Goal: Task Accomplishment & Management: Use online tool/utility

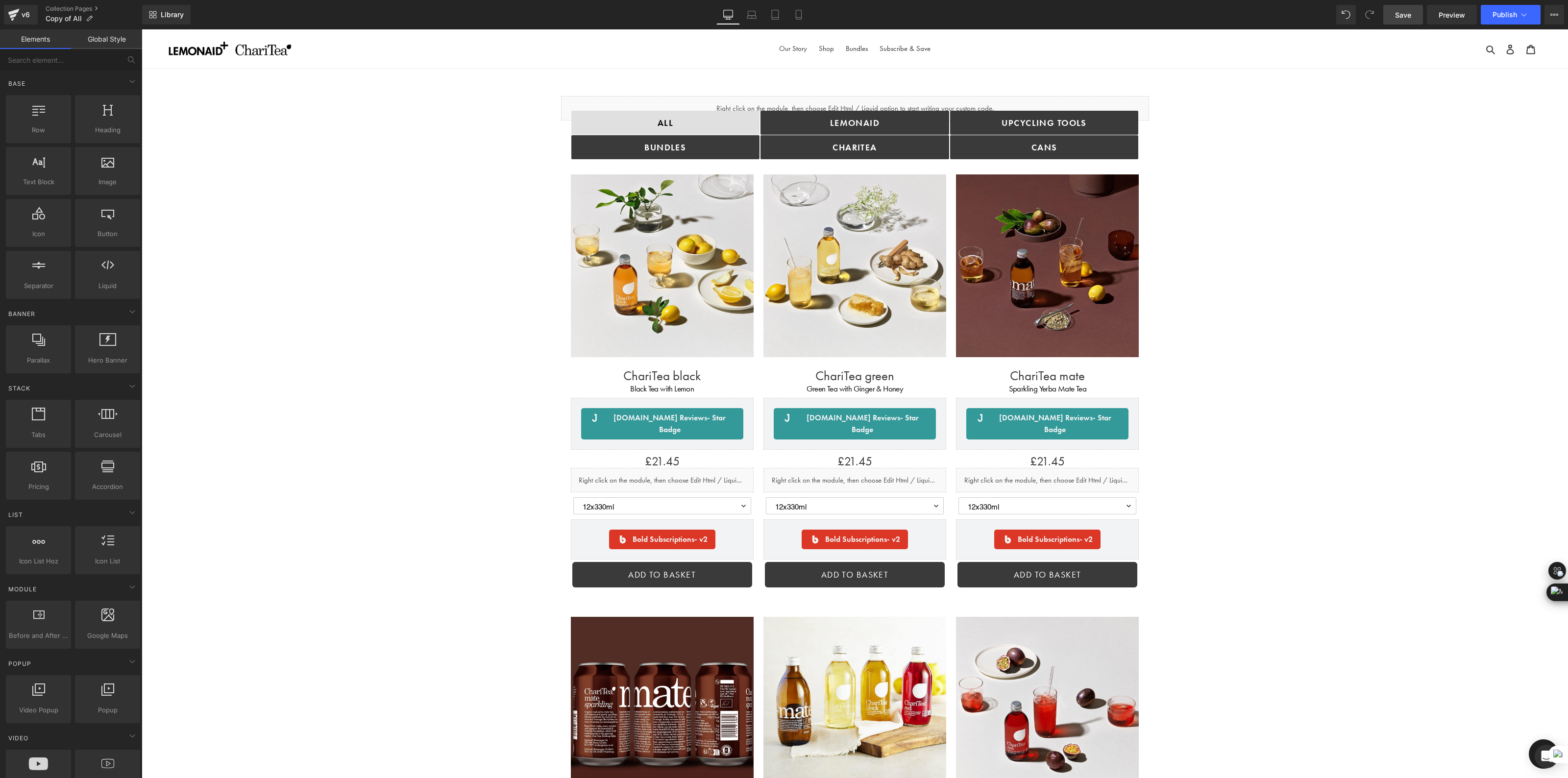
click at [1404, 16] on span "Save" at bounding box center [1403, 15] width 16 height 10
click at [1411, 18] on span "Save" at bounding box center [1403, 15] width 16 height 10
click at [1407, 19] on span "Save" at bounding box center [1403, 15] width 16 height 10
click at [1403, 18] on span "Save" at bounding box center [1403, 15] width 16 height 10
click at [1455, 13] on span "Preview" at bounding box center [1451, 15] width 26 height 10
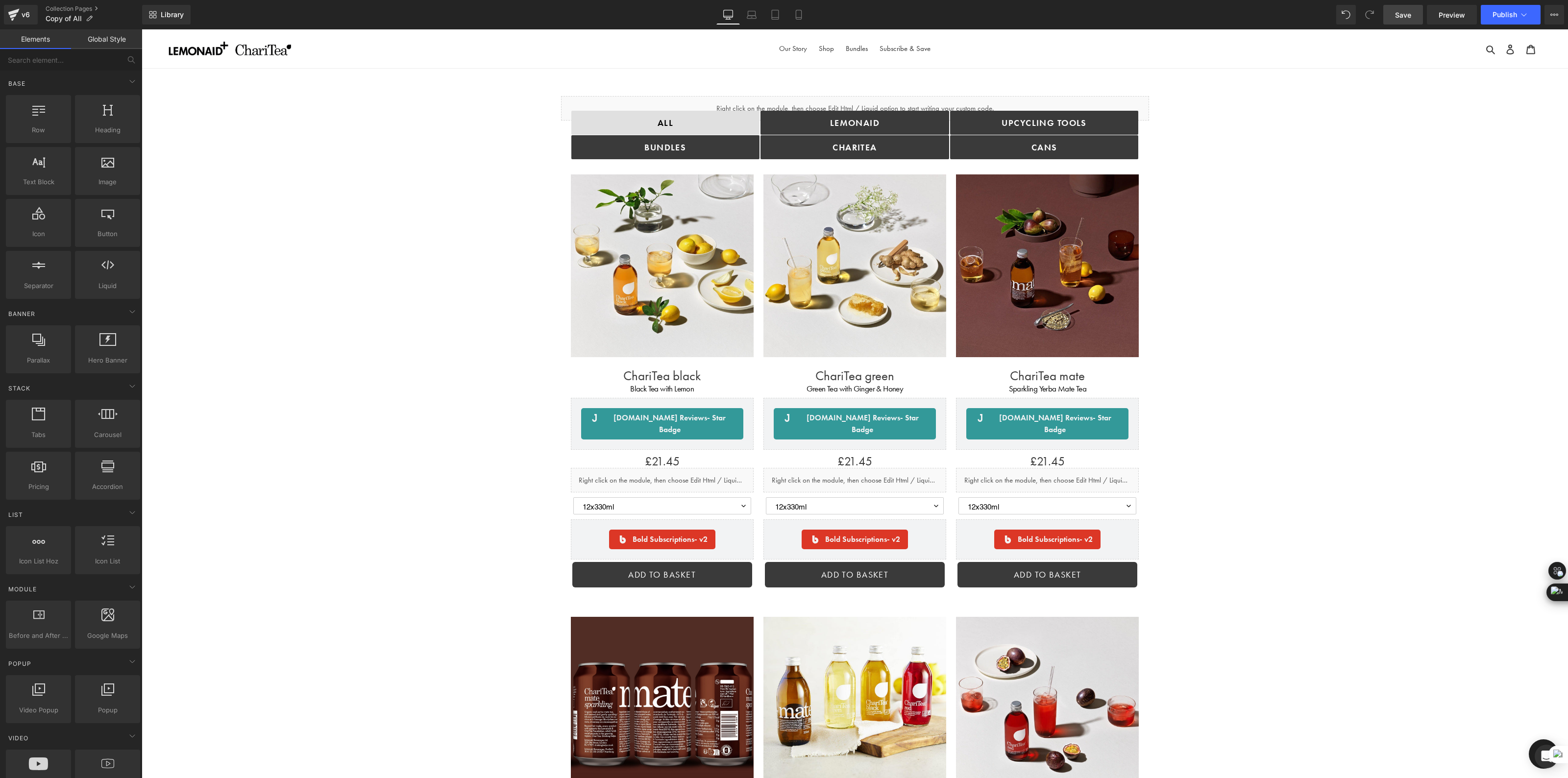
click at [75, 4] on div "v6 Collection Pages Copy of All" at bounding box center [71, 15] width 142 height 29
click at [74, 6] on link "Collection Pages" at bounding box center [94, 9] width 97 height 8
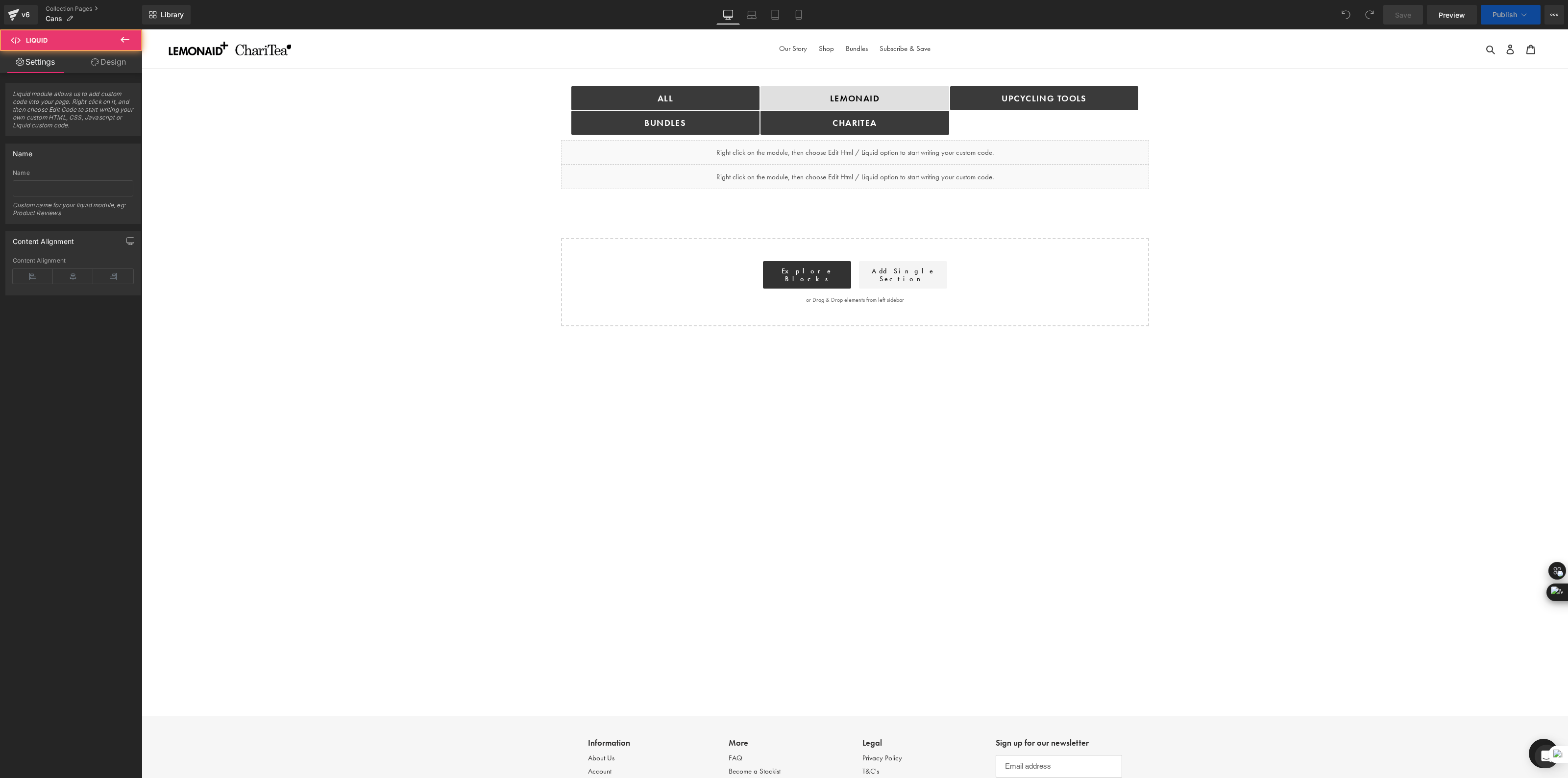
drag, startPoint x: 142, startPoint y: 29, endPoint x: 795, endPoint y: 319, distance: 714.5
click at [795, 319] on main "ALL Button bundles Button Lemonaid Button ChariTea Button Upcycling TOOLS Butto…" at bounding box center [855, 385] width 1426 height 633
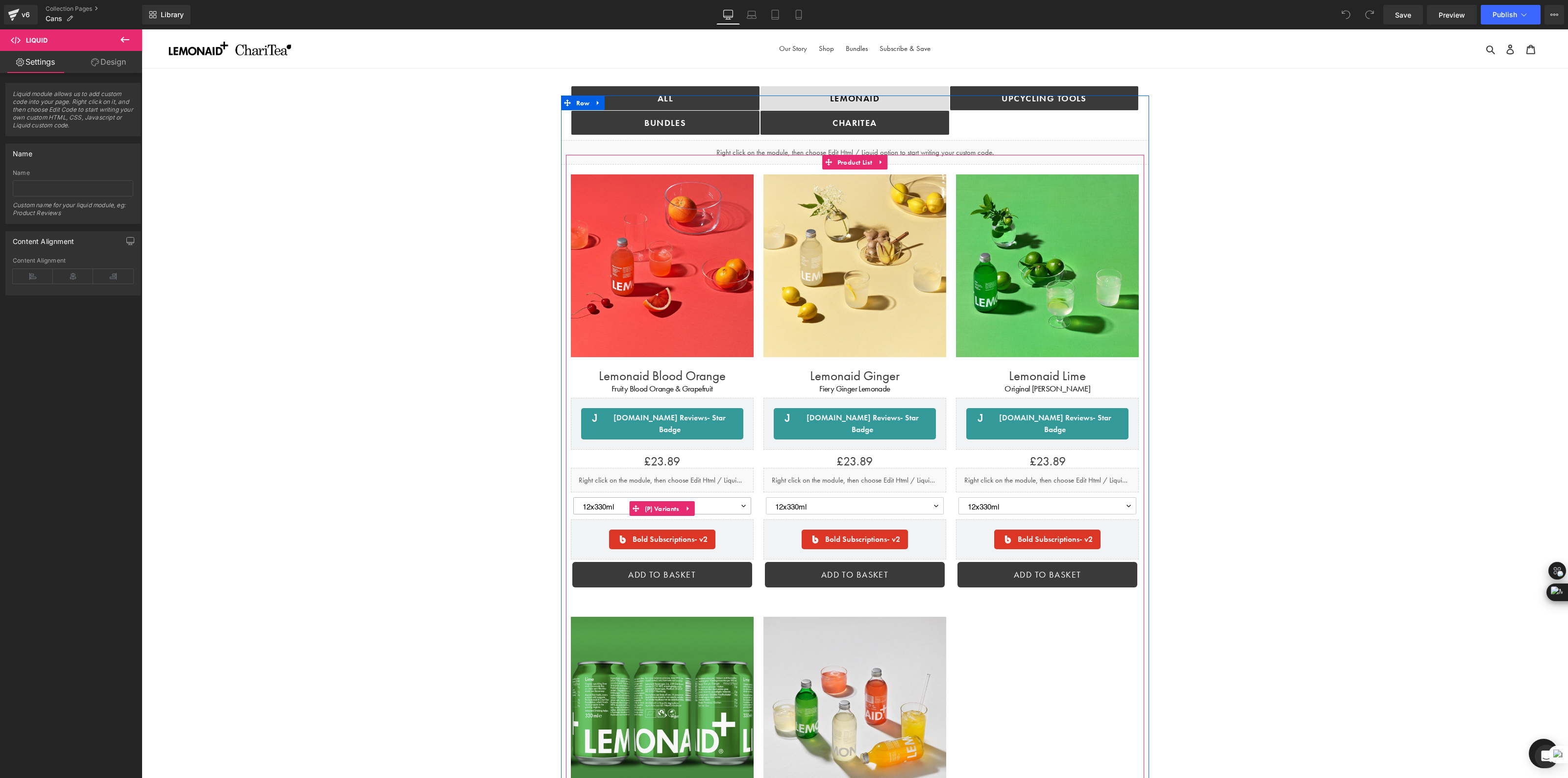
click at [735, 497] on select "12x330ml 24x330ml" at bounding box center [662, 506] width 178 height 17
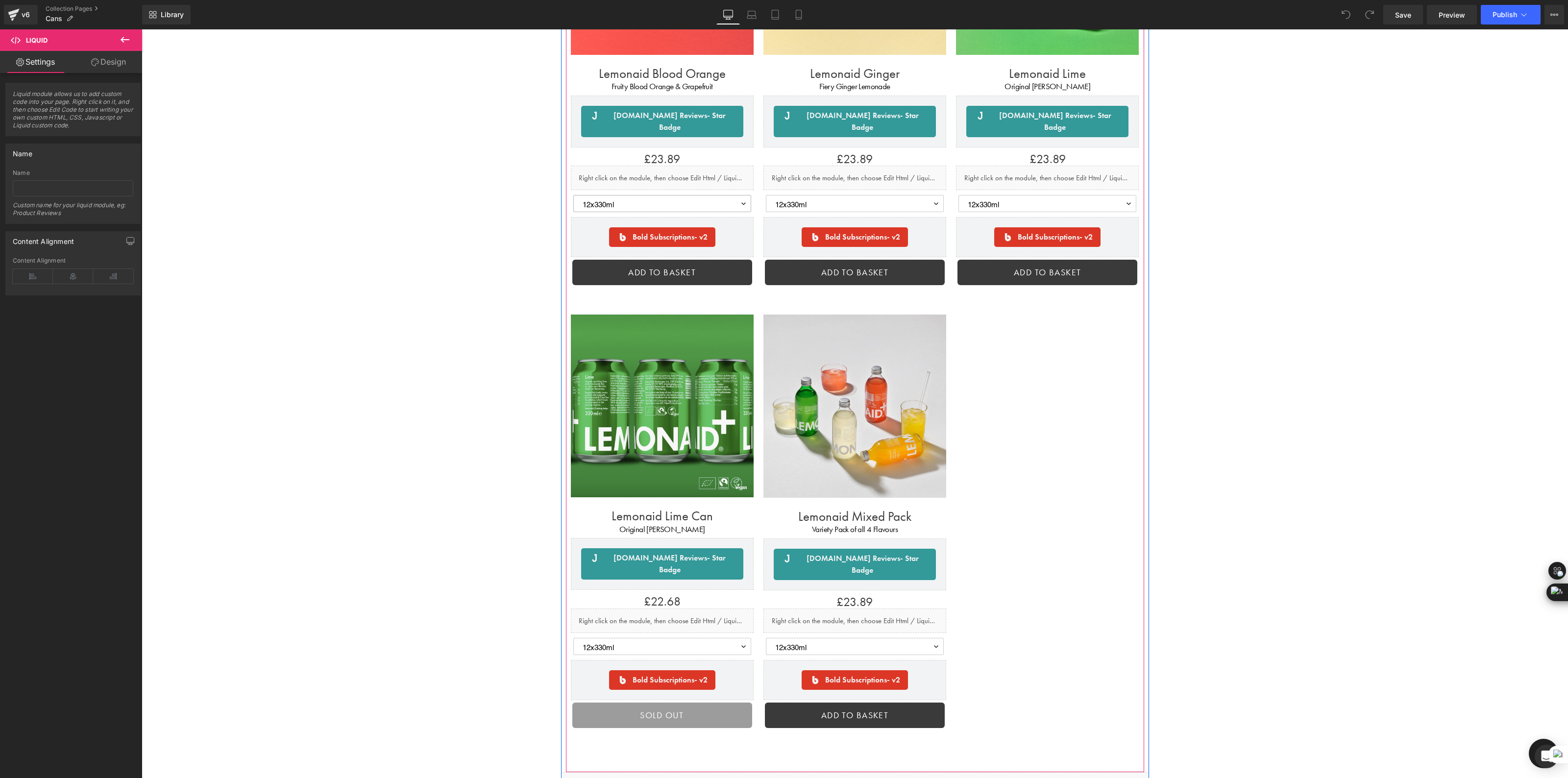
scroll to position [304, 0]
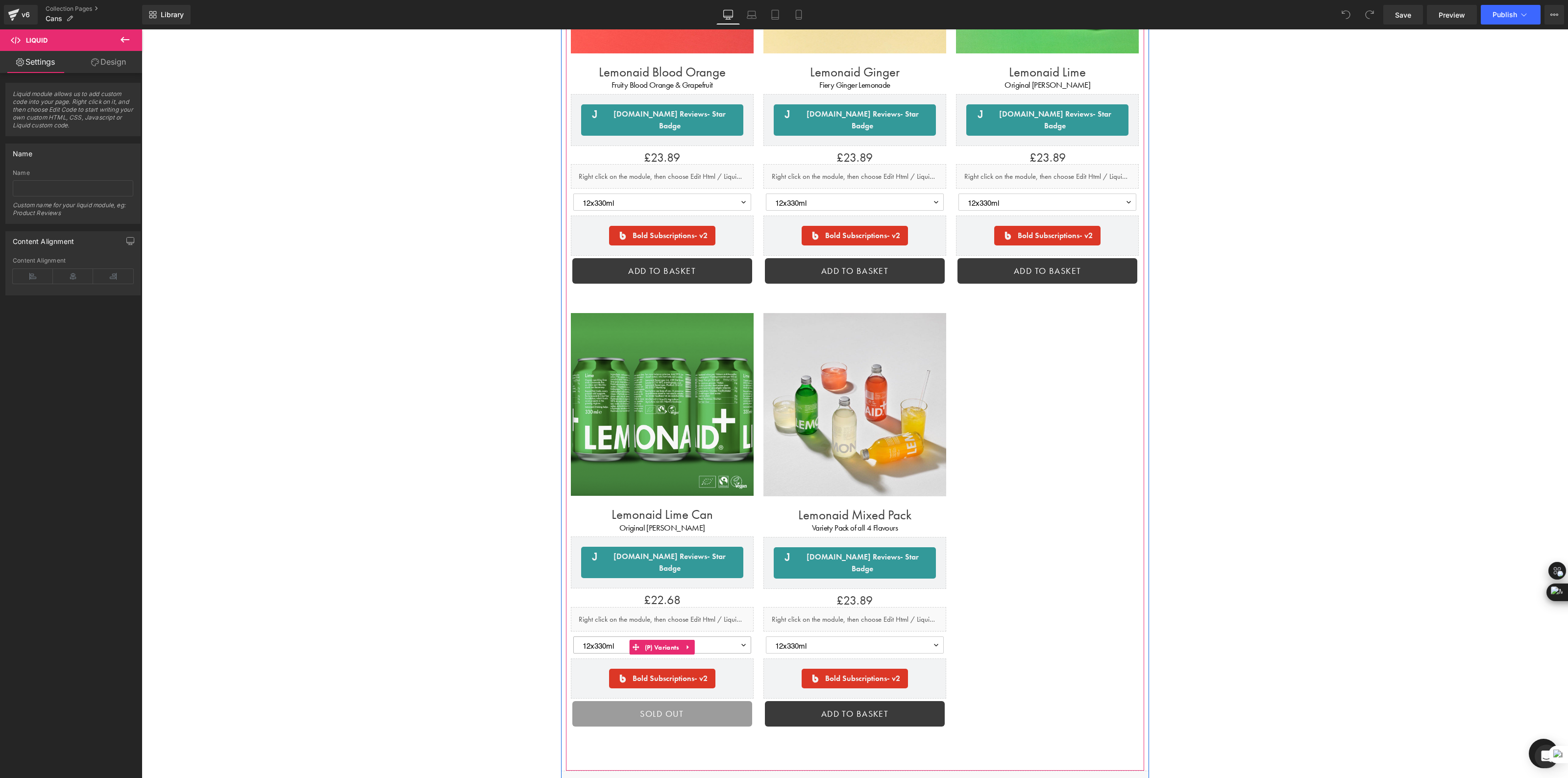
click at [732, 637] on select "12x330ml" at bounding box center [662, 645] width 178 height 17
click at [733, 637] on select "12x330ml" at bounding box center [662, 645] width 178 height 17
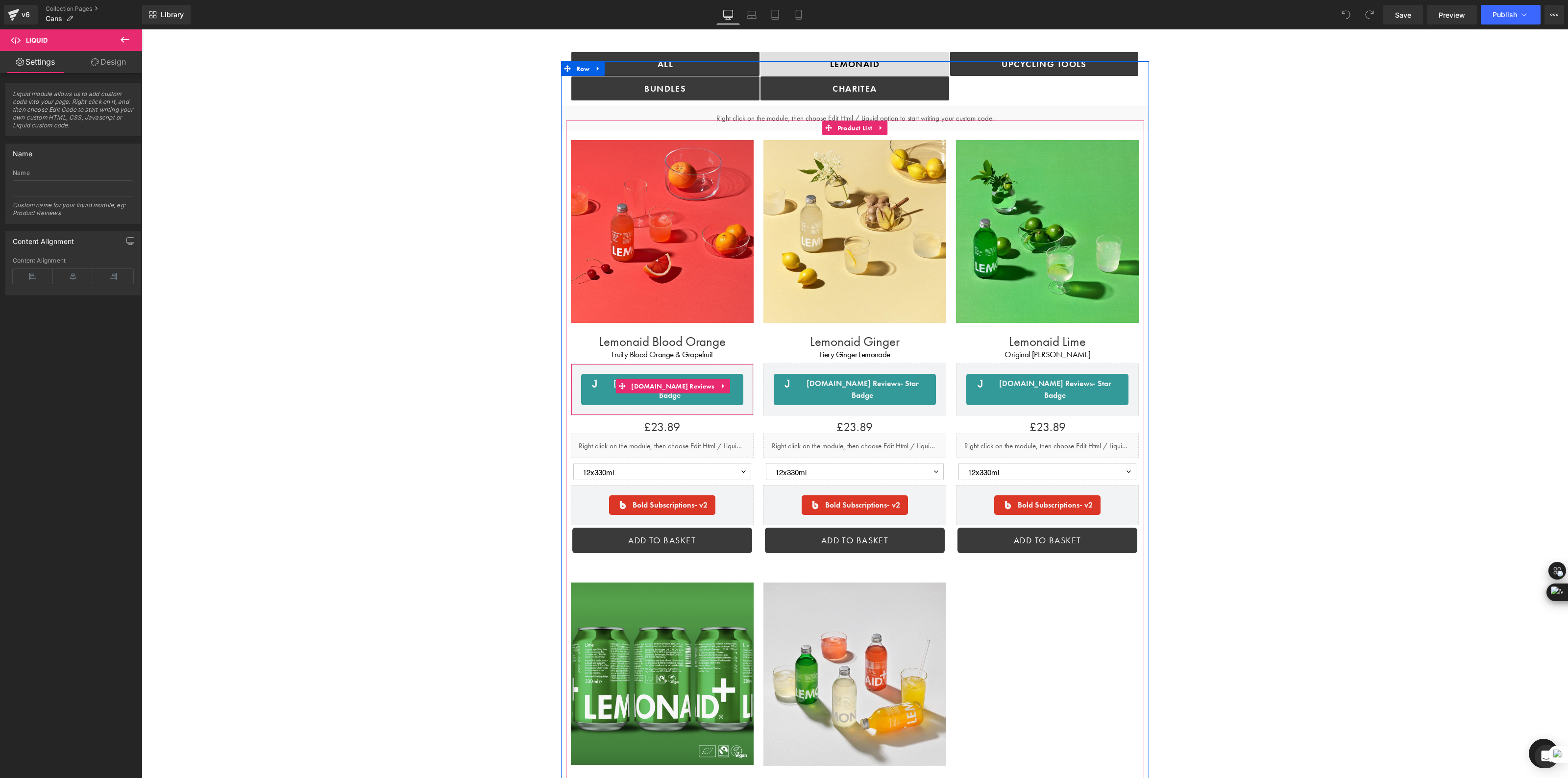
scroll to position [0, 0]
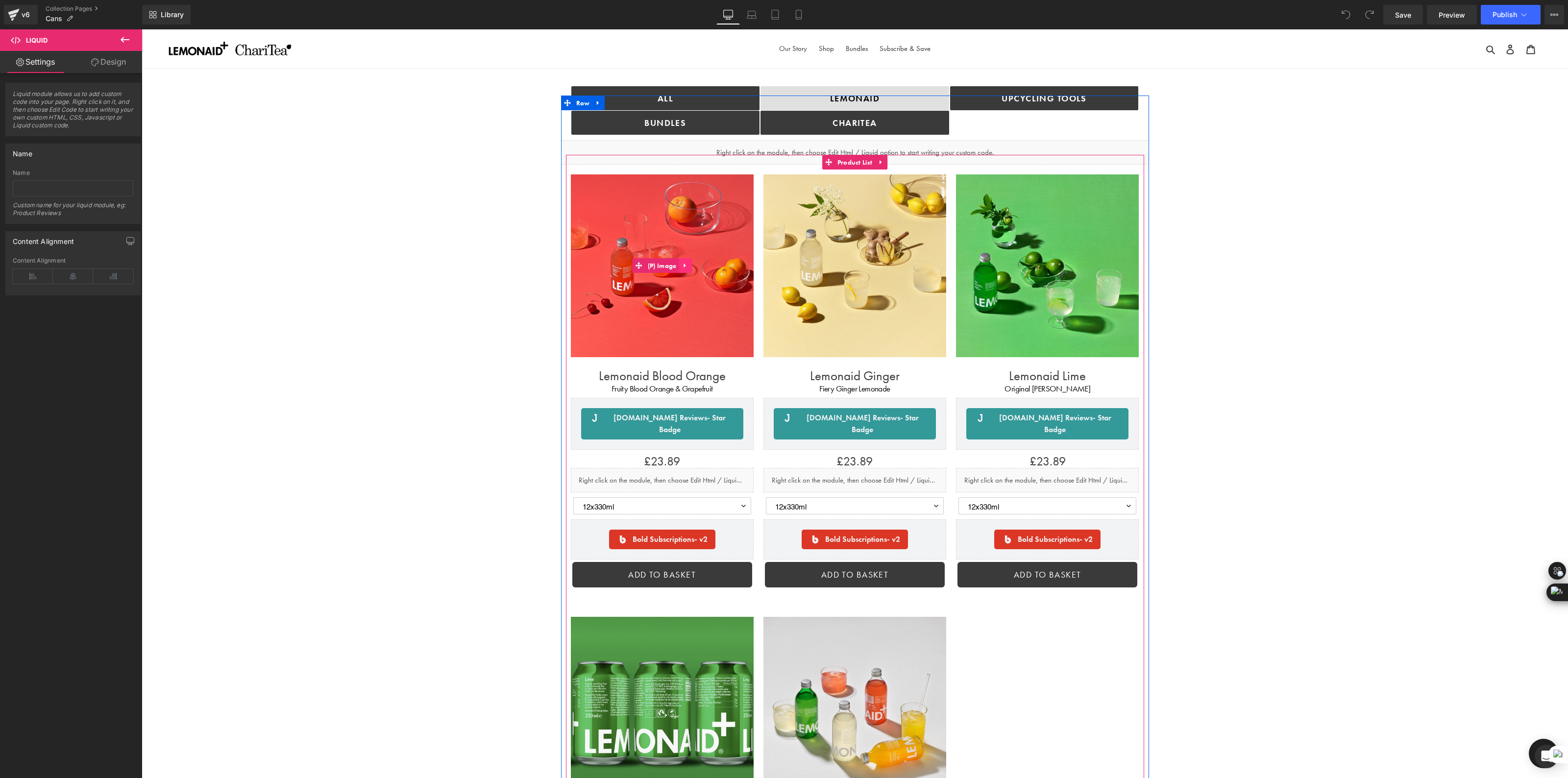
click at [682, 268] on icon at bounding box center [685, 266] width 7 height 7
click at [690, 267] on icon at bounding box center [691, 265] width 7 height 7
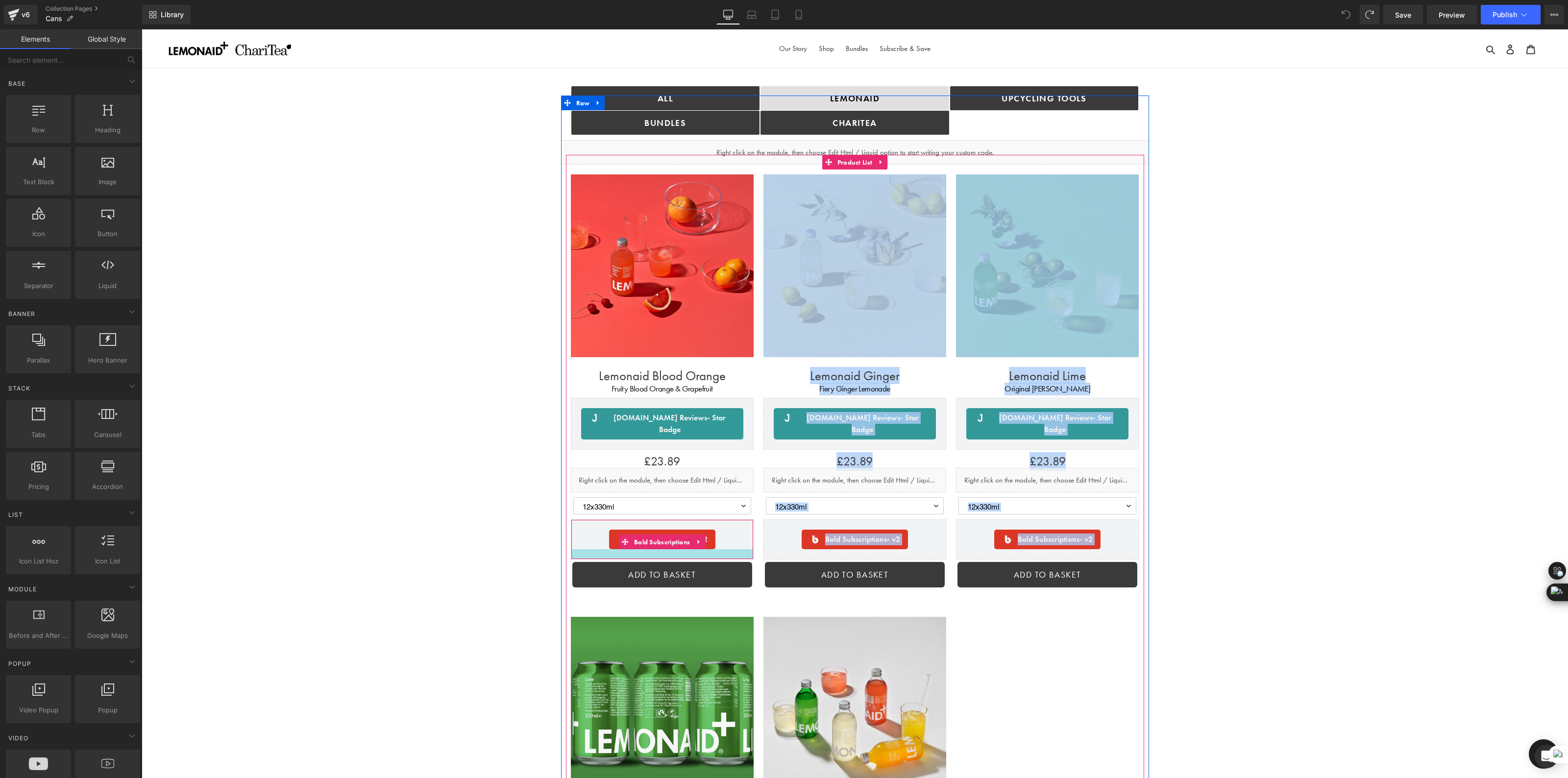
drag, startPoint x: 524, startPoint y: 440, endPoint x: 651, endPoint y: 542, distance: 162.9
click at [651, 542] on div "ALL Button bundles Button Lemonaid Button ChariTea Button Upcycling TOOLS Butto…" at bounding box center [855, 666] width 1426 height 1141
click at [491, 462] on div "ALL Button bundles Button Lemonaid Button ChariTea Button Upcycling TOOLS Butto…" at bounding box center [855, 666] width 1426 height 1141
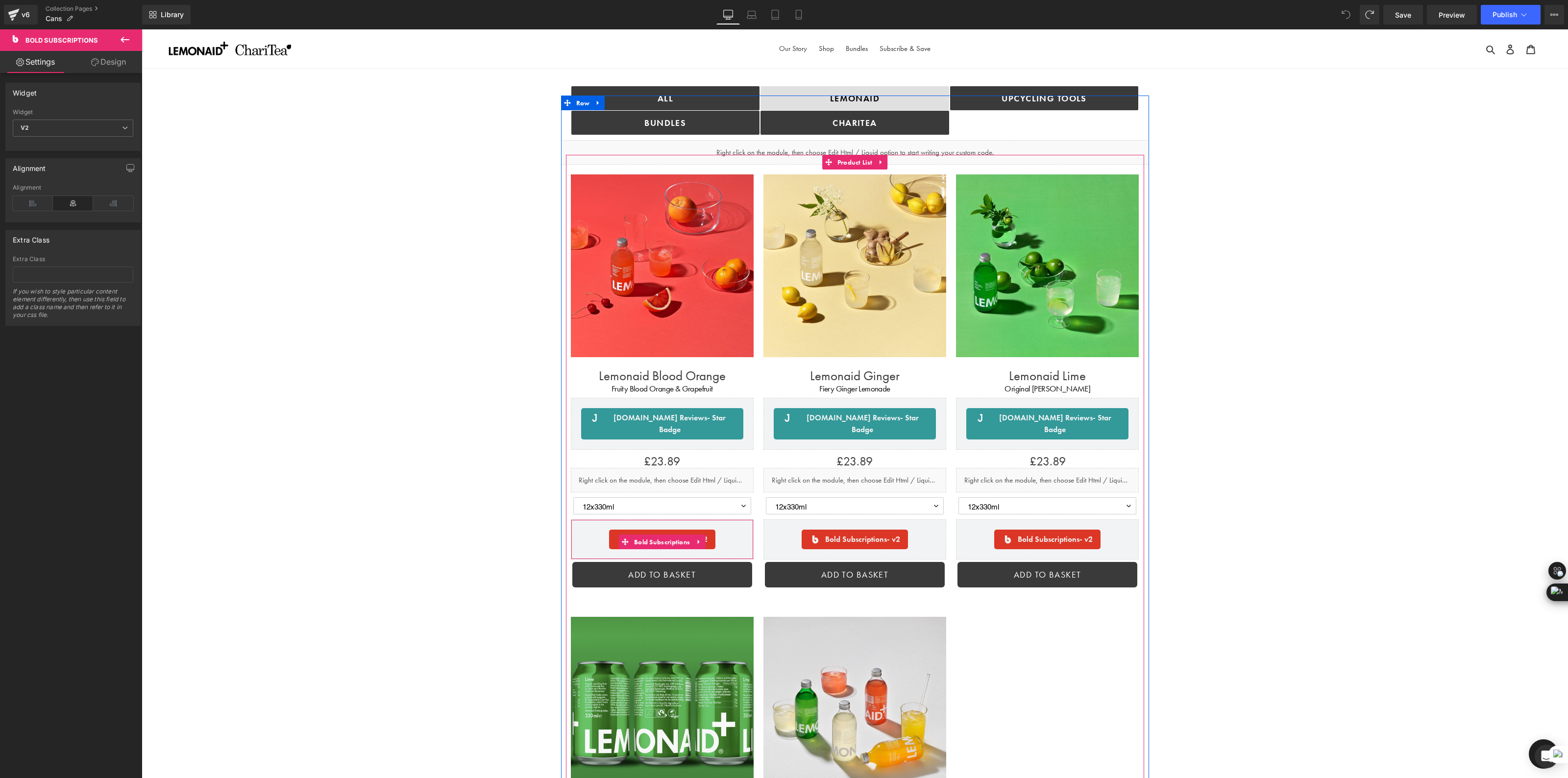
drag, startPoint x: 731, startPoint y: 528, endPoint x: 722, endPoint y: 530, distance: 9.2
click at [722, 530] on div "Bold Subscriptions - v2" at bounding box center [662, 539] width 162 height 19
click at [698, 536] on link at bounding box center [698, 542] width 13 height 15
click at [705, 539] on icon at bounding box center [705, 542] width 7 height 7
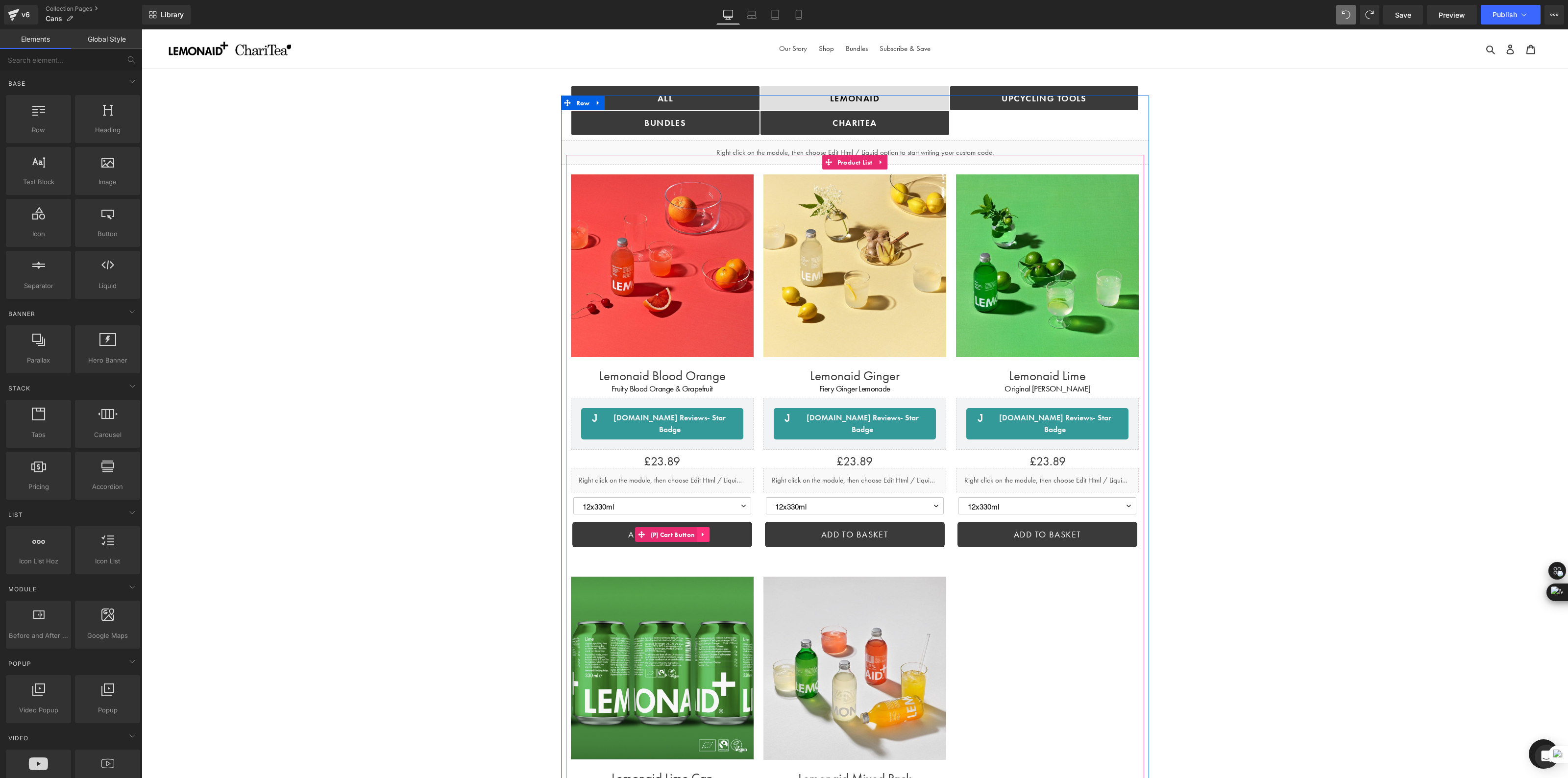
click at [702, 533] on icon at bounding box center [702, 534] width 2 height 4
click at [710, 531] on icon at bounding box center [709, 534] width 7 height 7
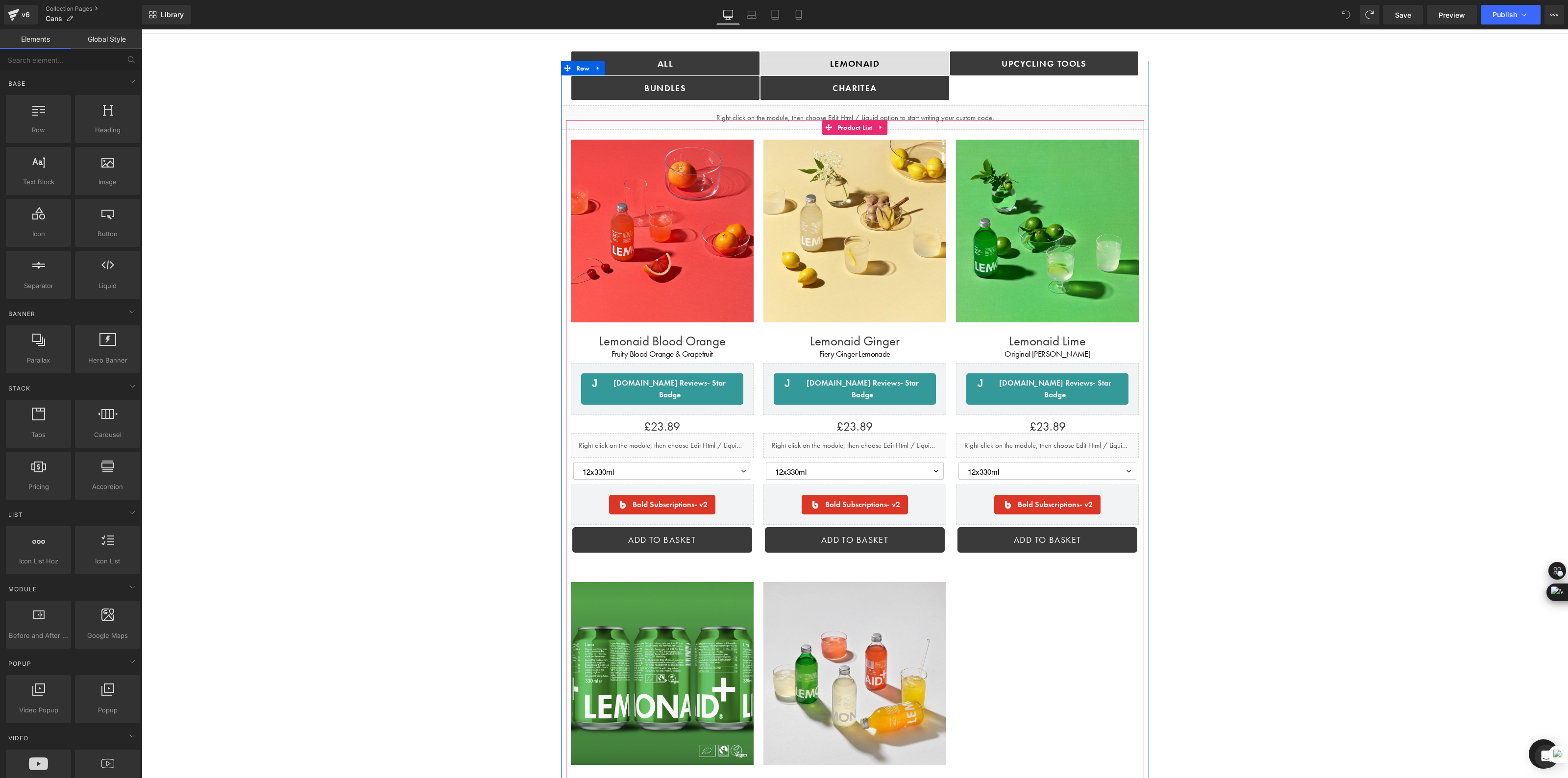
scroll to position [39, 0]
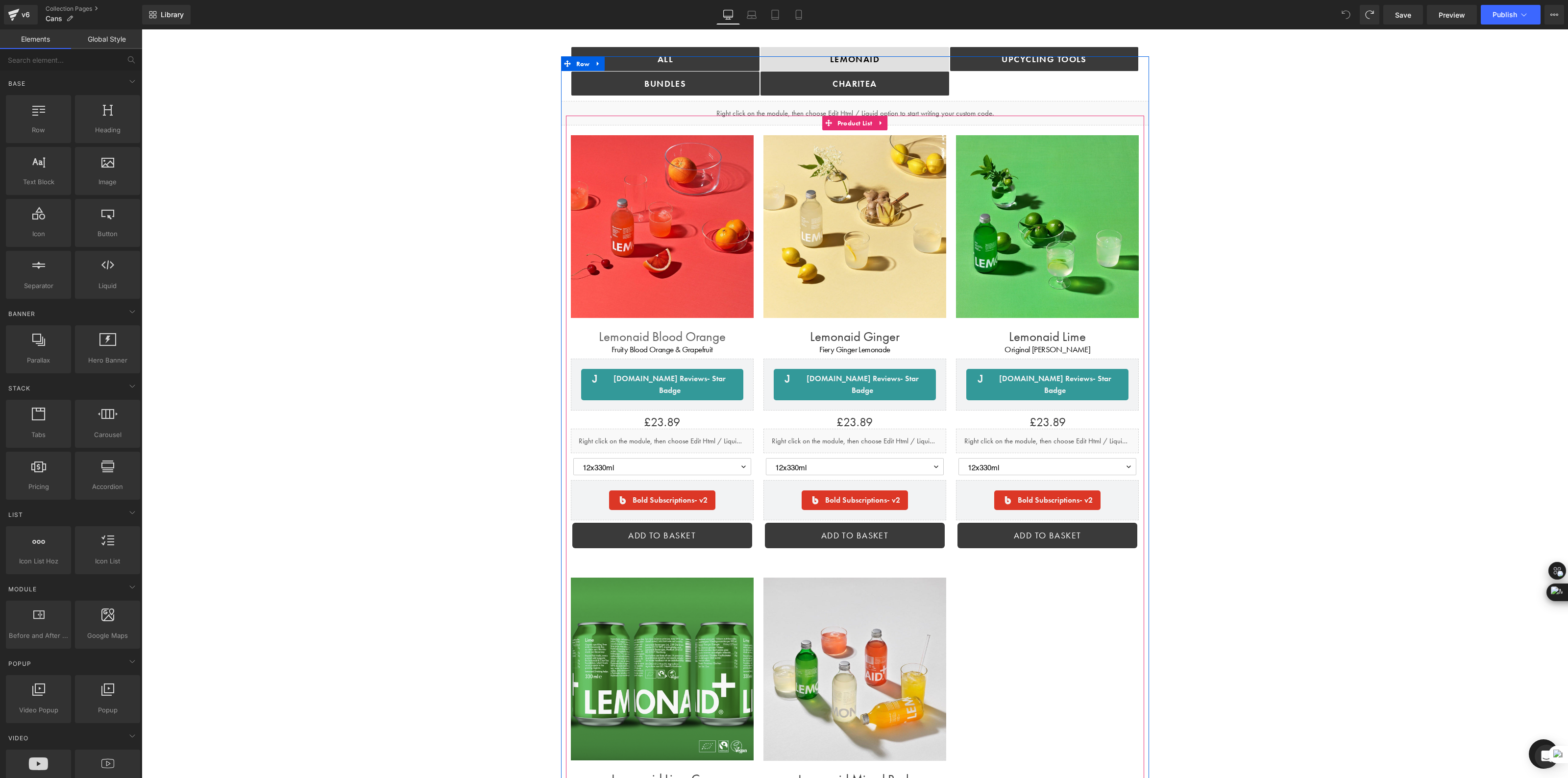
click at [690, 339] on link "Lemonaid Blood Orange" at bounding box center [662, 337] width 127 height 16
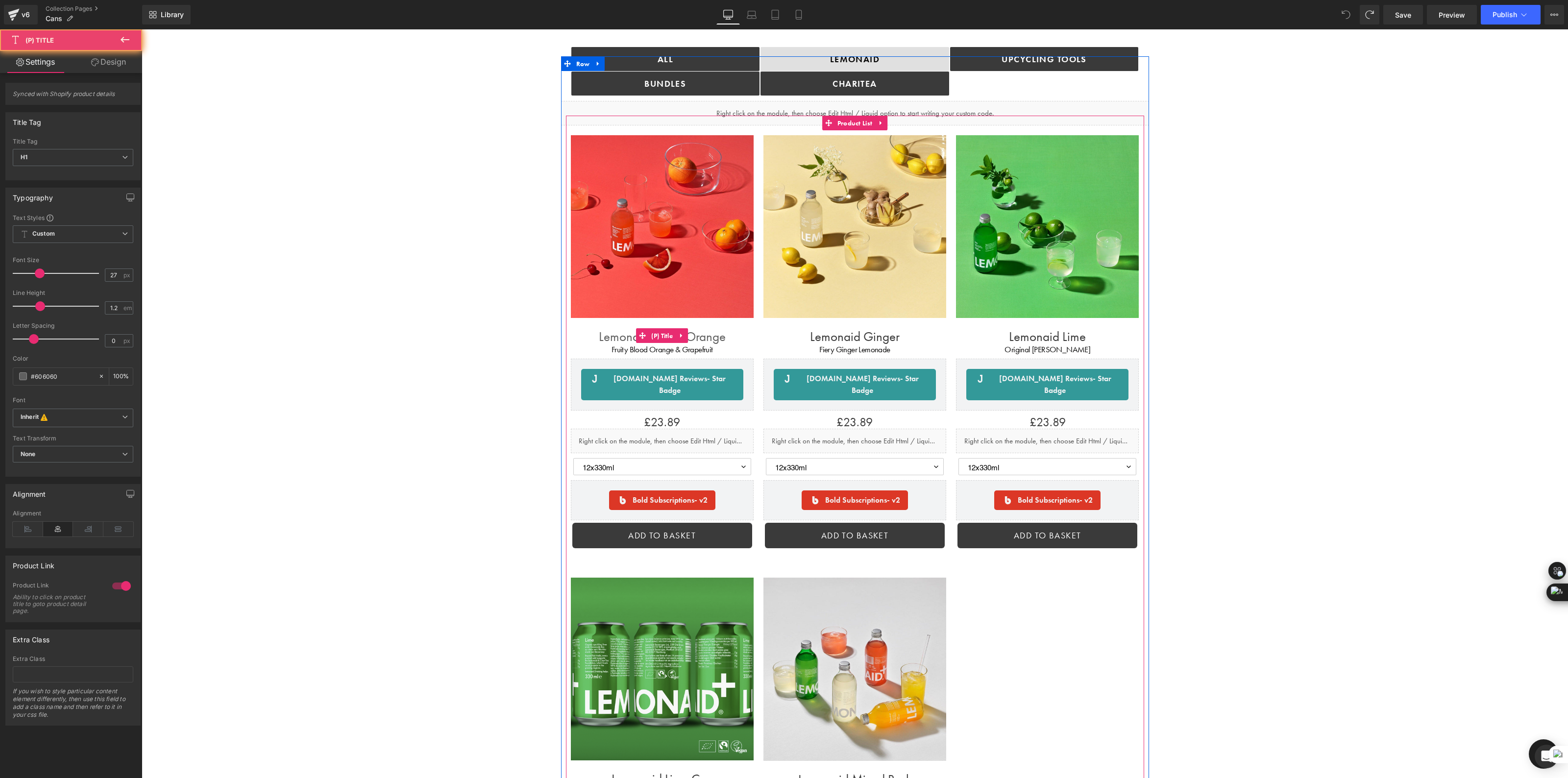
click at [690, 340] on link "Lemonaid Blood Orange" at bounding box center [662, 337] width 127 height 16
click at [854, 121] on span "Product List" at bounding box center [855, 123] width 40 height 15
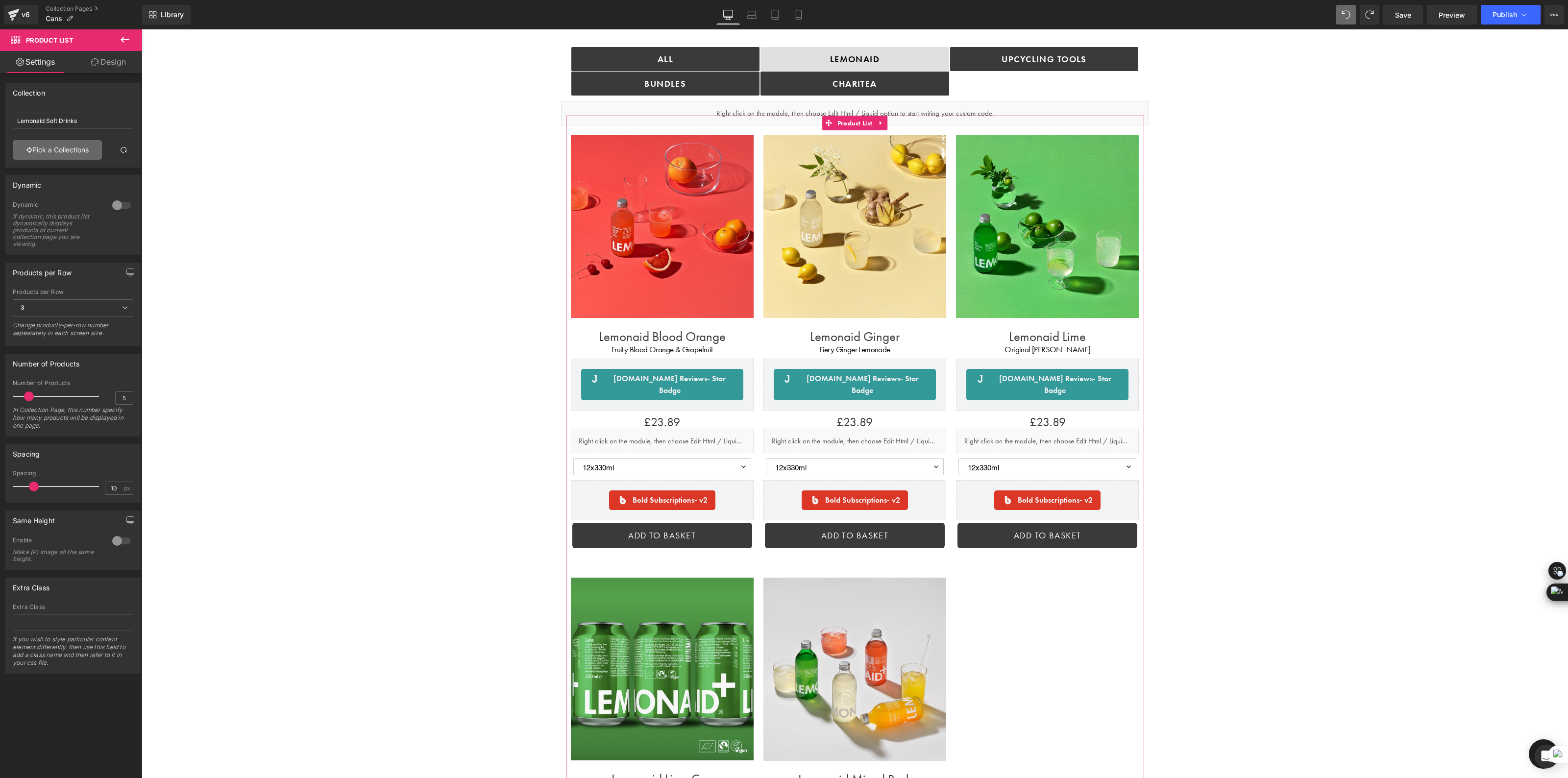
click at [59, 151] on link "Pick a Collections" at bounding box center [57, 150] width 89 height 19
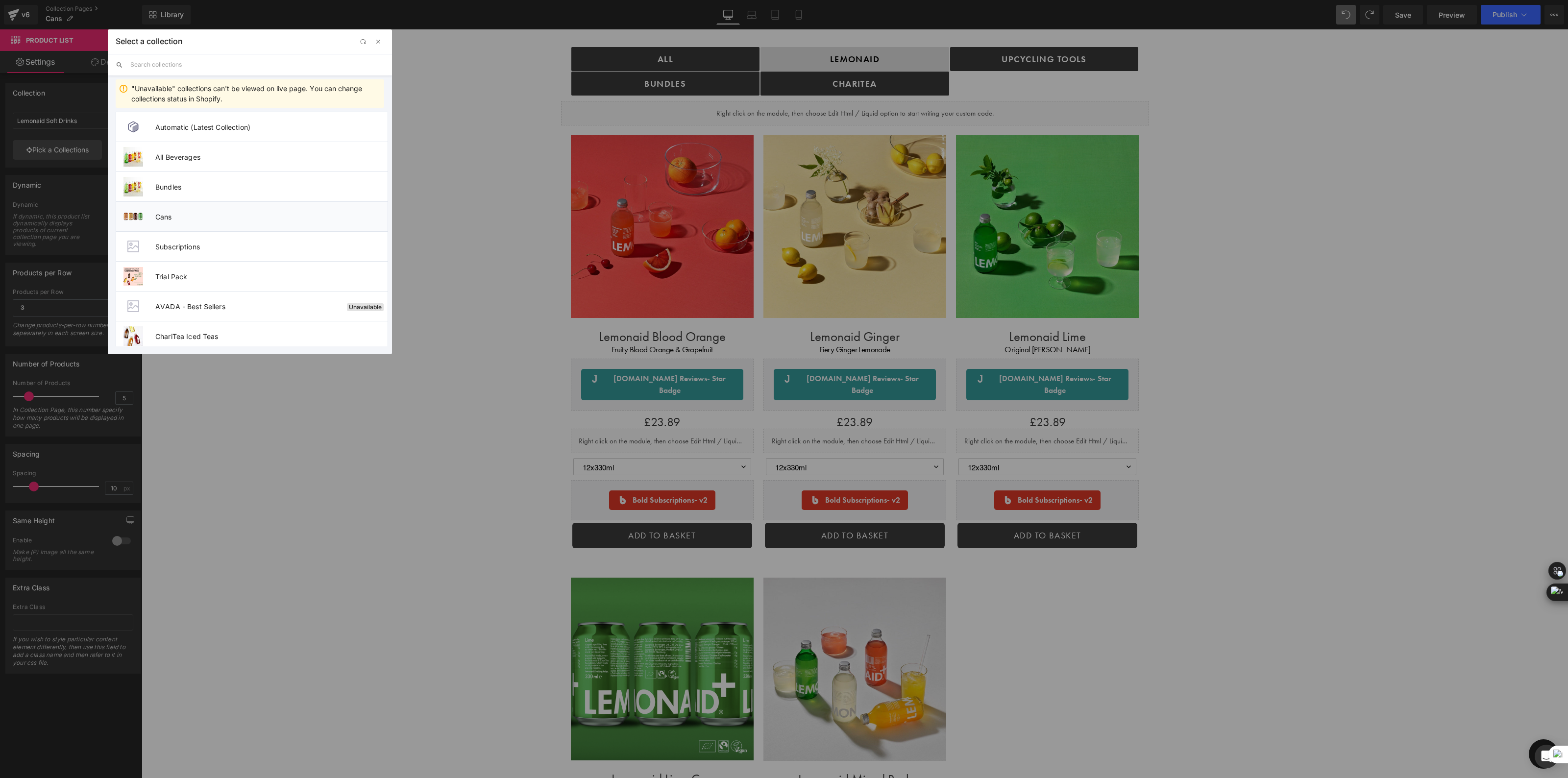
click at [219, 222] on li "Cans" at bounding box center [252, 216] width 273 height 30
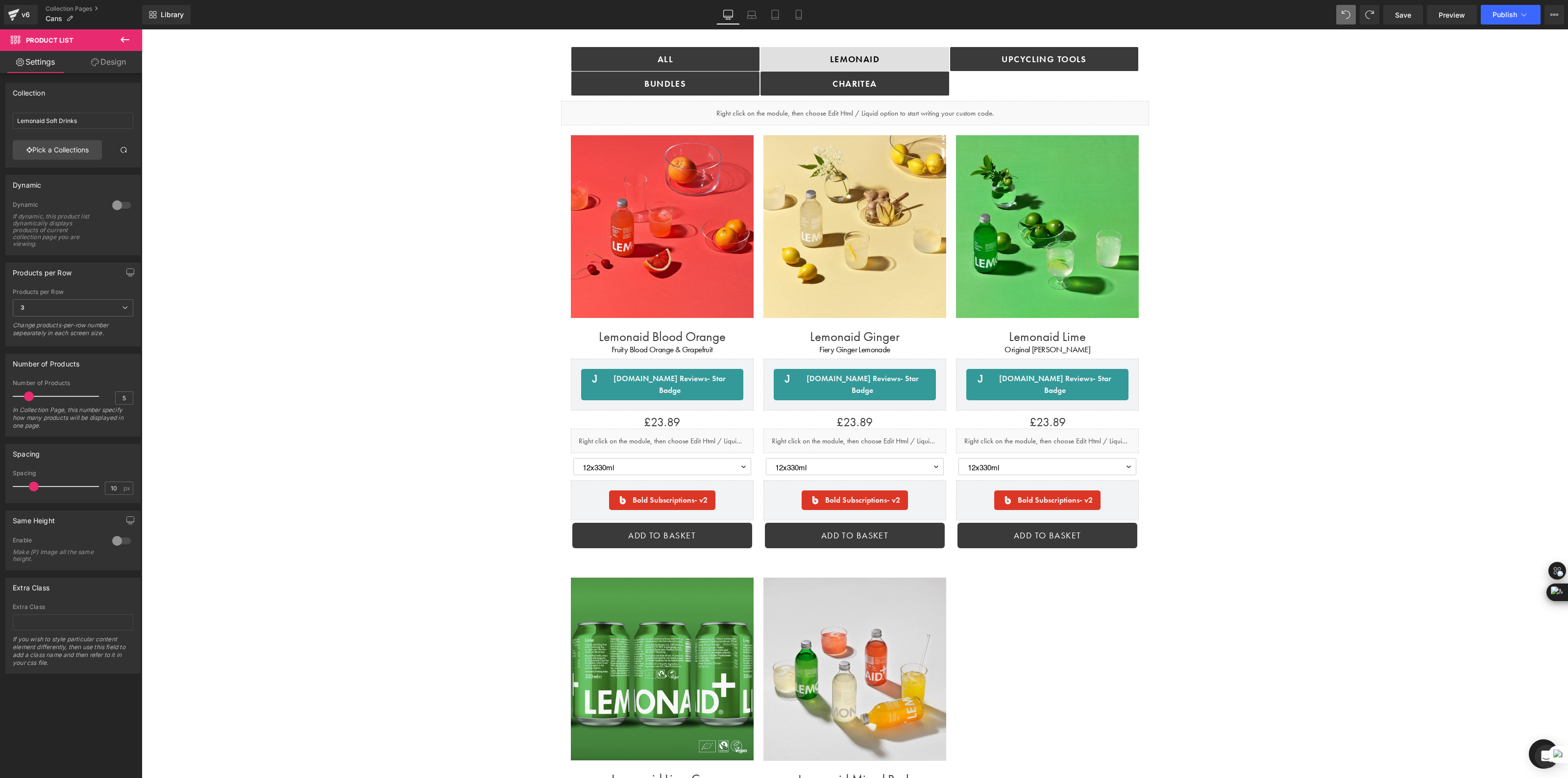
type input "Cans"
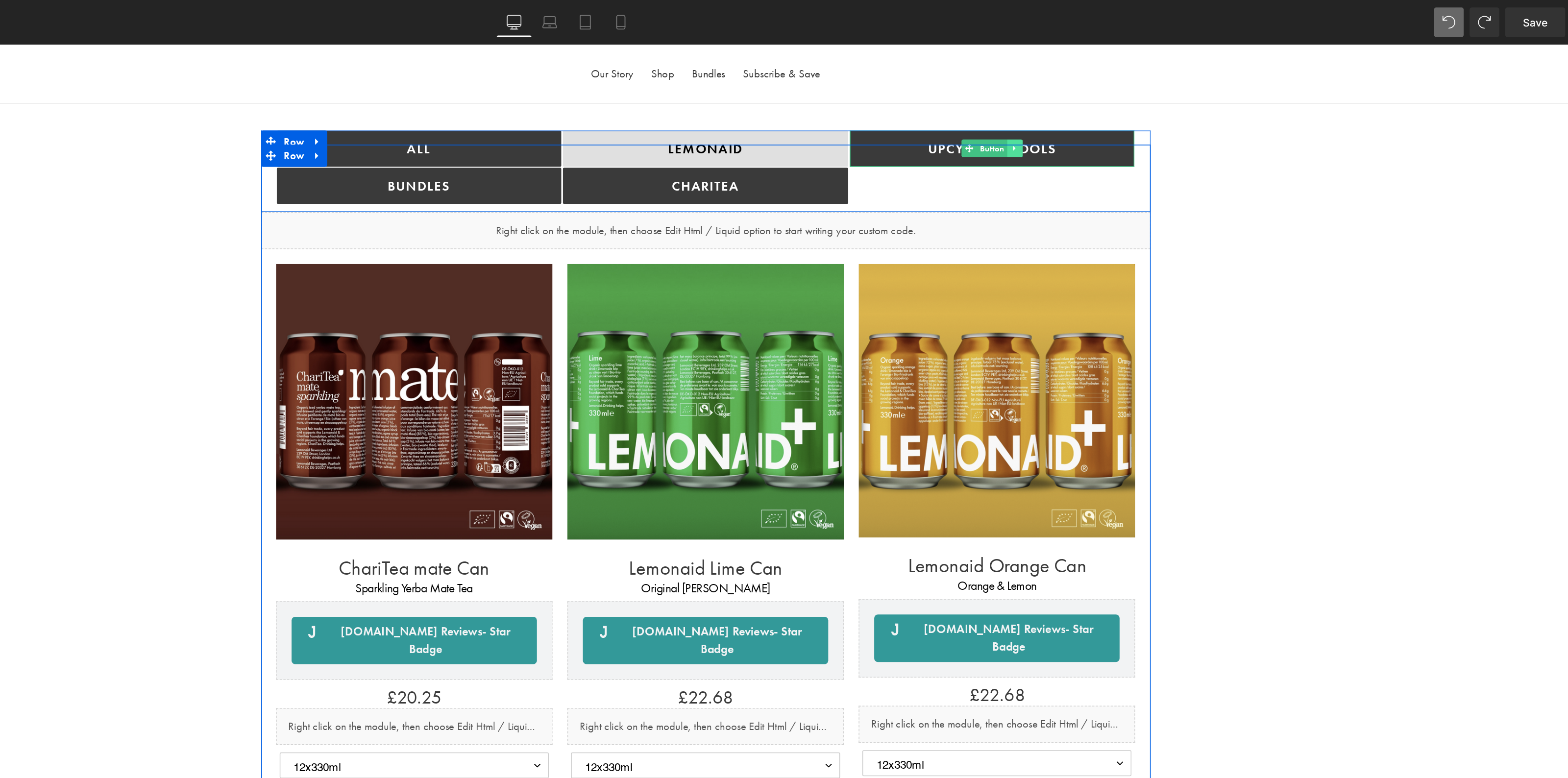
click at [539, 114] on link at bounding box center [544, 112] width 10 height 12
click at [539, 114] on icon at bounding box center [539, 112] width 5 height 5
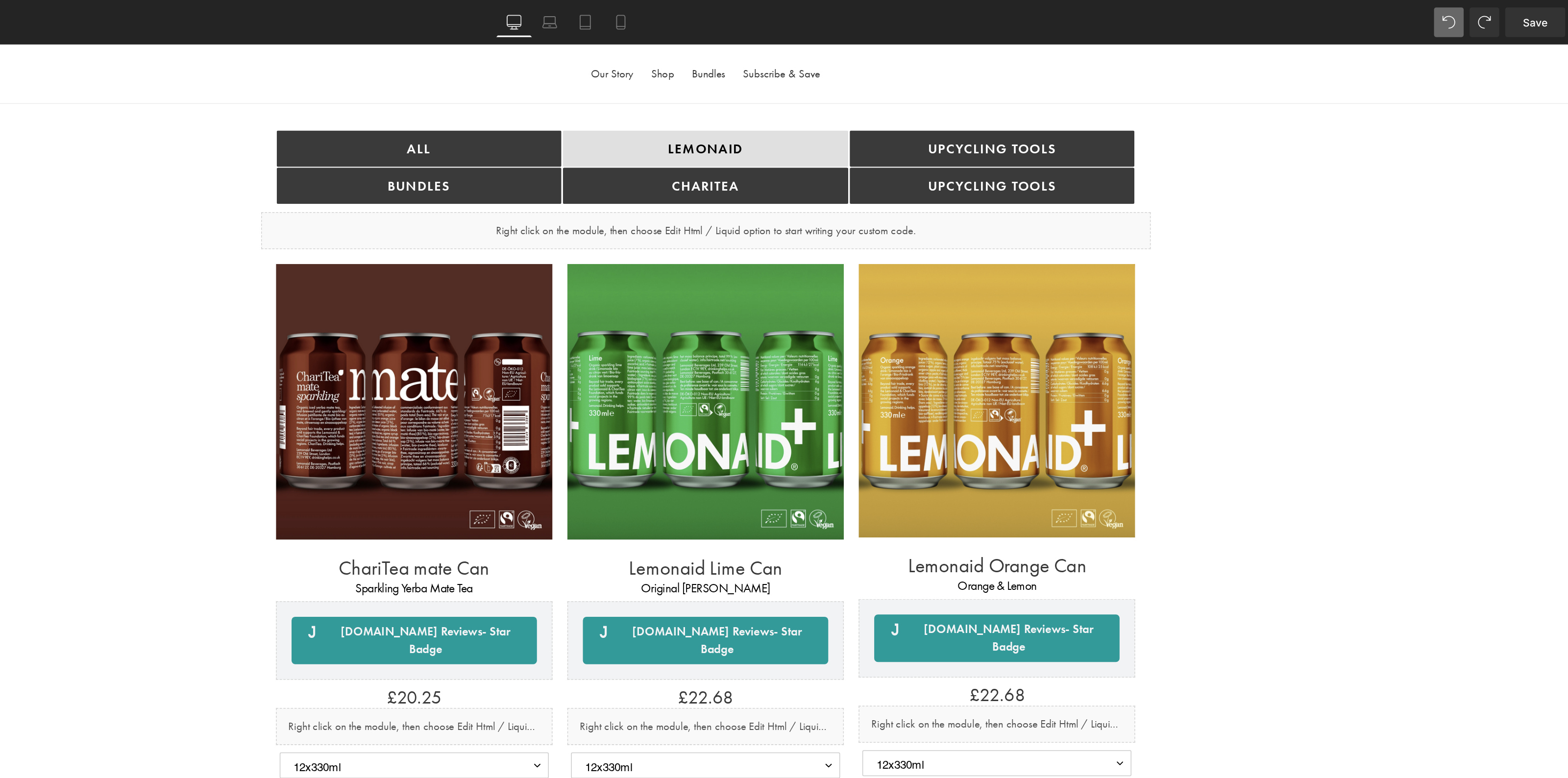
click at [712, 144] on div "ALL Button bundles Button Lemonaid Button ChariTea Button Upcycling TOOLS Butto…" at bounding box center [340, 679] width 1426 height 1139
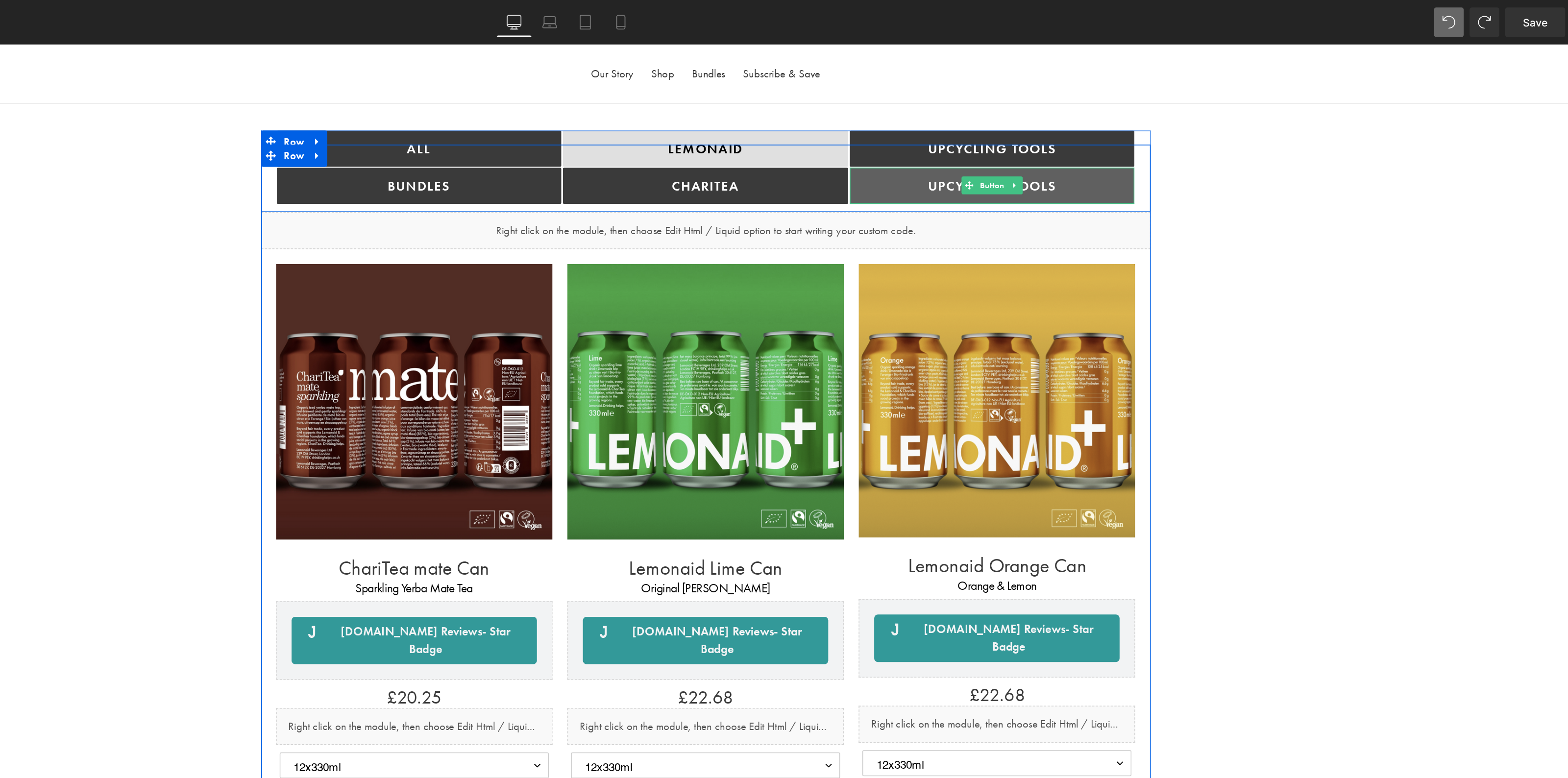
click at [555, 135] on span "Upcycling TOOLS" at bounding box center [530, 138] width 85 height 12
click at [528, 136] on span "Button" at bounding box center [530, 138] width 20 height 12
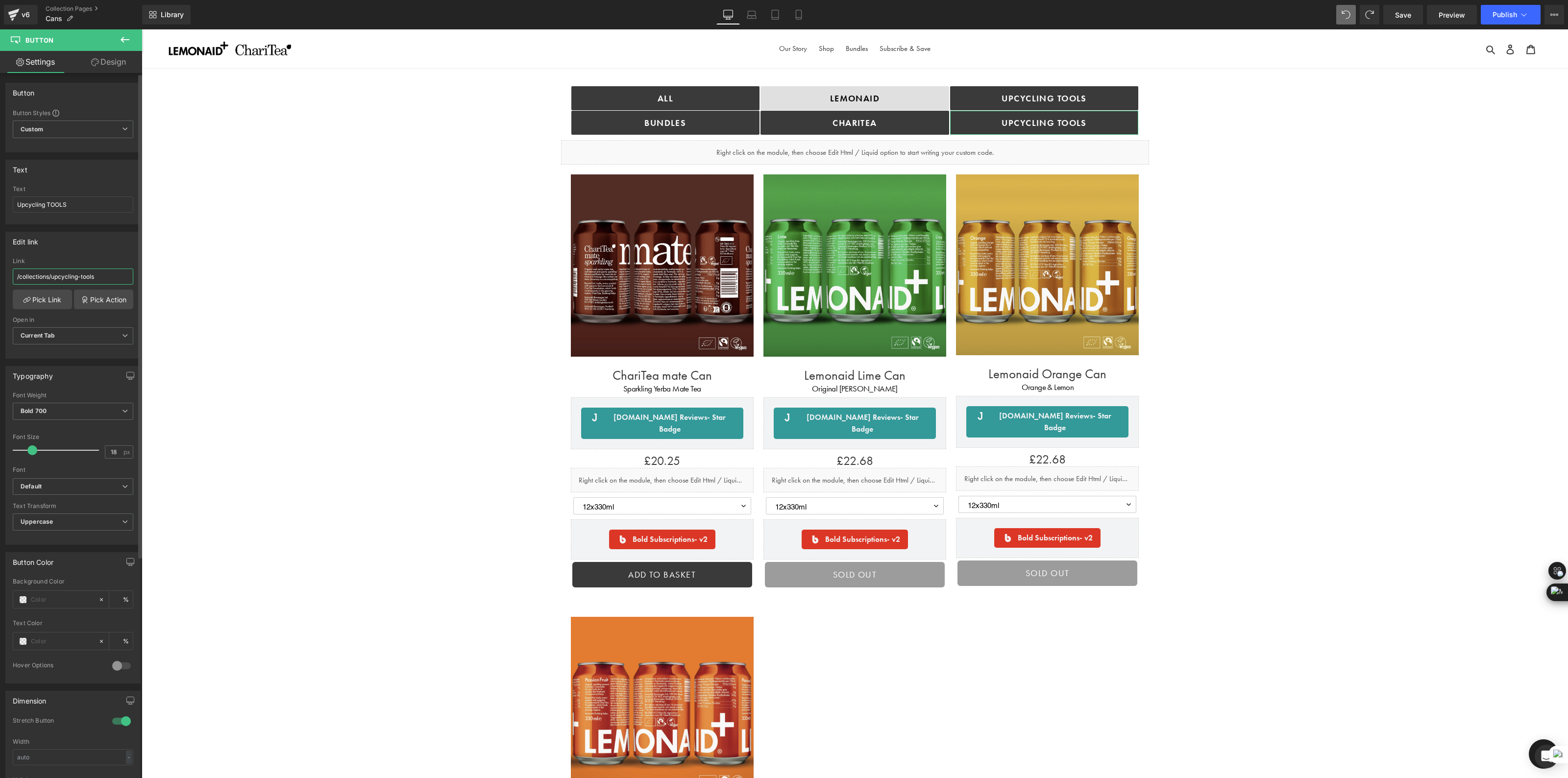
click at [102, 273] on input "/collections/upcycling-tools" at bounding box center [73, 276] width 121 height 16
drag, startPoint x: 83, startPoint y: 200, endPoint x: 10, endPoint y: 206, distance: 73.2
click at [10, 206] on div "Upcycling TOOLS Text Upcycling TOOLS" at bounding box center [73, 205] width 135 height 38
type input "Cans"
click at [1403, 19] on span "Save" at bounding box center [1403, 15] width 16 height 10
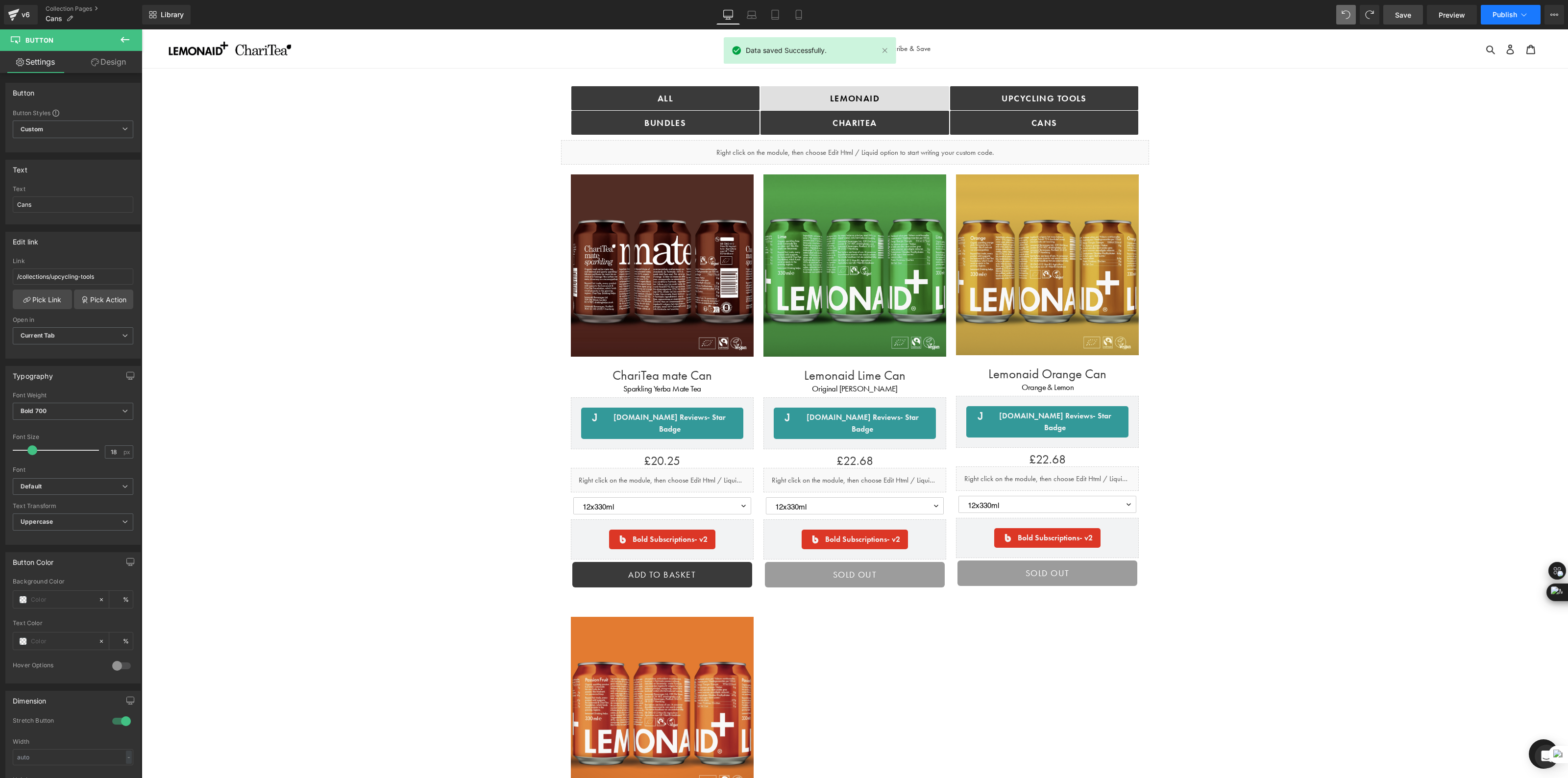
click at [1499, 13] on span "Publish" at bounding box center [1505, 15] width 24 height 8
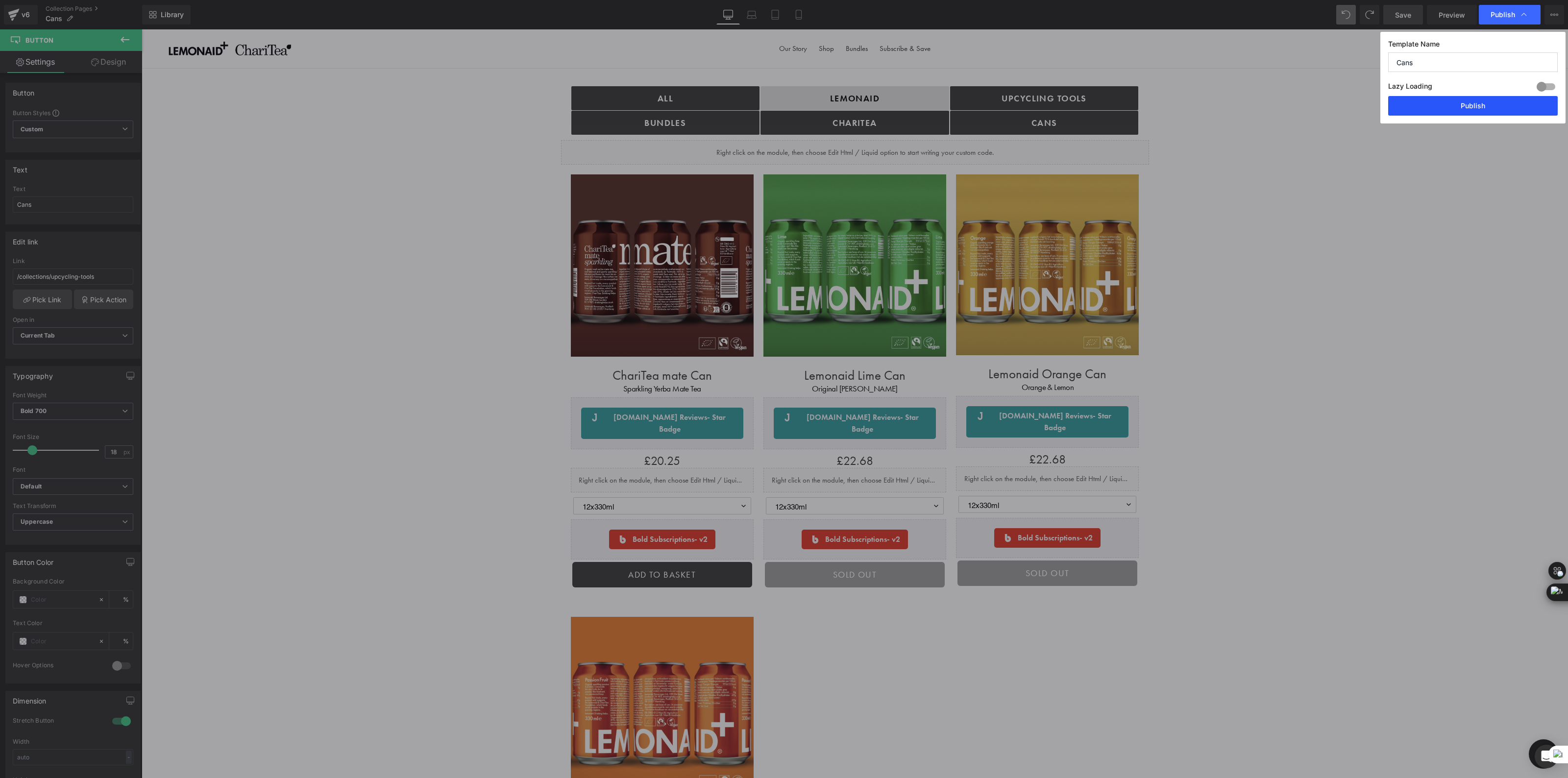
click at [1496, 101] on button "Publish" at bounding box center [1473, 106] width 170 height 19
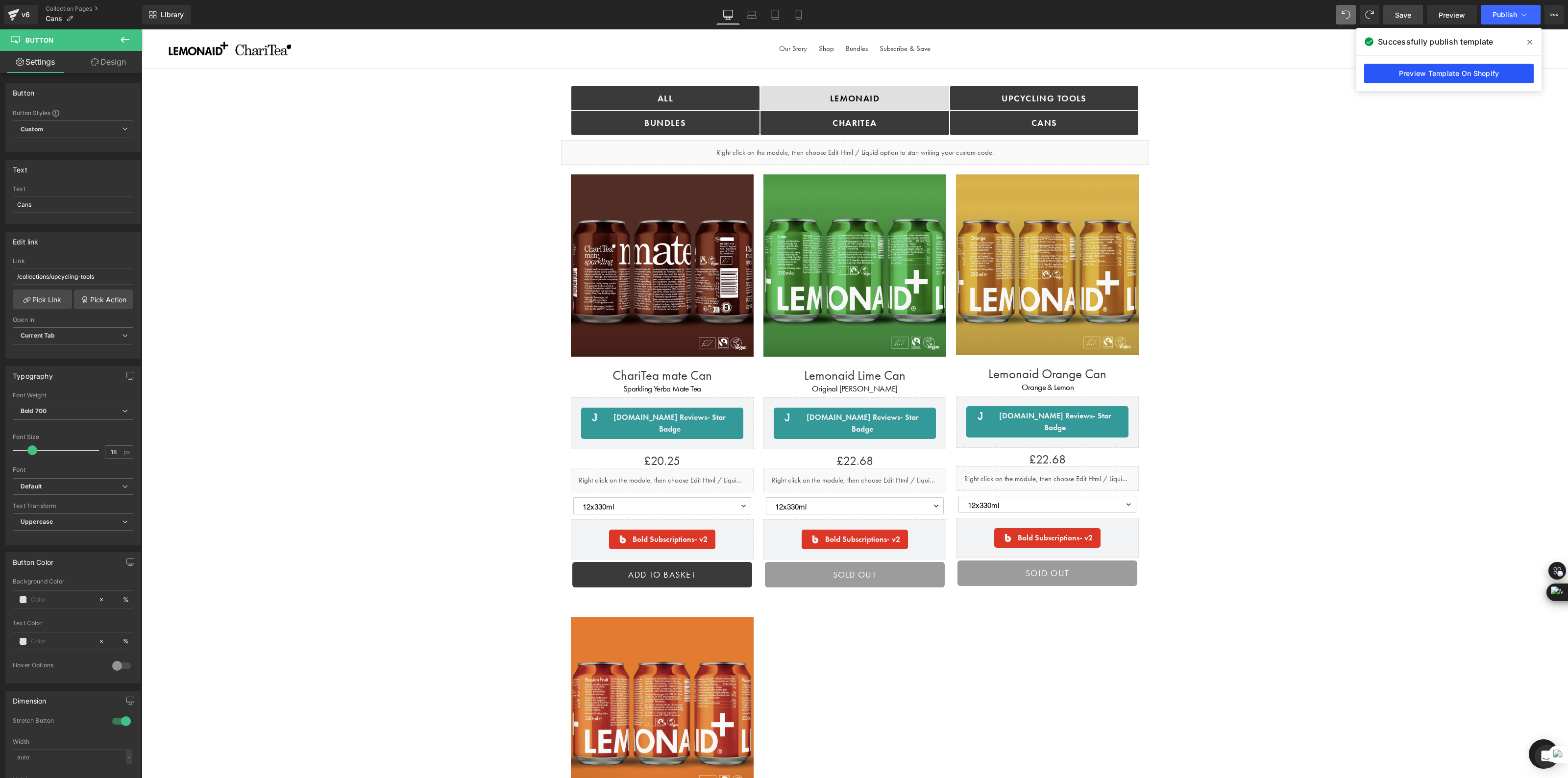
click at [0, 0] on link "Preview Template On Shopify" at bounding box center [0, 0] width 0 height 0
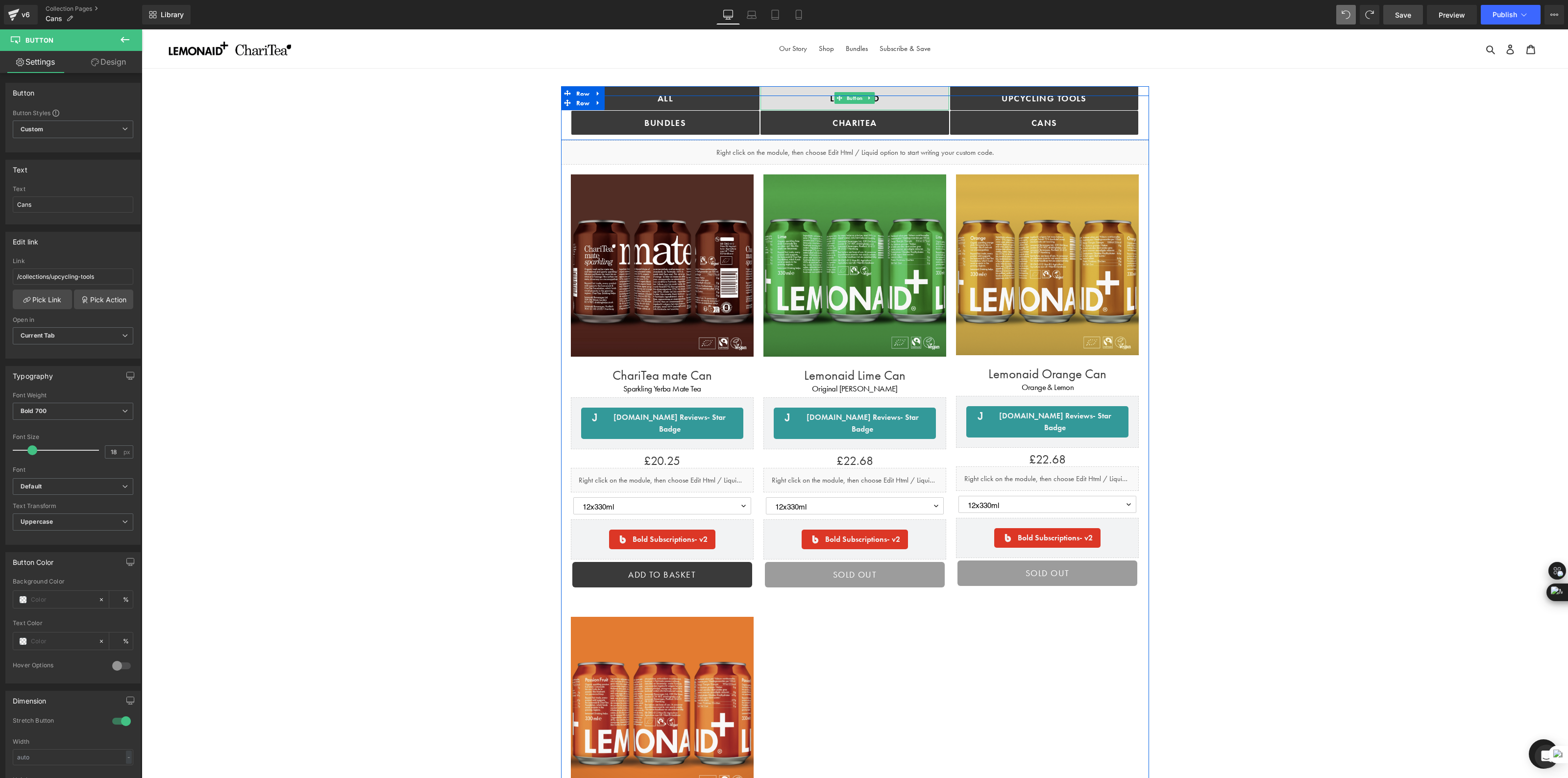
click at [800, 91] on link "Lemonaid" at bounding box center [855, 98] width 189 height 24
click at [849, 100] on span "Button" at bounding box center [855, 97] width 20 height 12
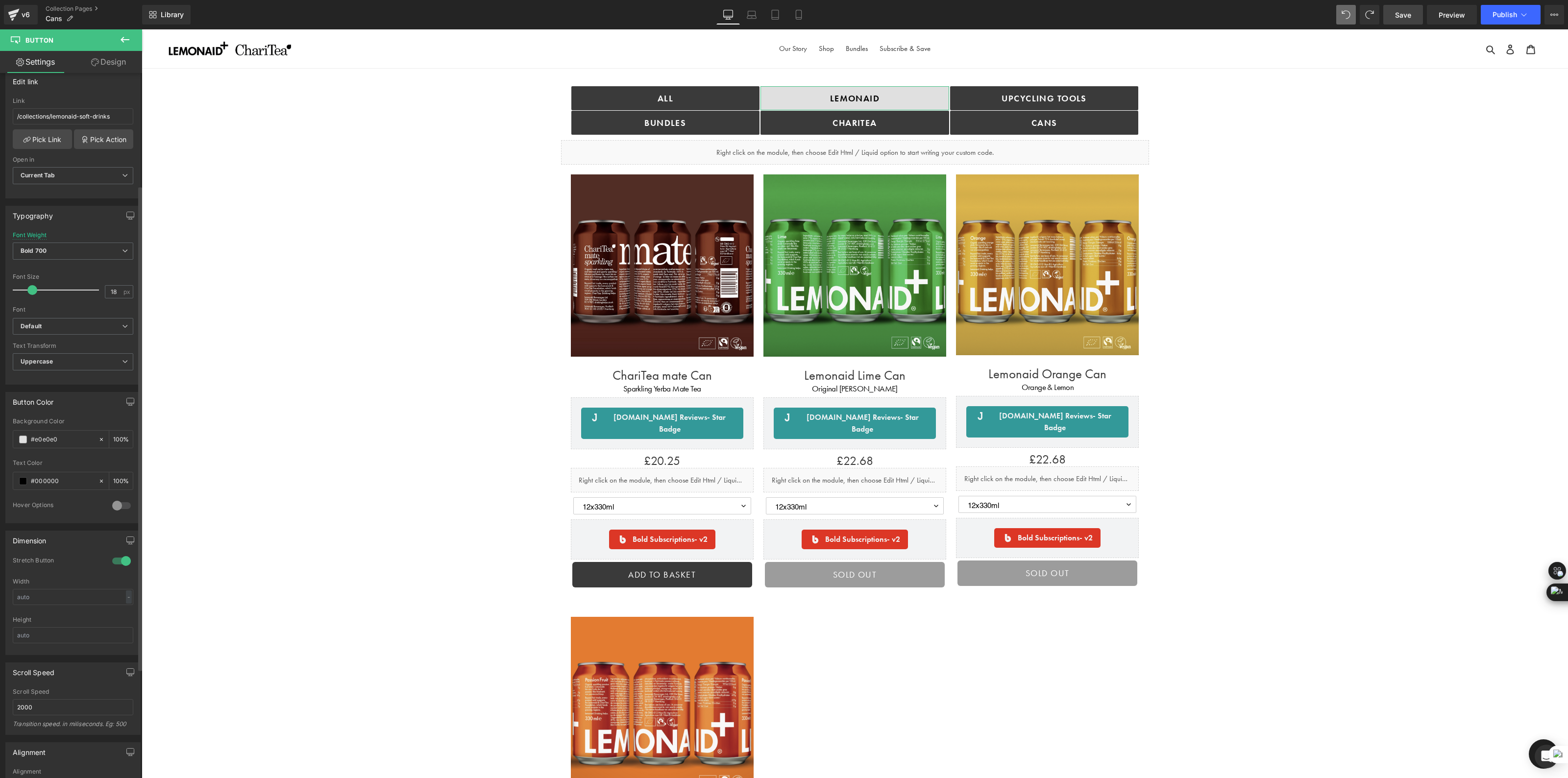
scroll to position [163, 0]
click at [44, 435] on input "#e0e0e0" at bounding box center [62, 436] width 63 height 11
click at [82, 435] on input "#e0e0e0" at bounding box center [62, 436] width 63 height 11
click at [19, 436] on span at bounding box center [23, 436] width 8 height 8
click at [110, 564] on input "100" at bounding box center [110, 563] width 9 height 7
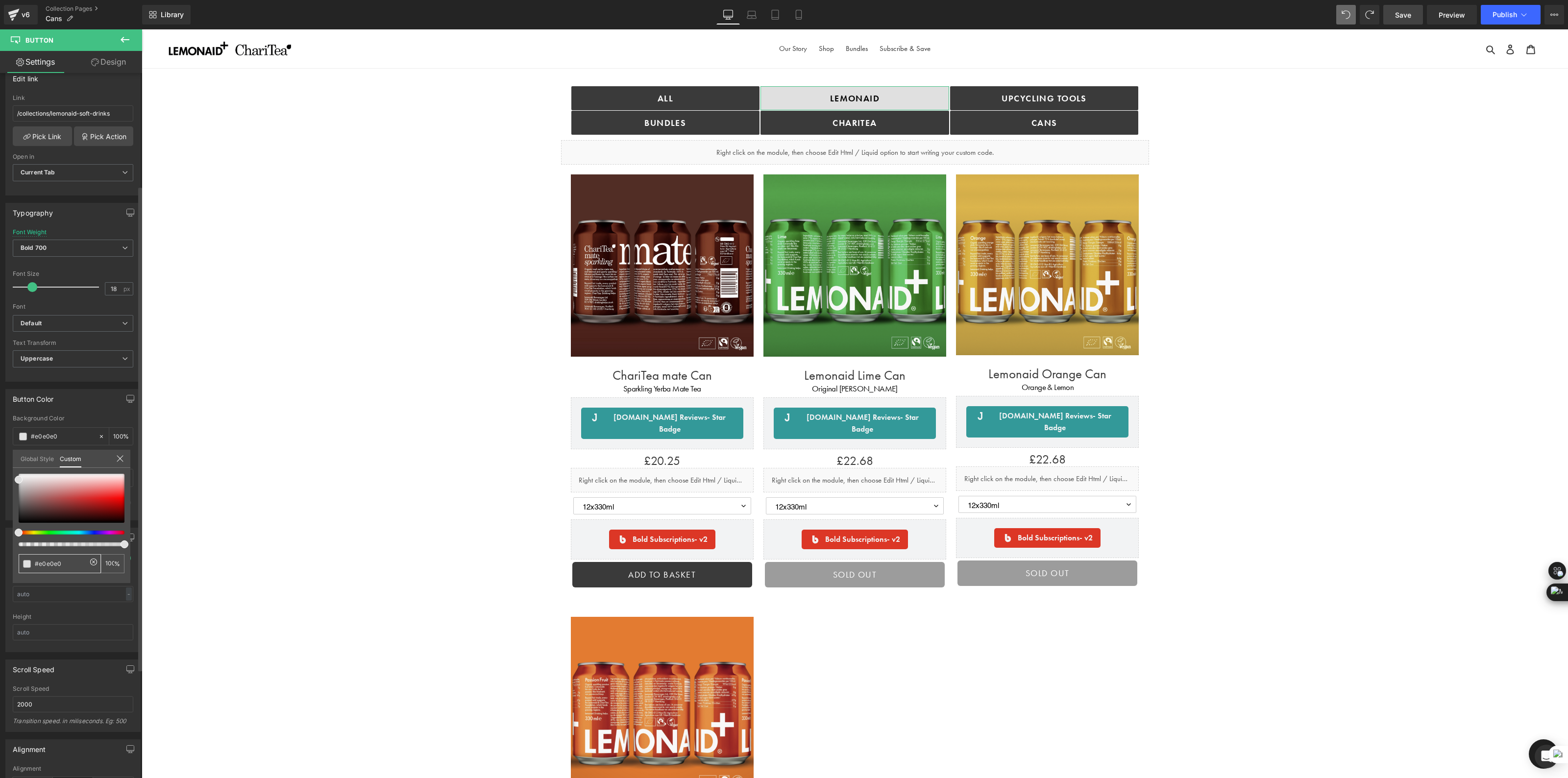
click at [67, 567] on input "#e0e0e0" at bounding box center [60, 564] width 52 height 10
click at [23, 559] on div "#e0e0e0" at bounding box center [60, 563] width 82 height 19
click at [27, 562] on span at bounding box center [27, 564] width 8 height 8
click at [86, 559] on input "#e0e0e0" at bounding box center [60, 564] width 52 height 10
click at [592, 100] on body "Skip to content Just added to your basket Qty: View basket ( ) Continue shoppin…" at bounding box center [855, 724] width 1426 height 1390
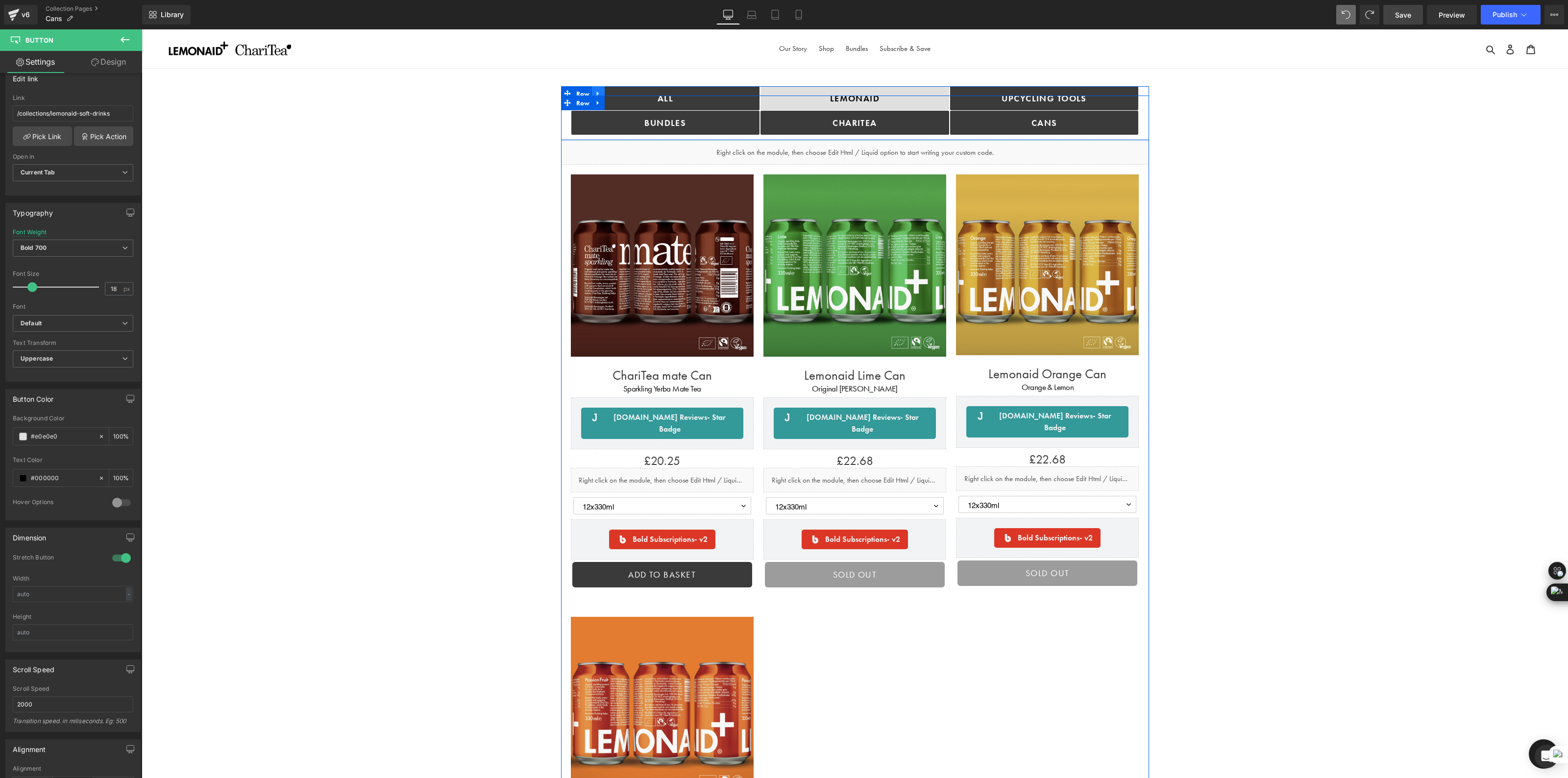
click at [602, 91] on link at bounding box center [598, 94] width 13 height 15
click at [719, 91] on link "ALL" at bounding box center [666, 98] width 189 height 24
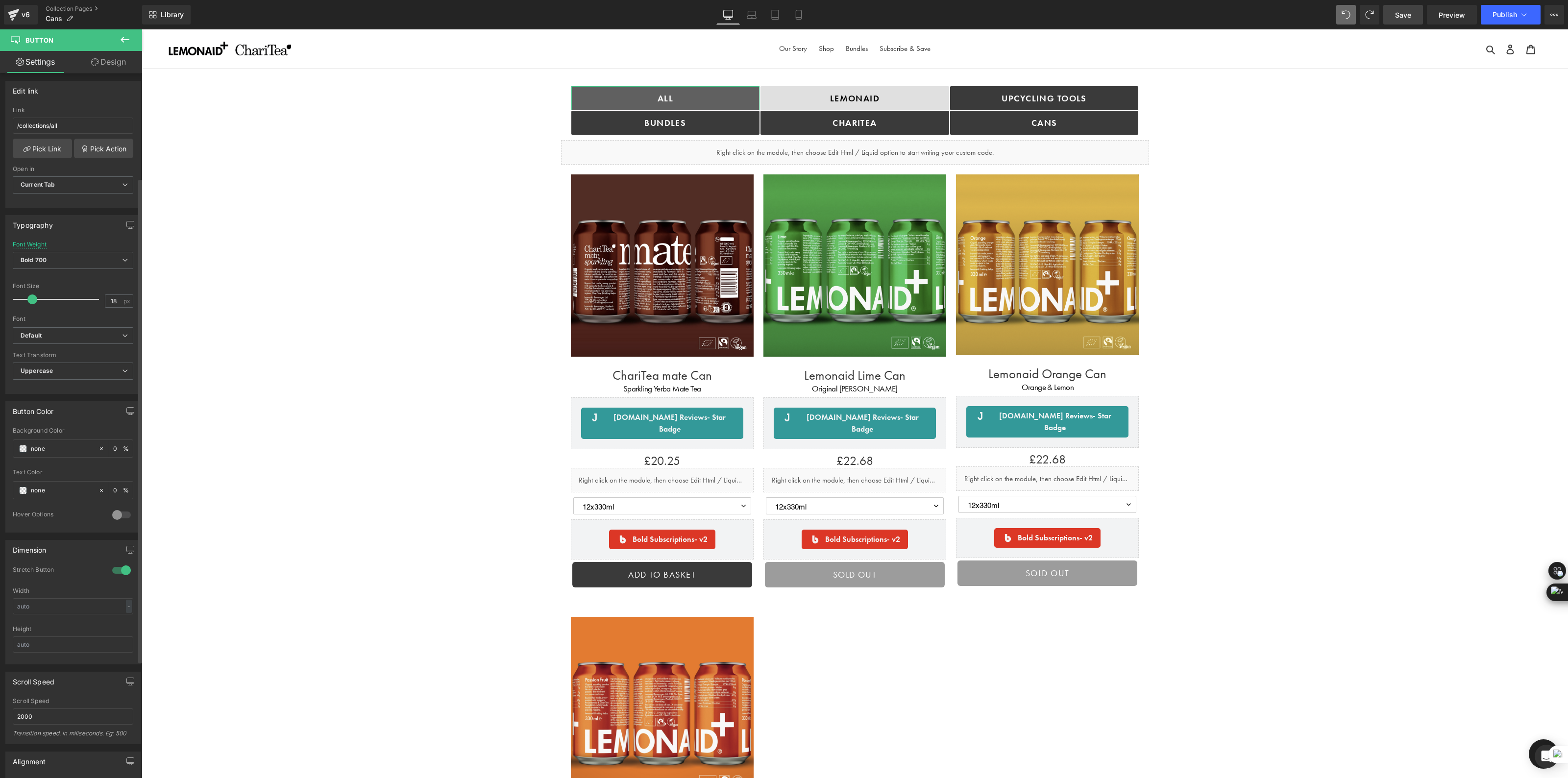
scroll to position [152, 0]
click at [776, 88] on div at bounding box center [855, 88] width 588 height 2
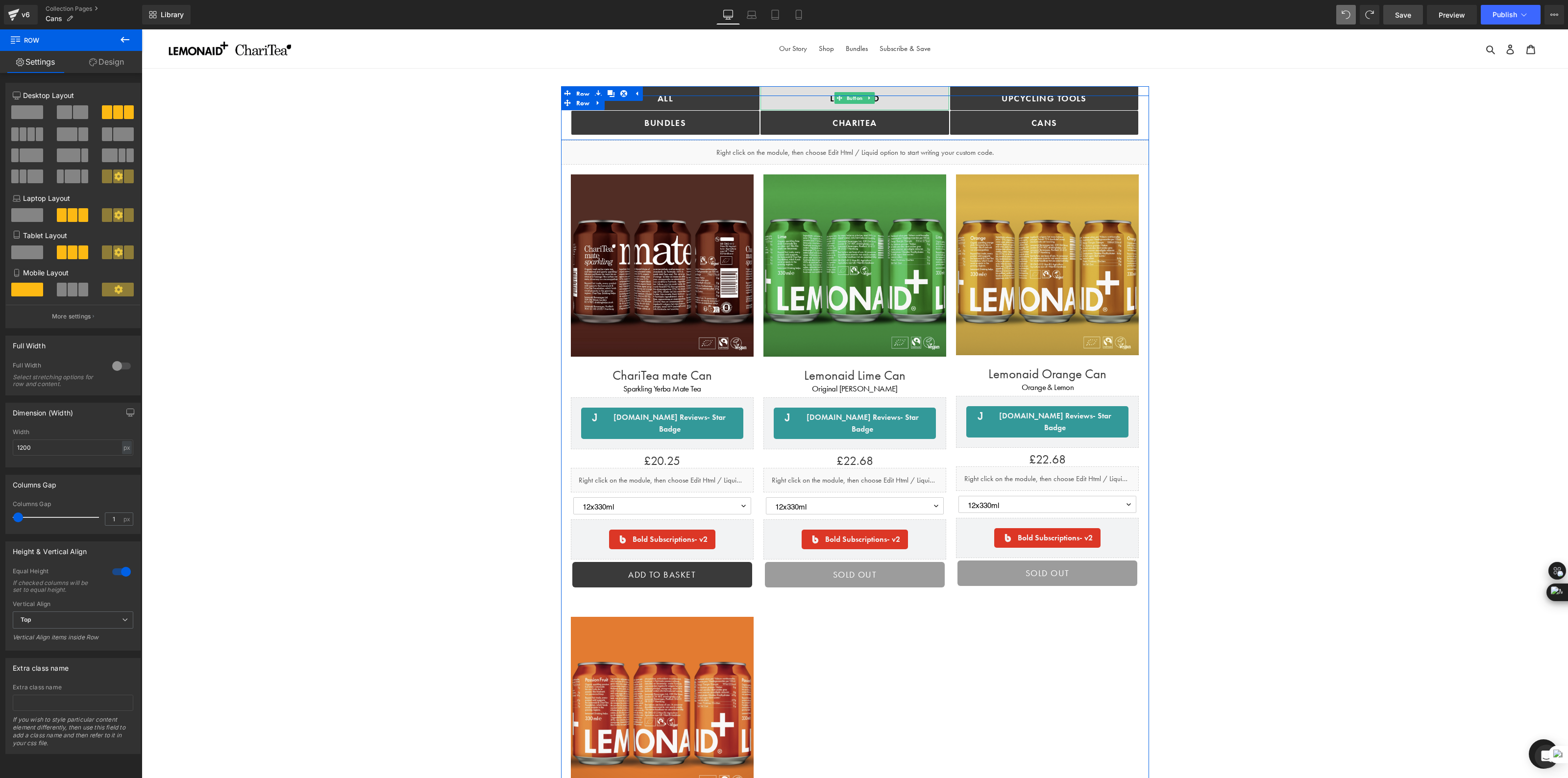
click at [783, 91] on link "Lemonaid" at bounding box center [855, 98] width 189 height 24
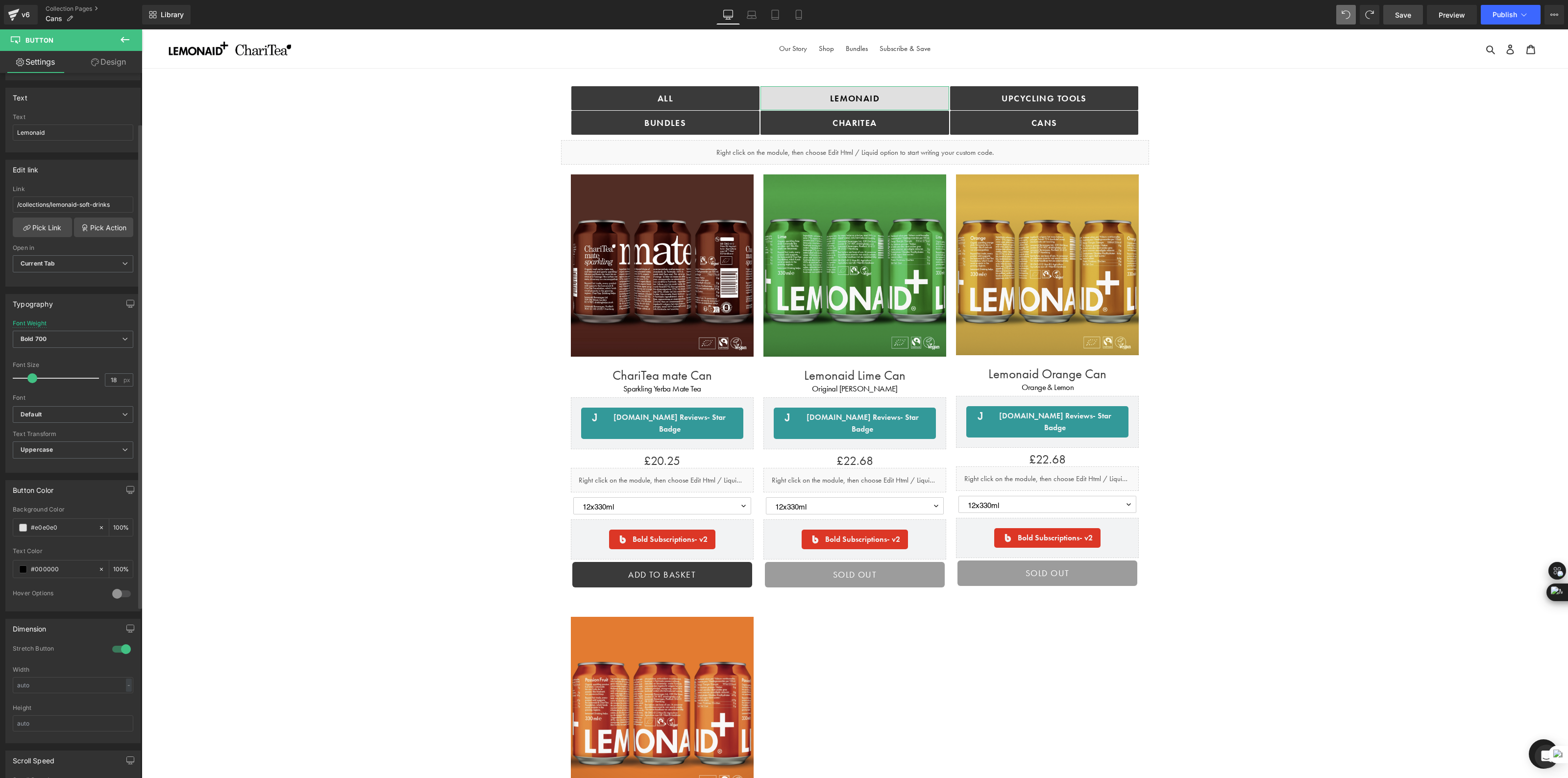
scroll to position [72, 0]
drag, startPoint x: 64, startPoint y: 528, endPoint x: 33, endPoint y: 528, distance: 31.0
click at [33, 528] on input "#e0e0e0" at bounding box center [62, 527] width 63 height 11
type input "#"
type input "0"
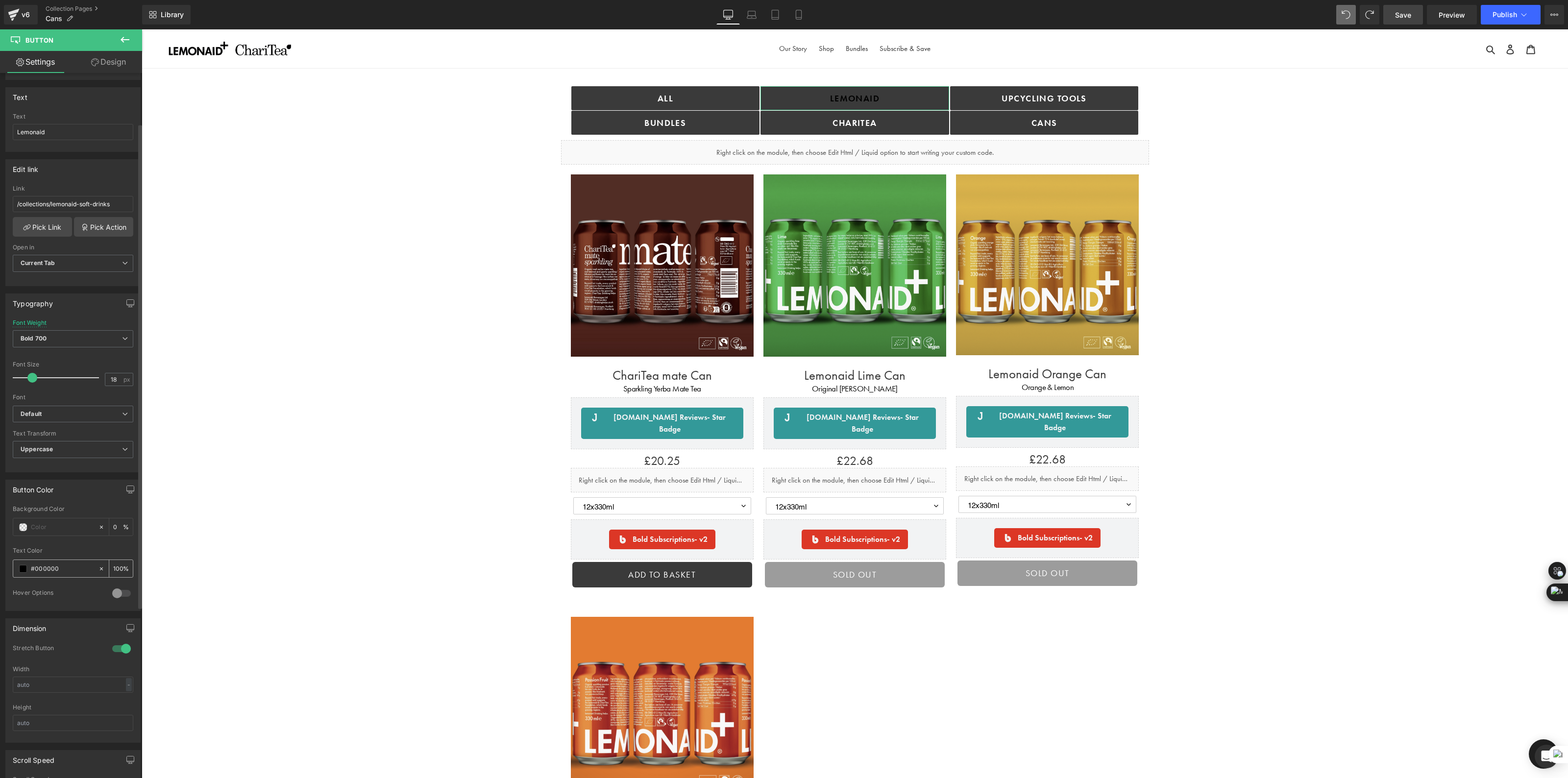
drag, startPoint x: 61, startPoint y: 525, endPoint x: 18, endPoint y: 572, distance: 63.7
click at [18, 572] on div "Background Color 0 % rgba(0, 0, 0, 1) Text Color #000000 100 % 0 Hover Options …" at bounding box center [73, 558] width 135 height 105
click at [60, 567] on input "#000000" at bounding box center [62, 569] width 63 height 11
type input "#"
type input "0"
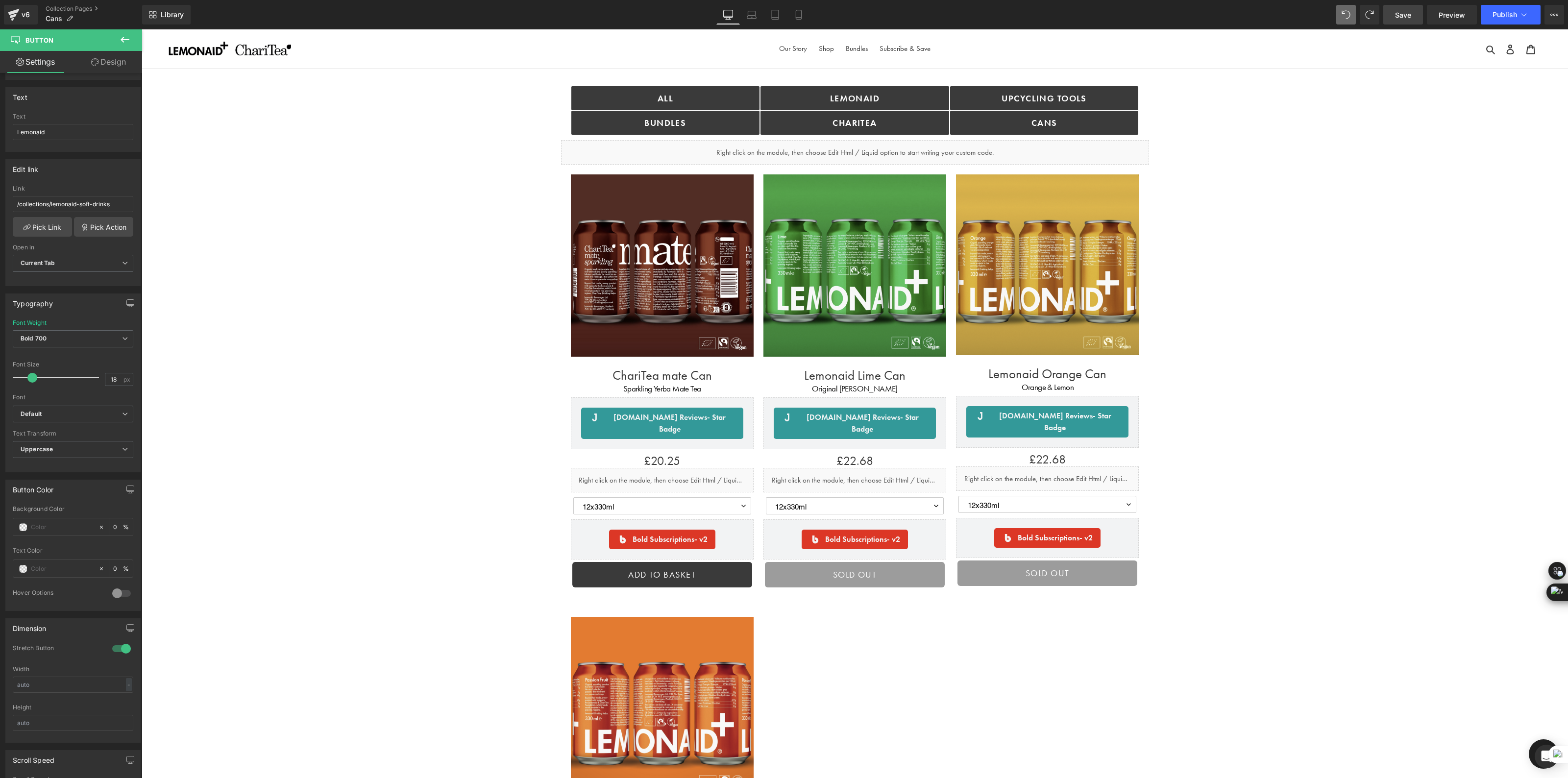
click at [295, 607] on div "ALL Button bundles Button Lemonaid Button ChariTea Button Upcycling TOOLS Butto…" at bounding box center [855, 665] width 1426 height 1139
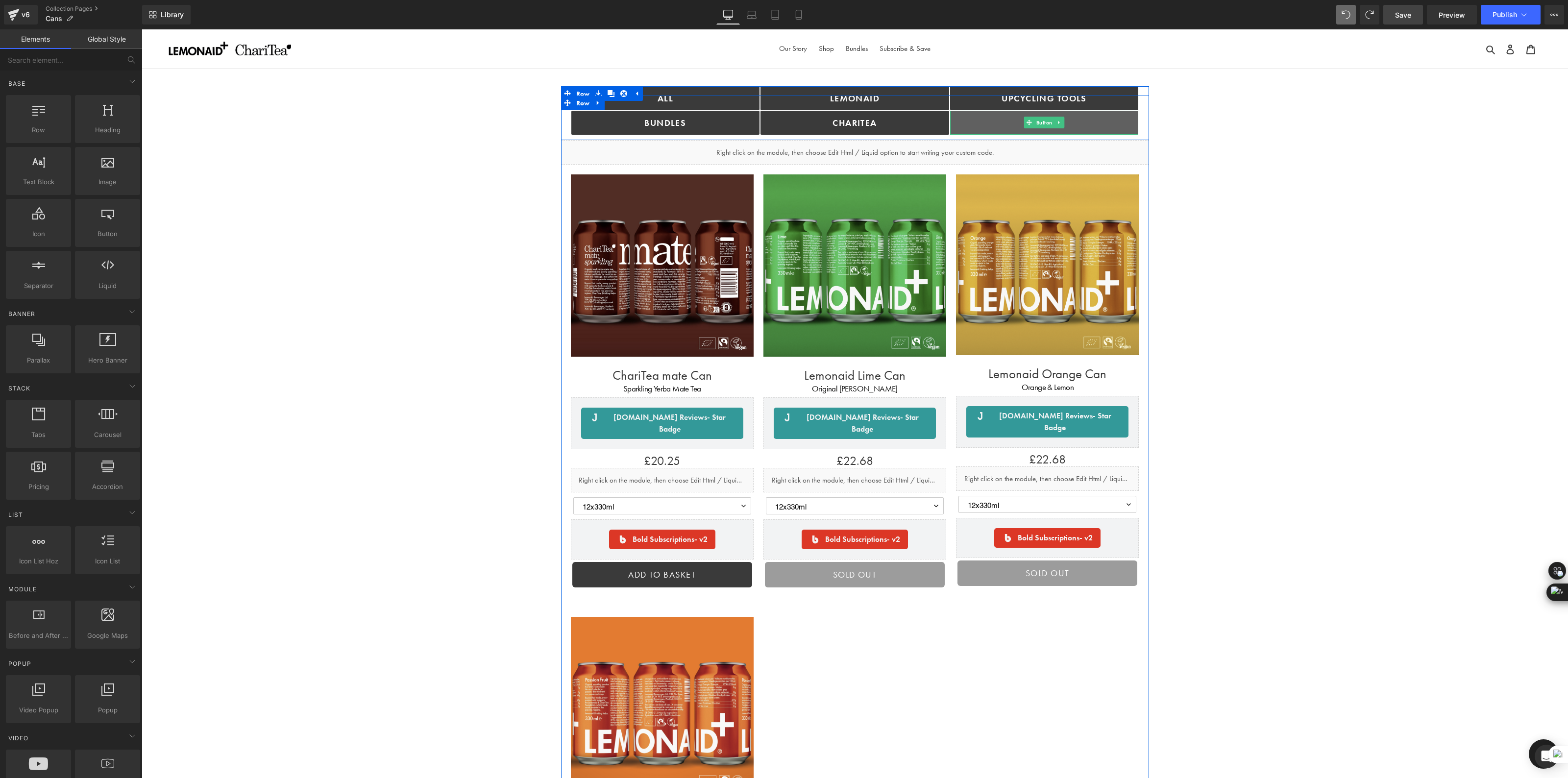
click at [1101, 116] on link "Cans" at bounding box center [1045, 122] width 189 height 24
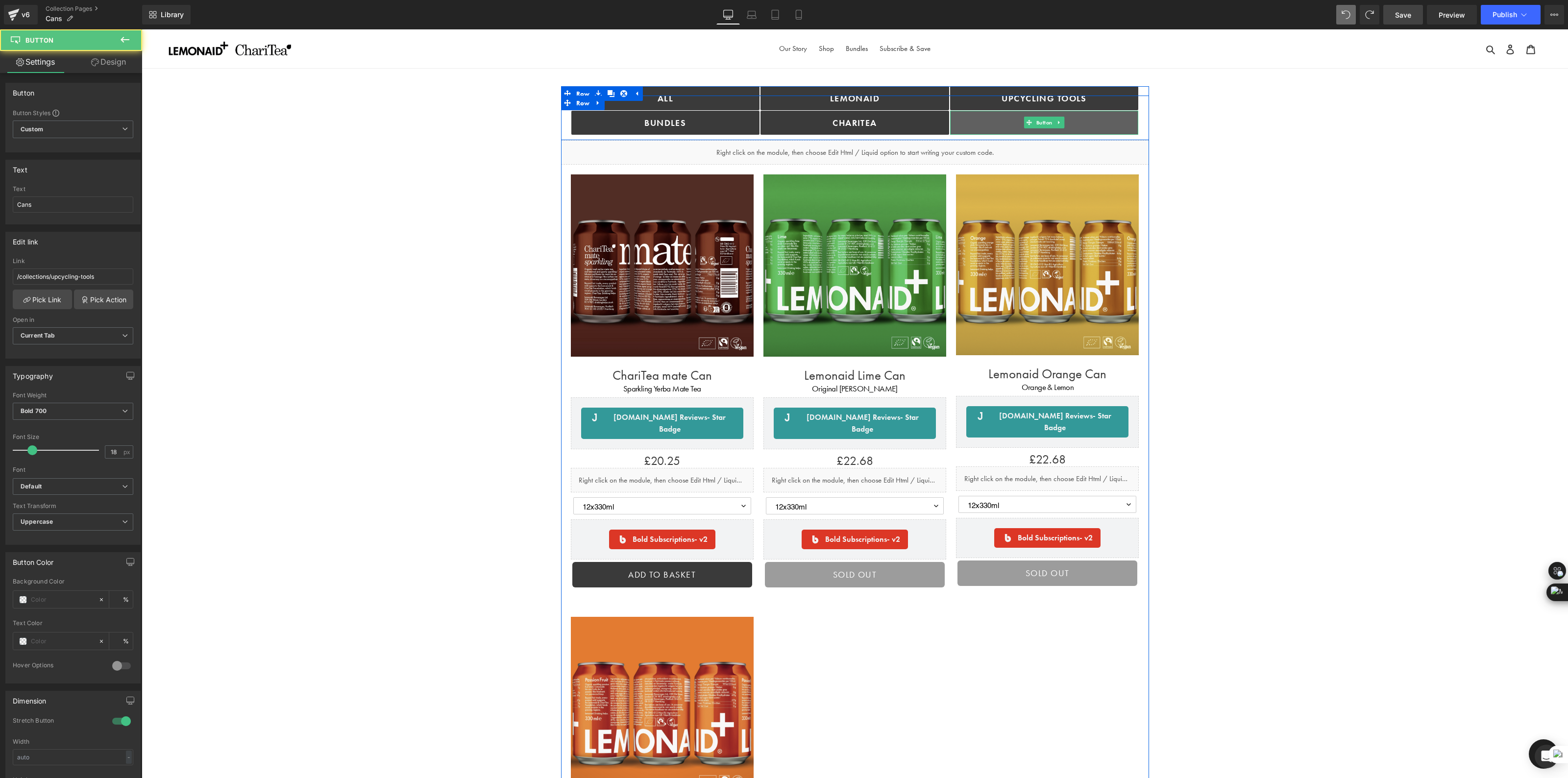
click at [1085, 118] on link "Cans" at bounding box center [1045, 122] width 189 height 24
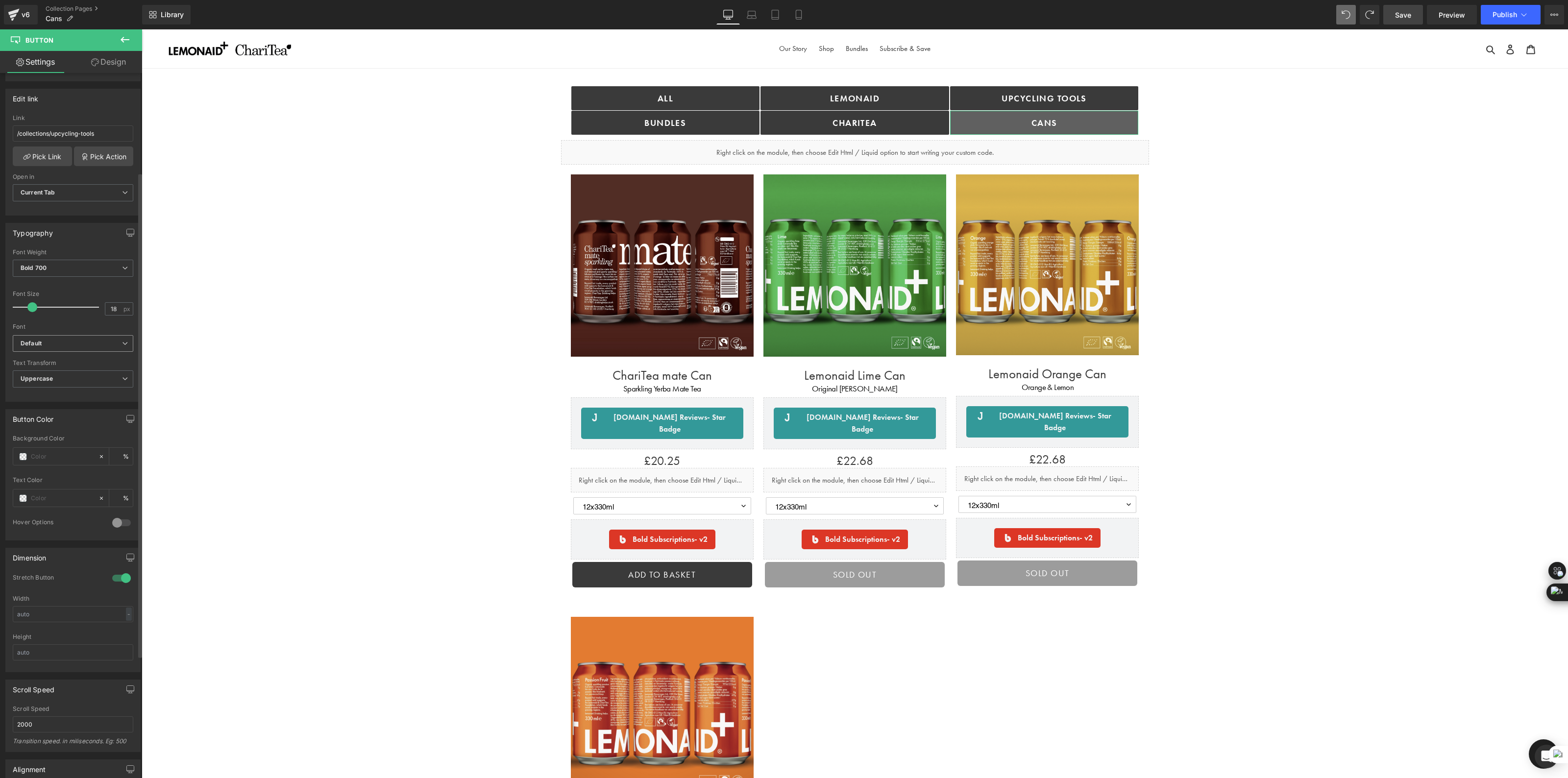
scroll to position [144, 0]
click at [43, 459] on input "text" at bounding box center [62, 457] width 63 height 11
click at [48, 456] on input "text" at bounding box center [62, 457] width 63 height 11
click at [116, 452] on input "number" at bounding box center [118, 456] width 10 height 11
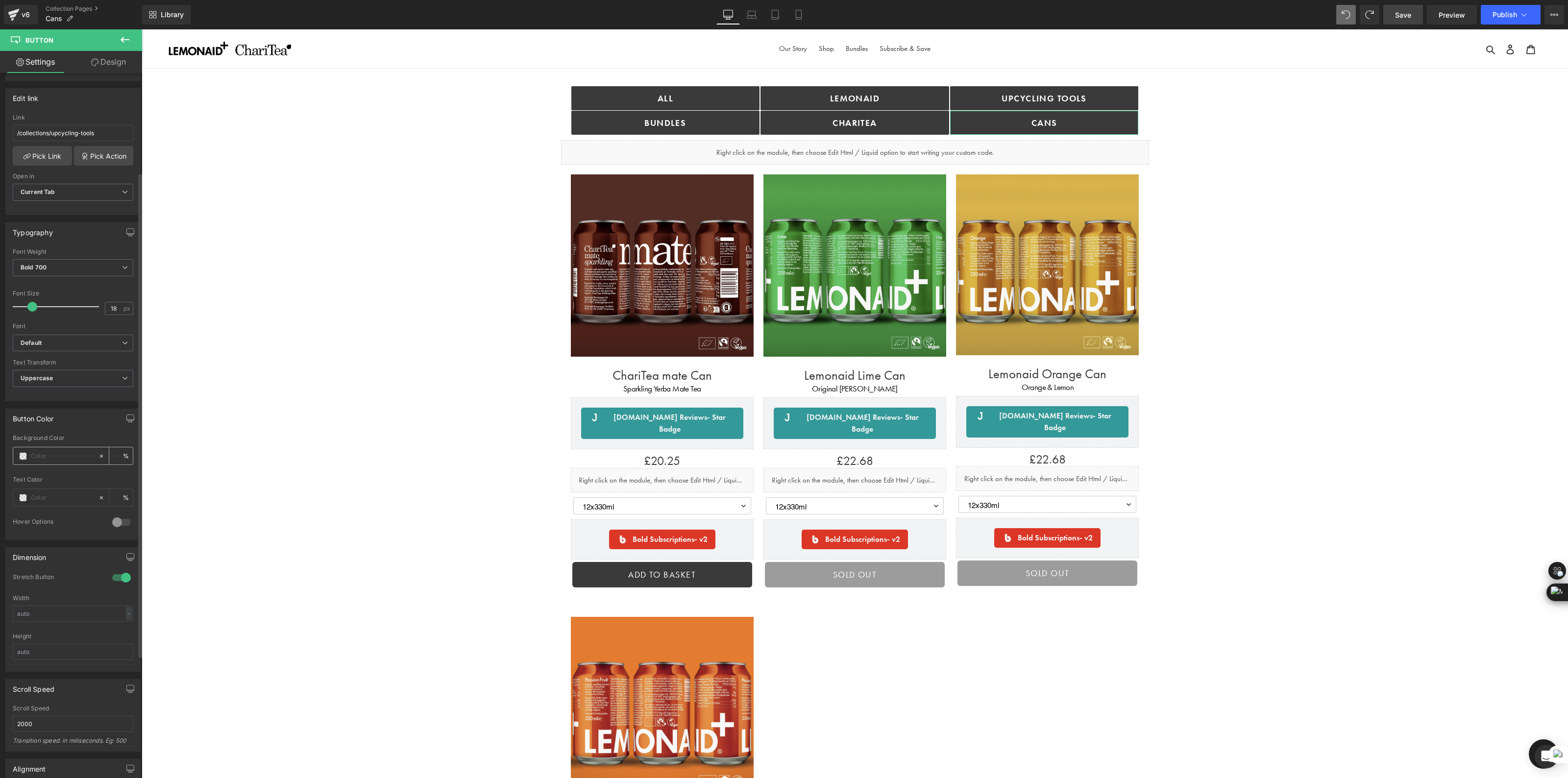
type input "0"
click at [59, 458] on input "text" at bounding box center [62, 457] width 63 height 11
click at [23, 457] on span at bounding box center [23, 456] width 8 height 8
type input "#0c0c0c"
type input "100"
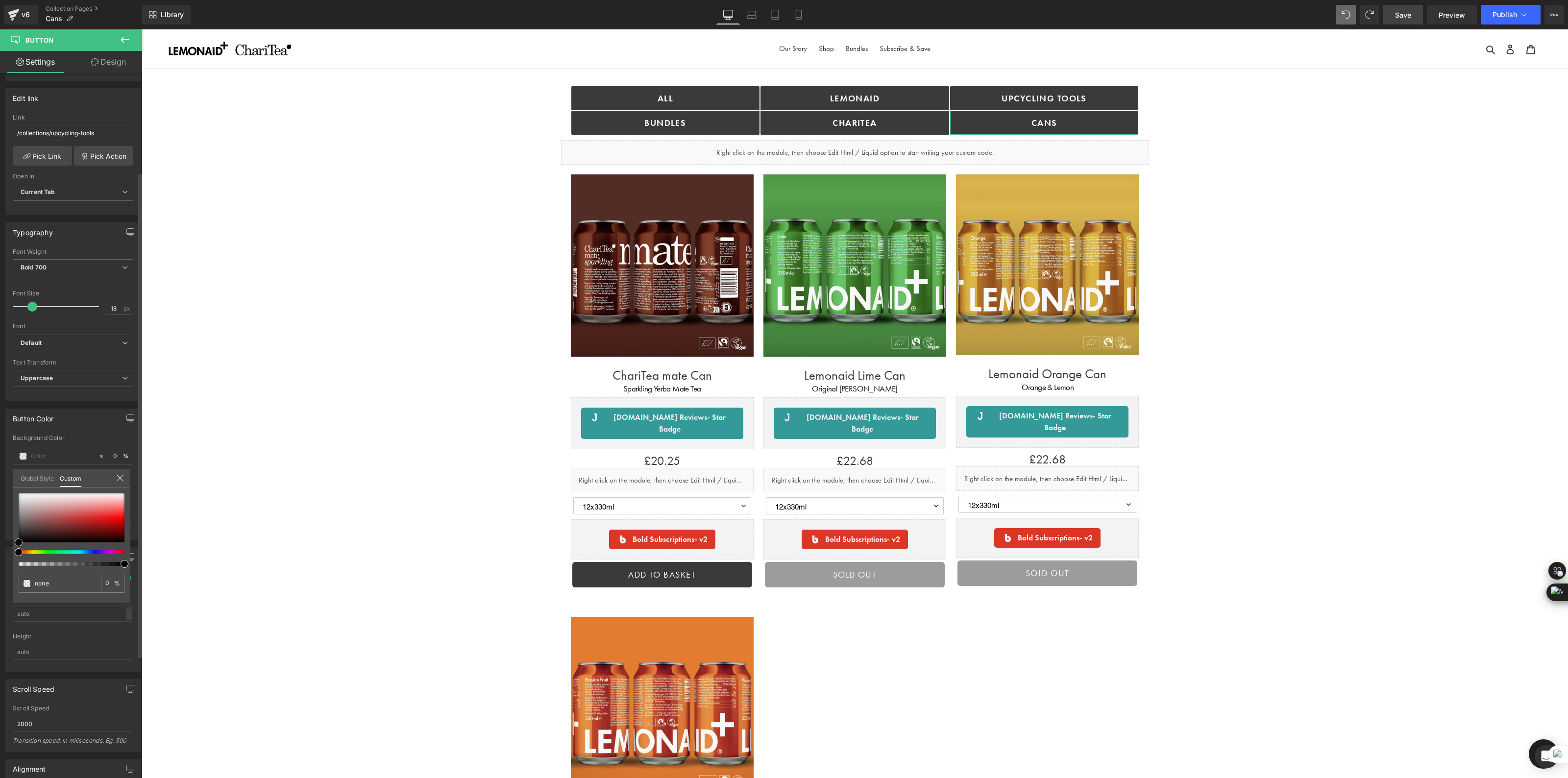
type input "#0c0c0c"
type input "100"
type input "#504848"
type input "#b09b9b"
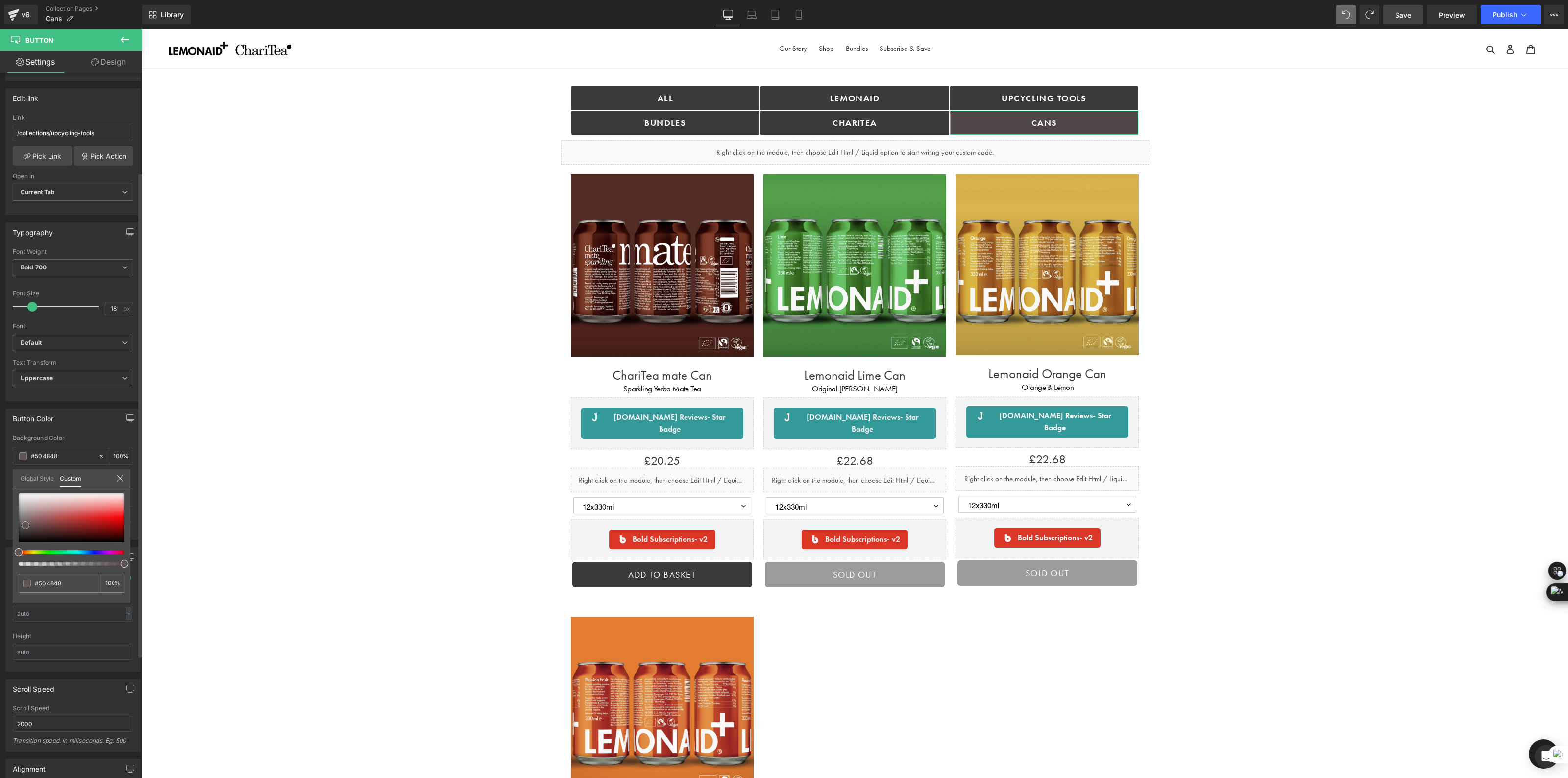
type input "#b09b9b"
type input "#ccbcbc"
type input "#d3c4c4"
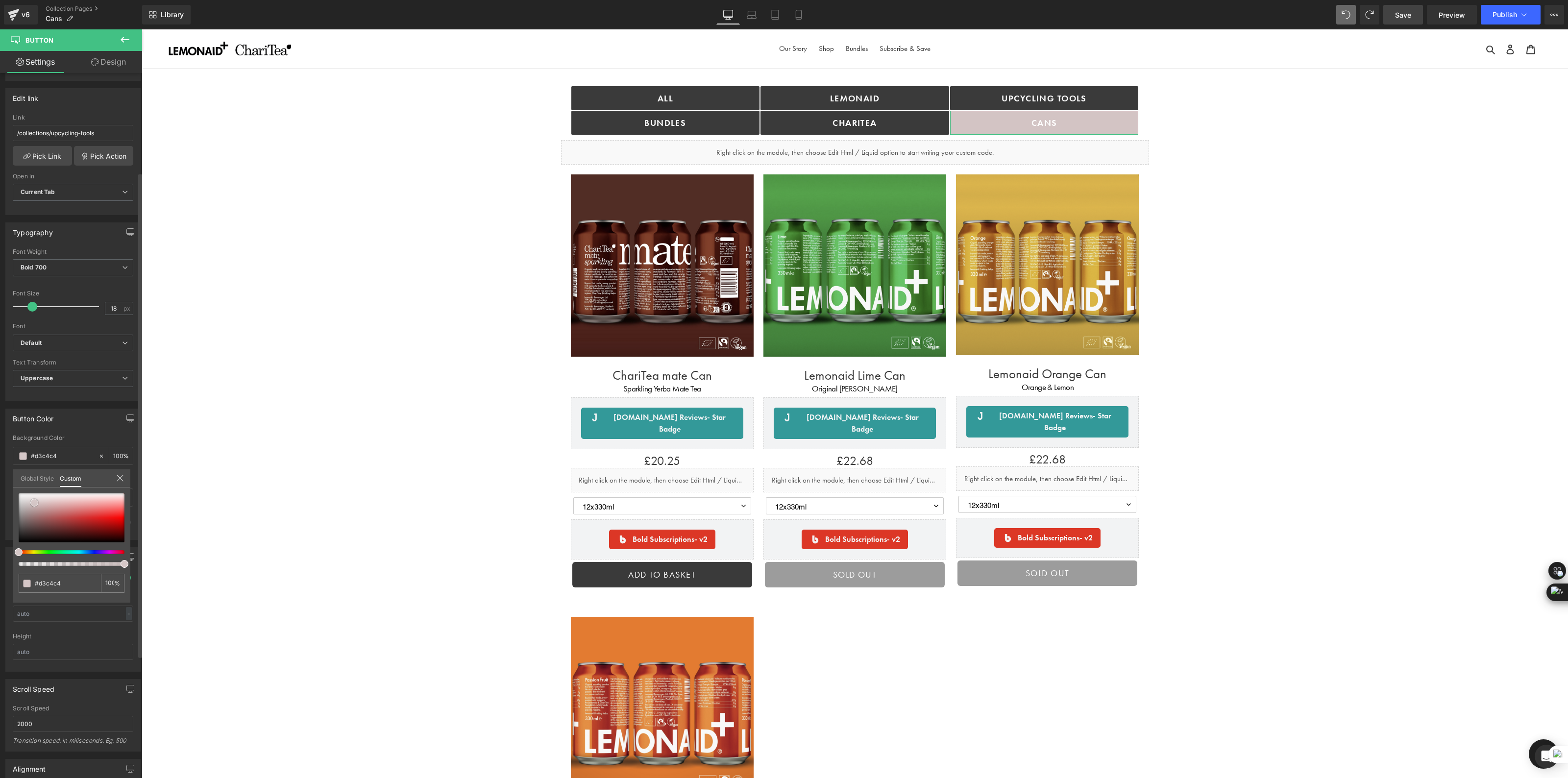
type input "#d7caca"
type input "#d8c9c9"
type input "#d5c7c7"
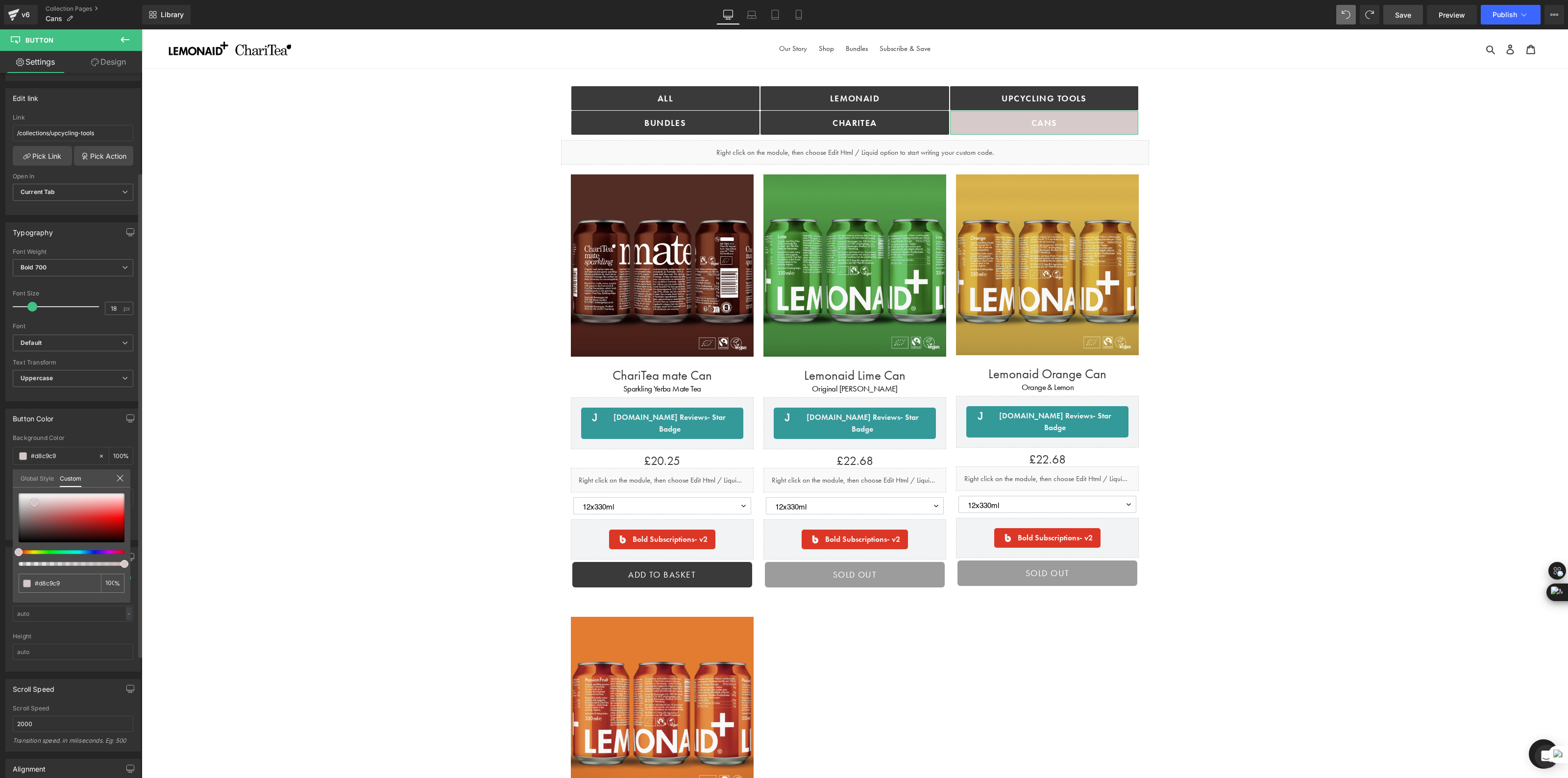
type input "#d5c7c7"
type input "#d2c5c5"
type input "#d1cbcb"
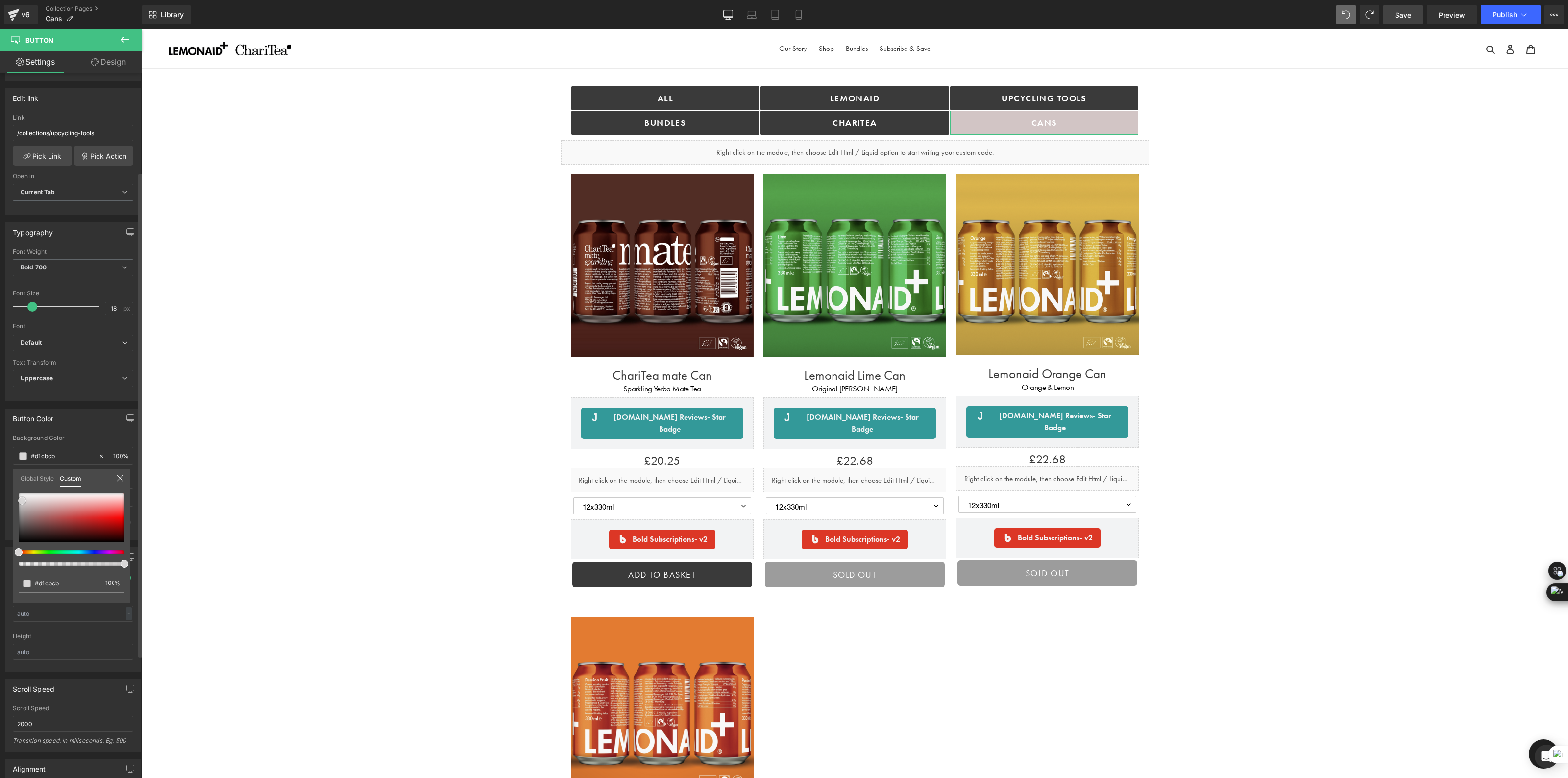
type input "#d9d7d7"
type input "#dcdada"
type input "#e6e4e4"
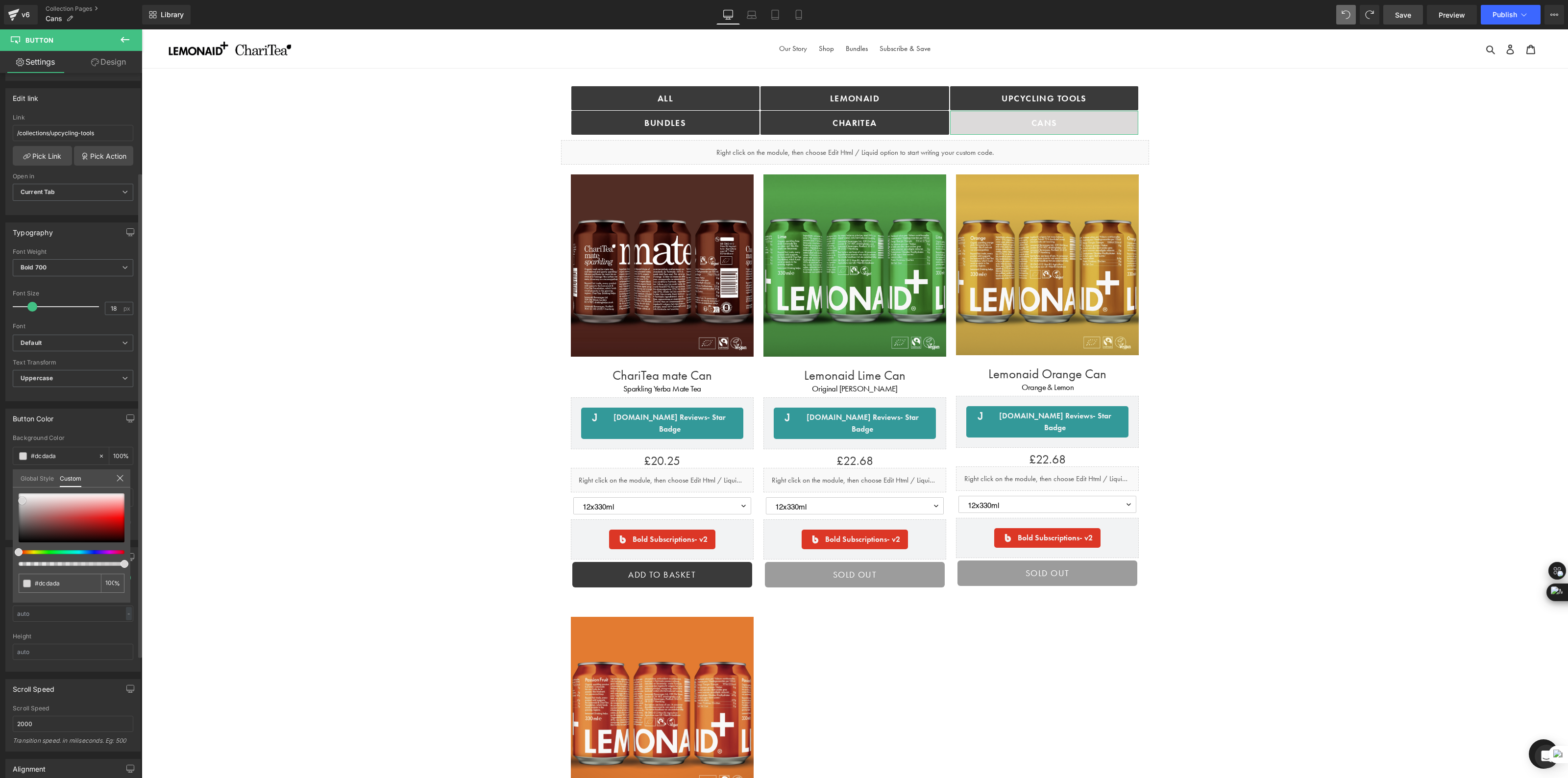
type input "#e6e4e4"
type input "#f5f4f4"
type input "#f7f6f6"
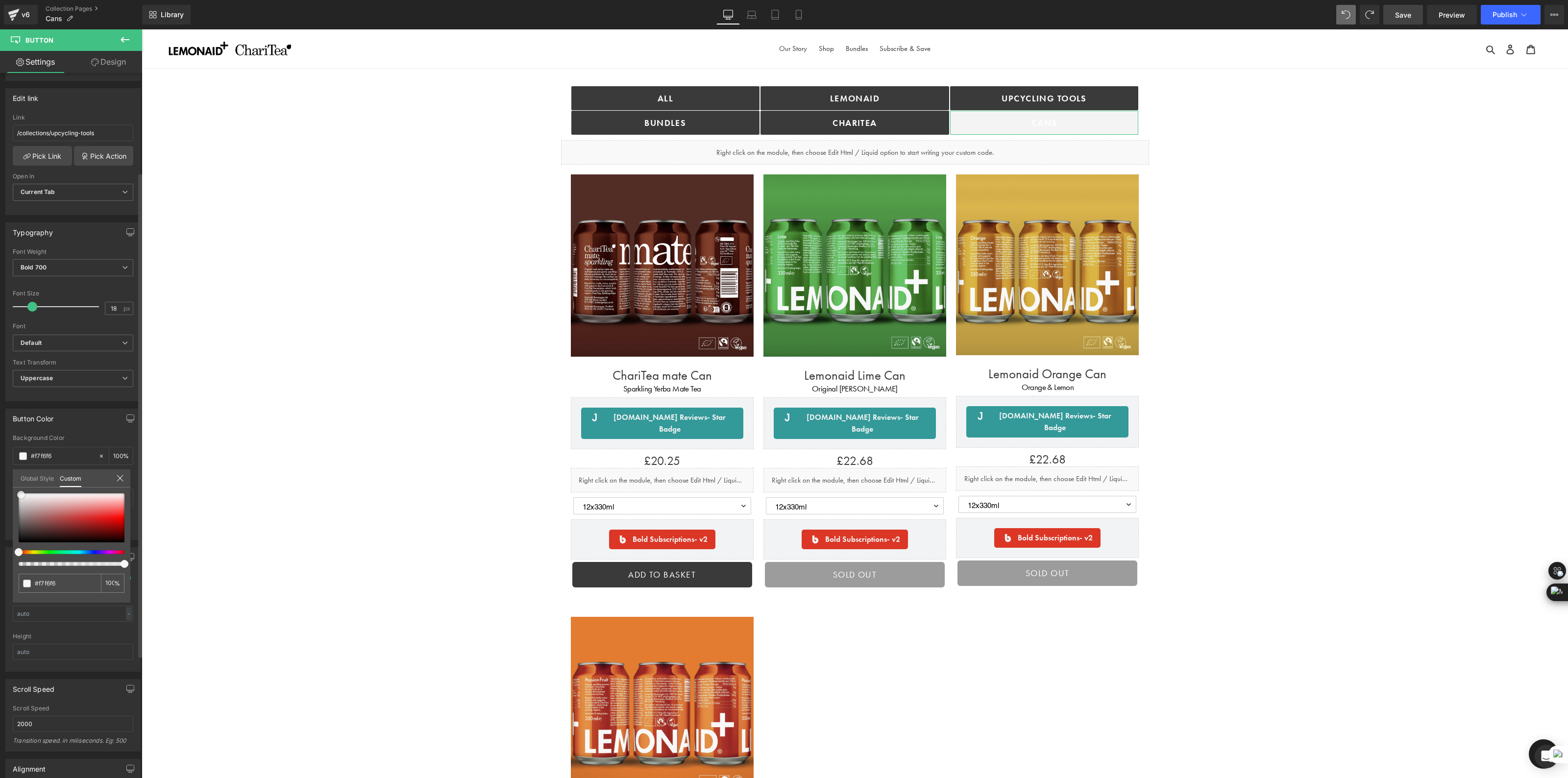
type input "#fcfcfc"
type input "#e6e4e4"
type input "#c5bebe"
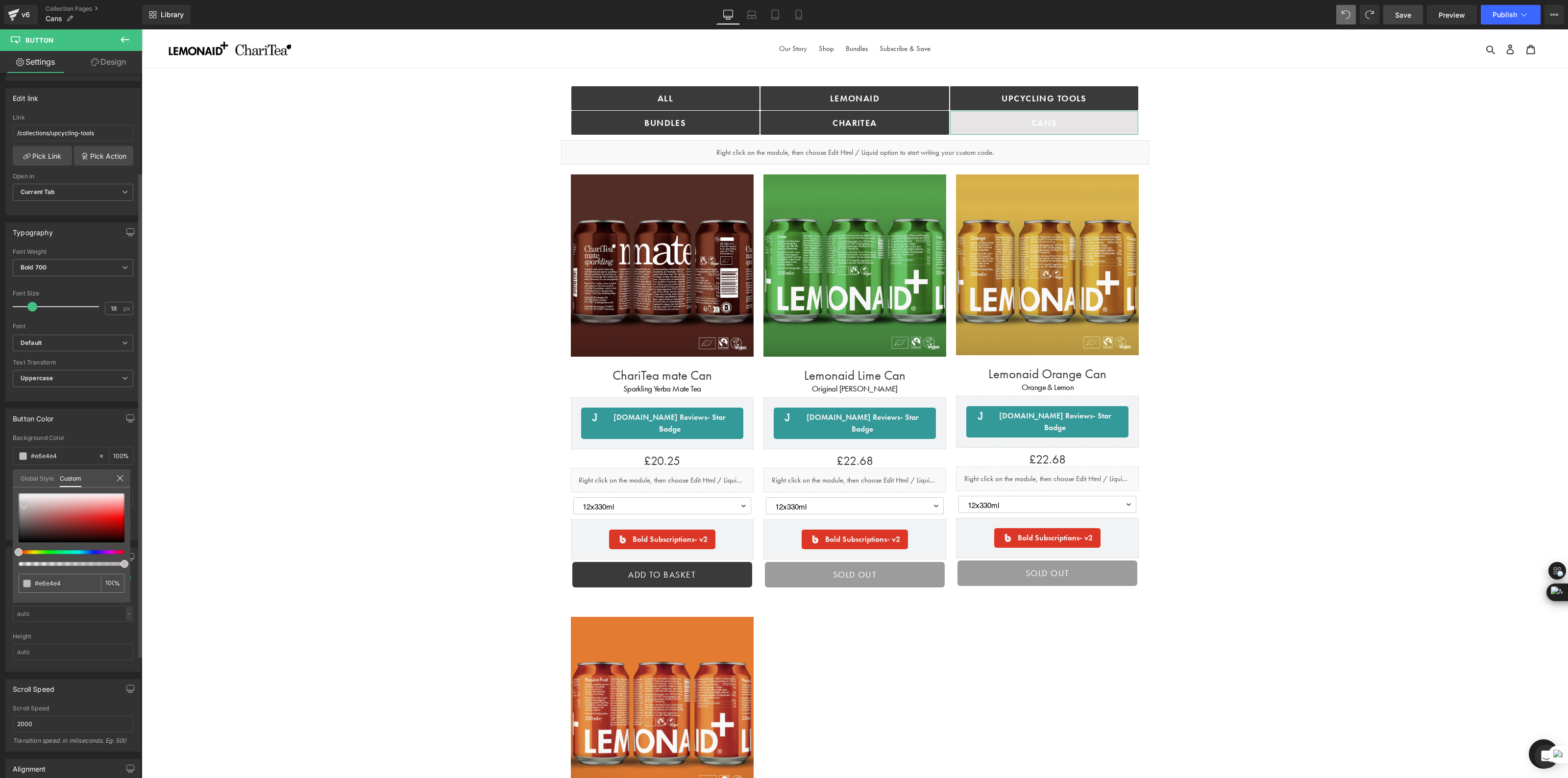
type input "#c5bebe"
type input "#aba0a0"
type input "#968686"
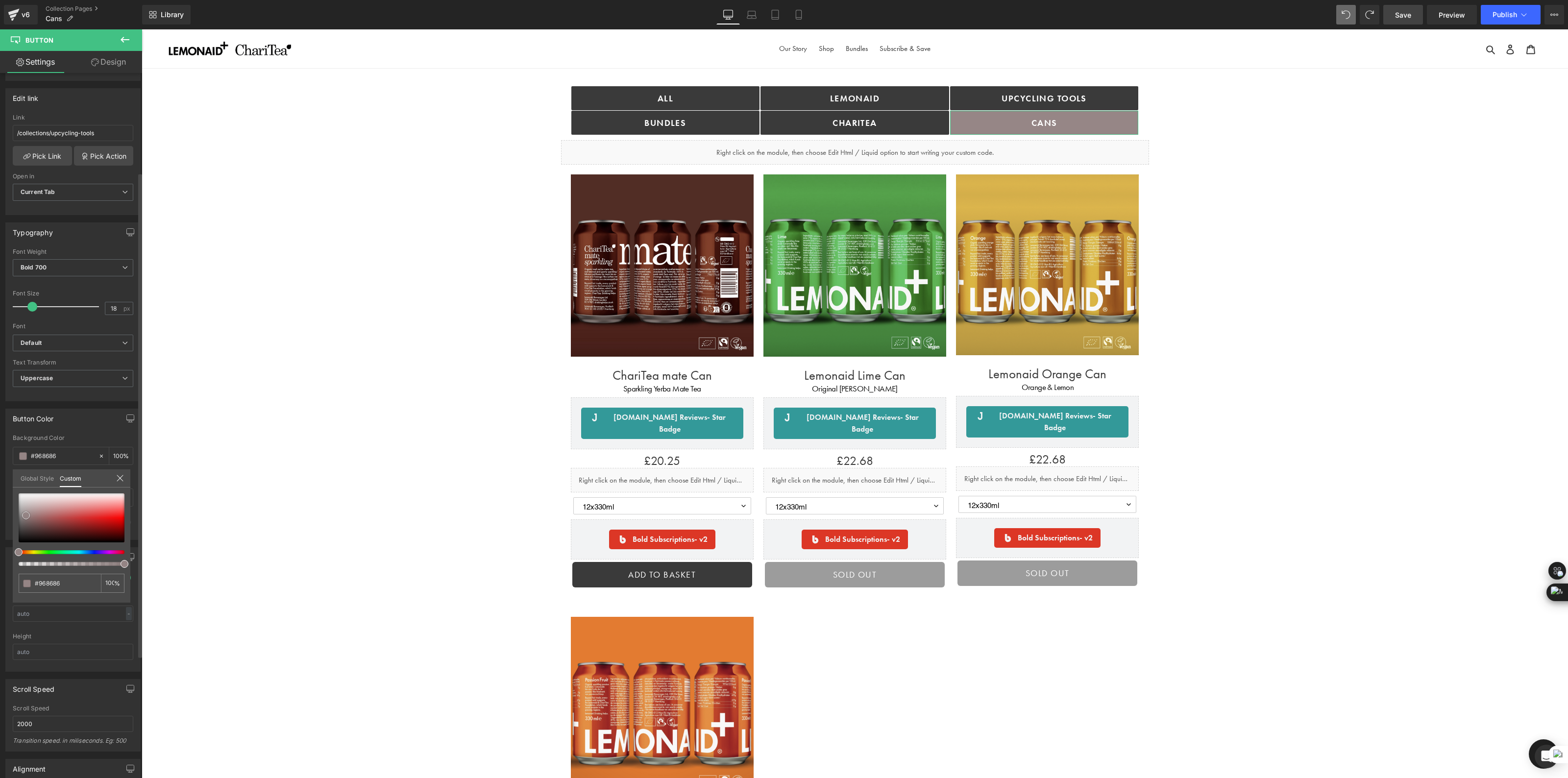
type input "#7d6d6d"
type input "#6d5e5e"
type input "#6f6161"
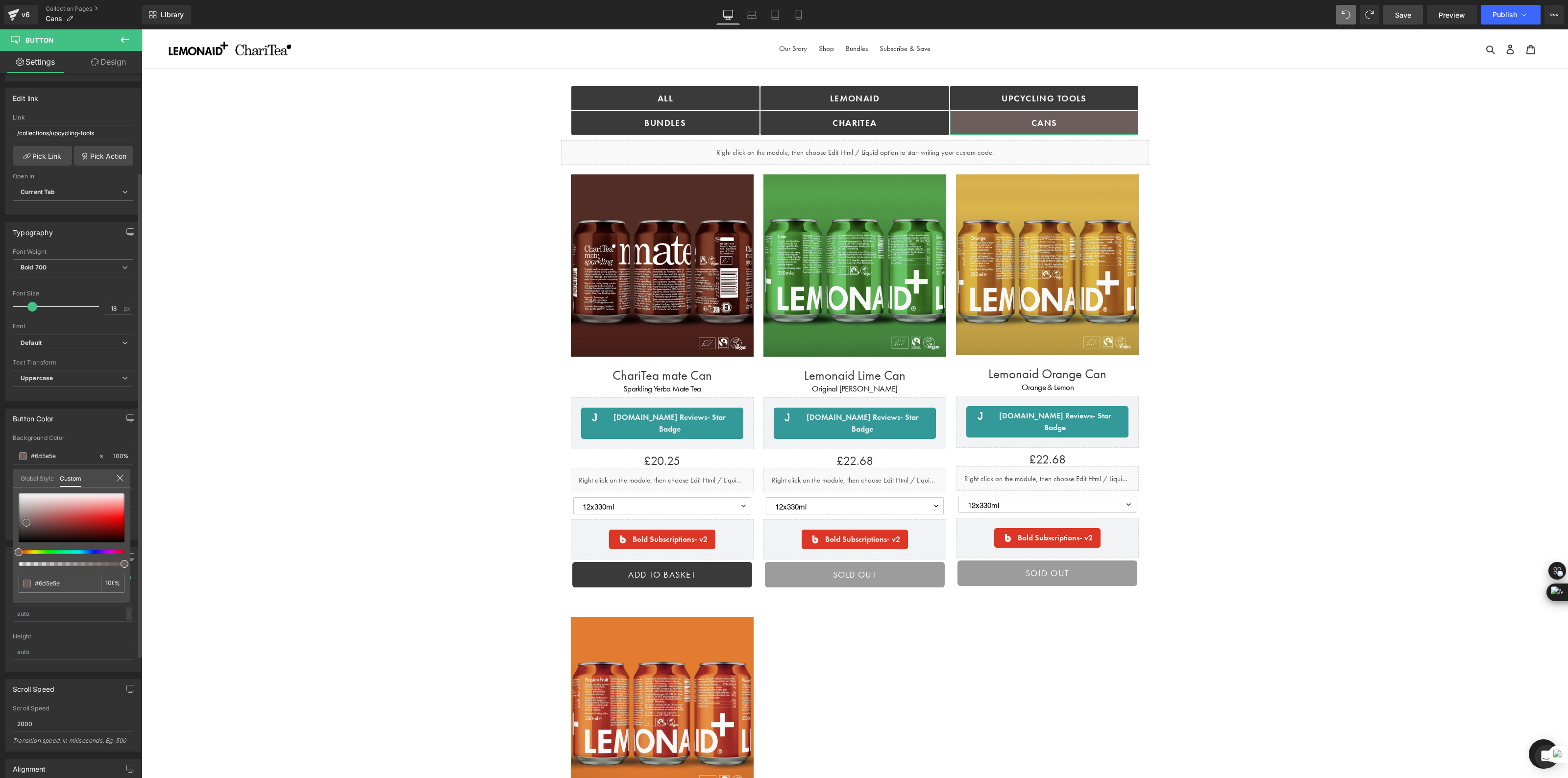
type input "#6f6161"
type input "#8c7878"
type input "#a08b8b"
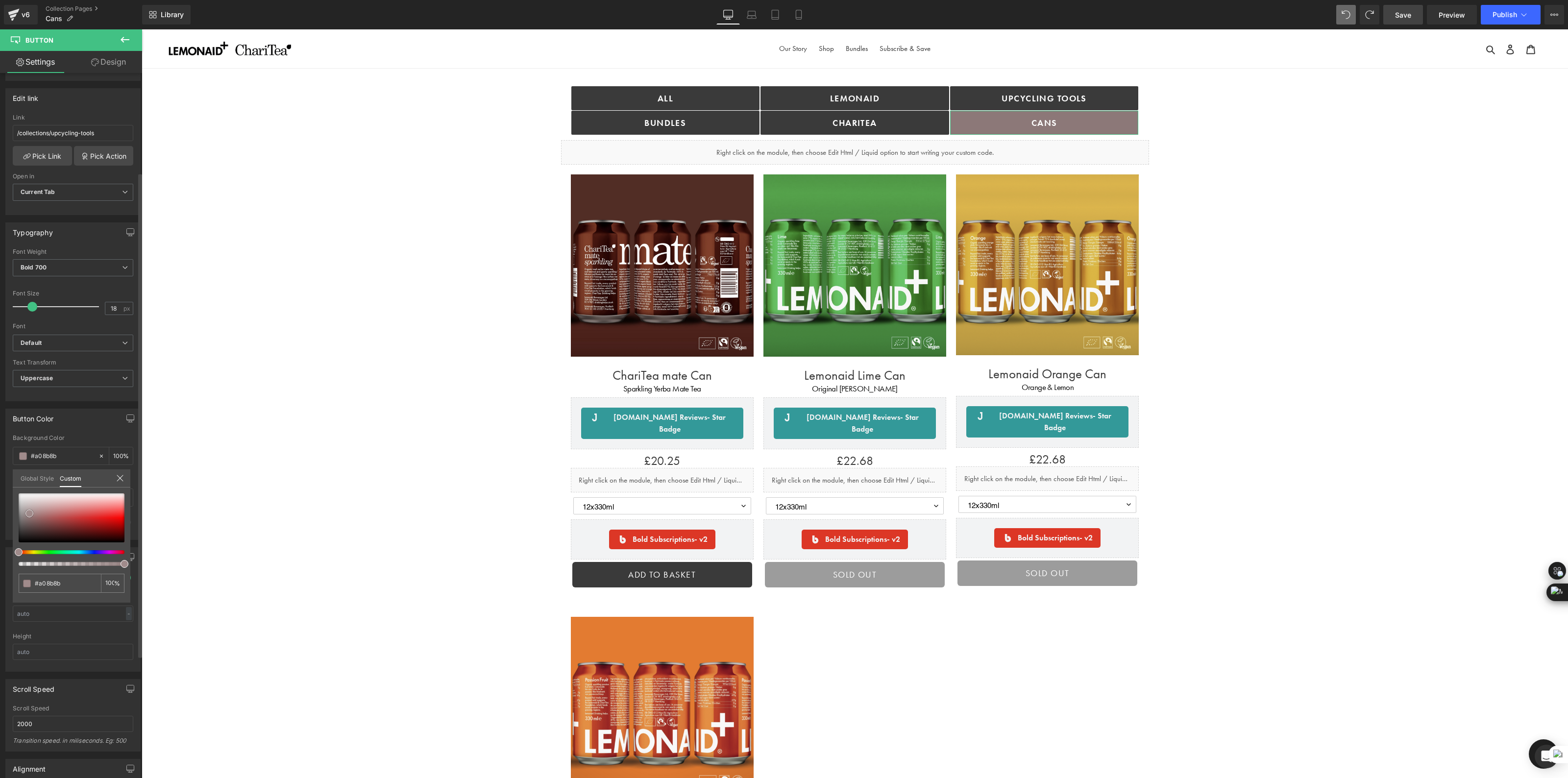
type input "#a78f8f"
type input "#ae9898"
type input "#baa5a5"
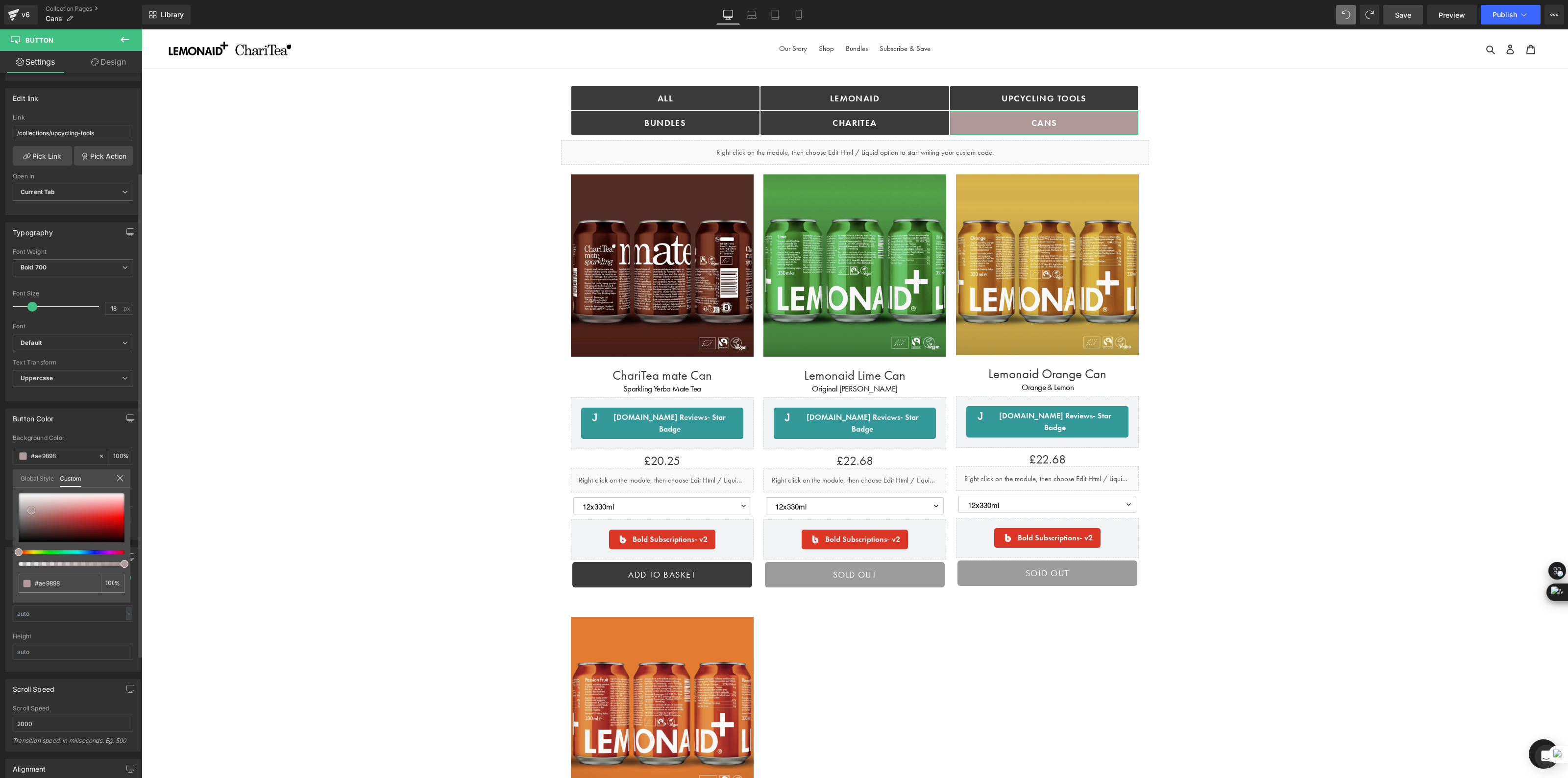
type input "#baa5a5"
type input "#c4b4b4"
type input "#c7bbbb"
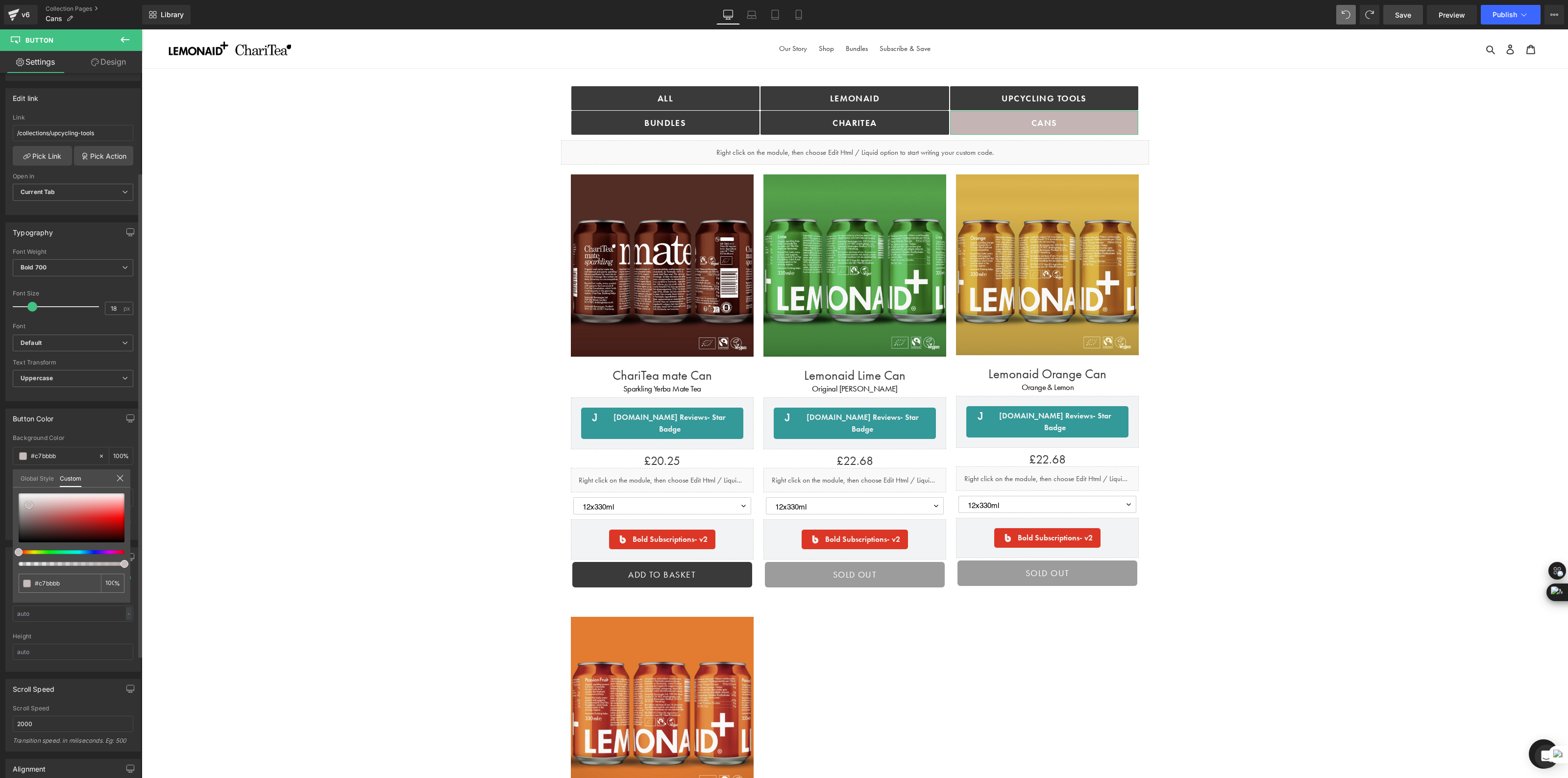
type input "#c9bfbf"
type input "#cdc5c5"
type input "#cfc8c8"
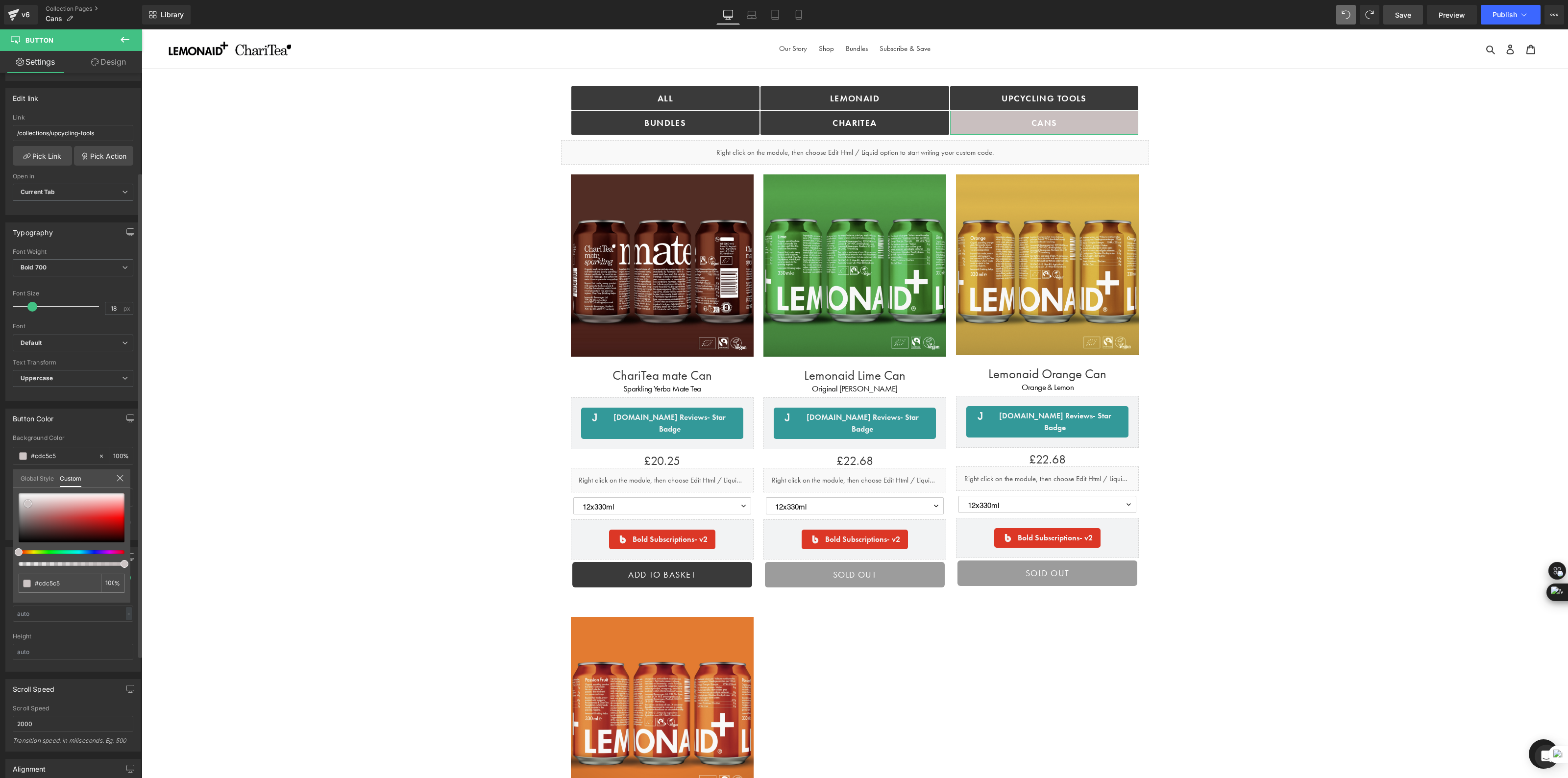
type input "#cfc8c8"
type input "#ccc6c6"
type input "#cbc7c7"
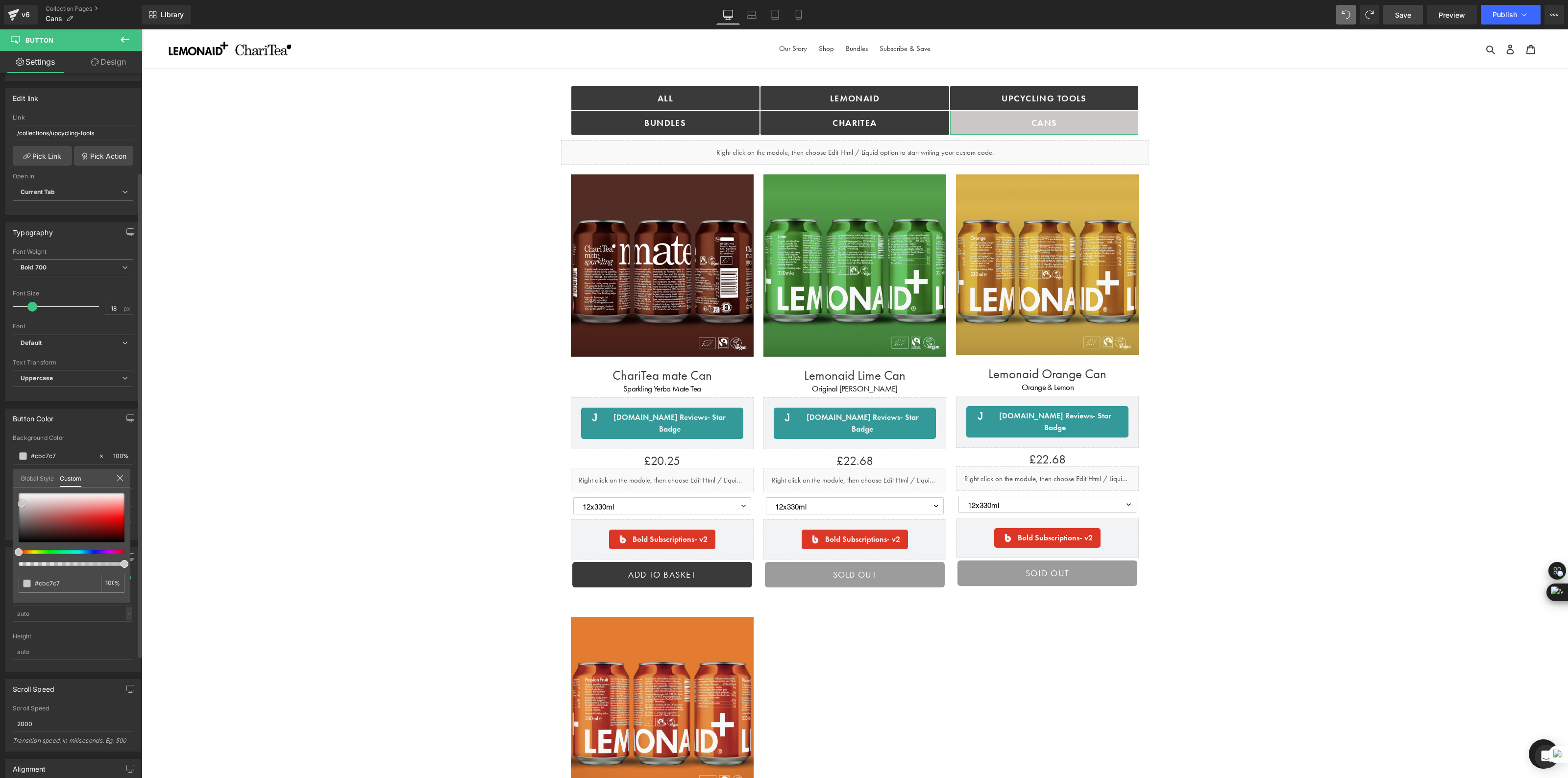
type input "#c9c8c8"
type input "#c9c9c9"
type input "#cecece"
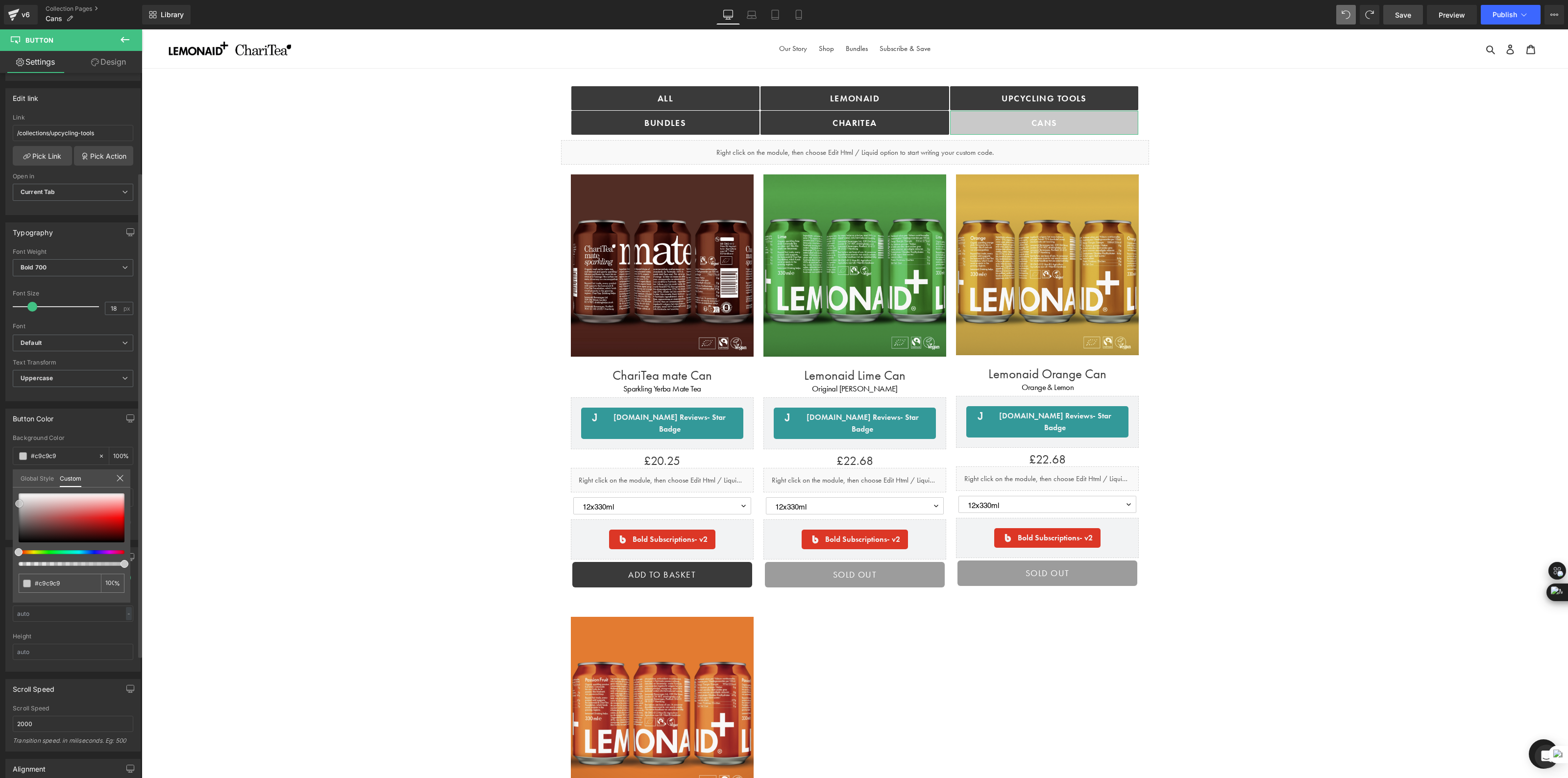
type input "#cecece"
type input "#dddddd"
type input "#f0efef"
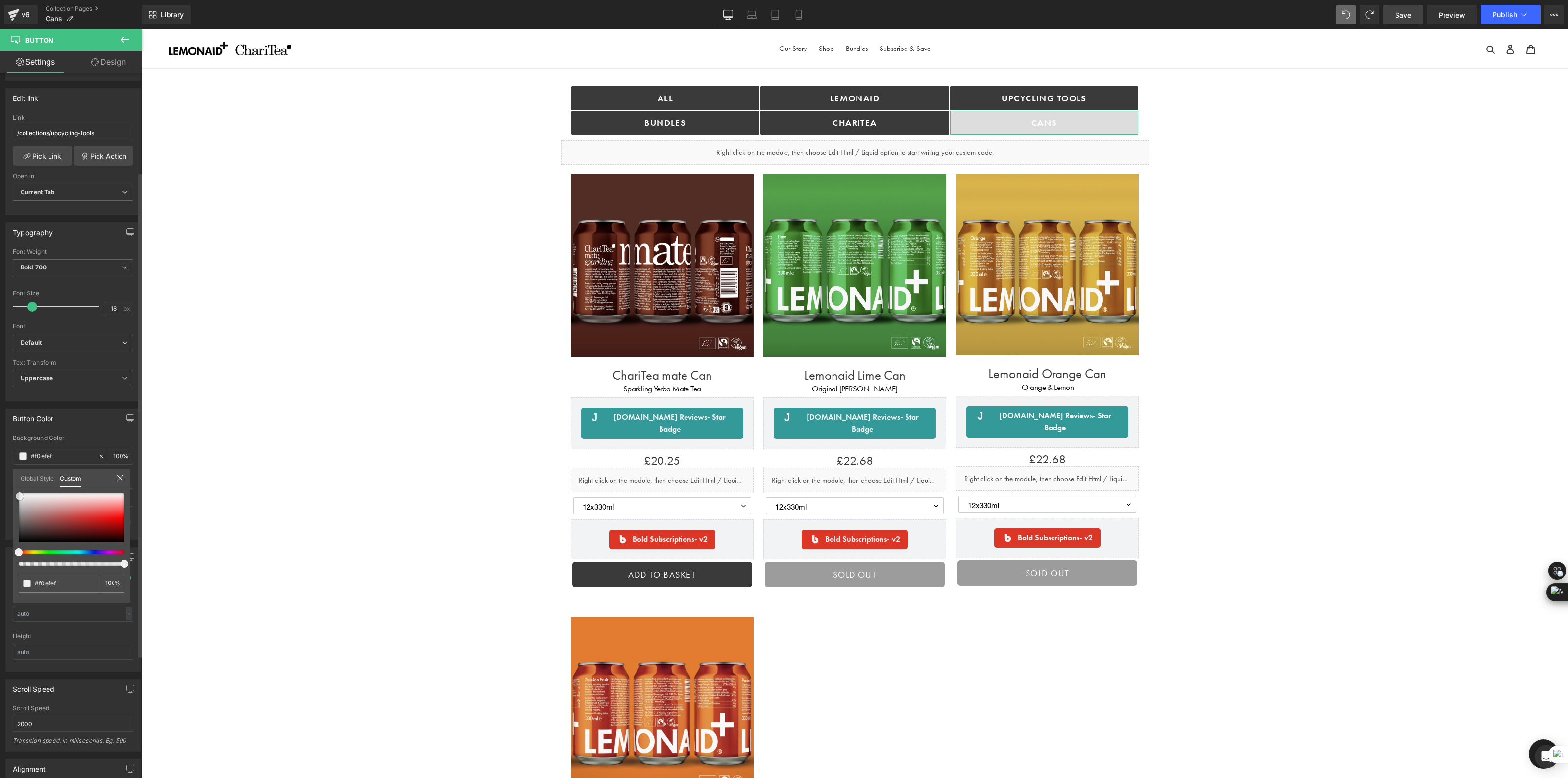
type input "#fcfcfc"
type input "#ffffff"
type input "#ffeaea"
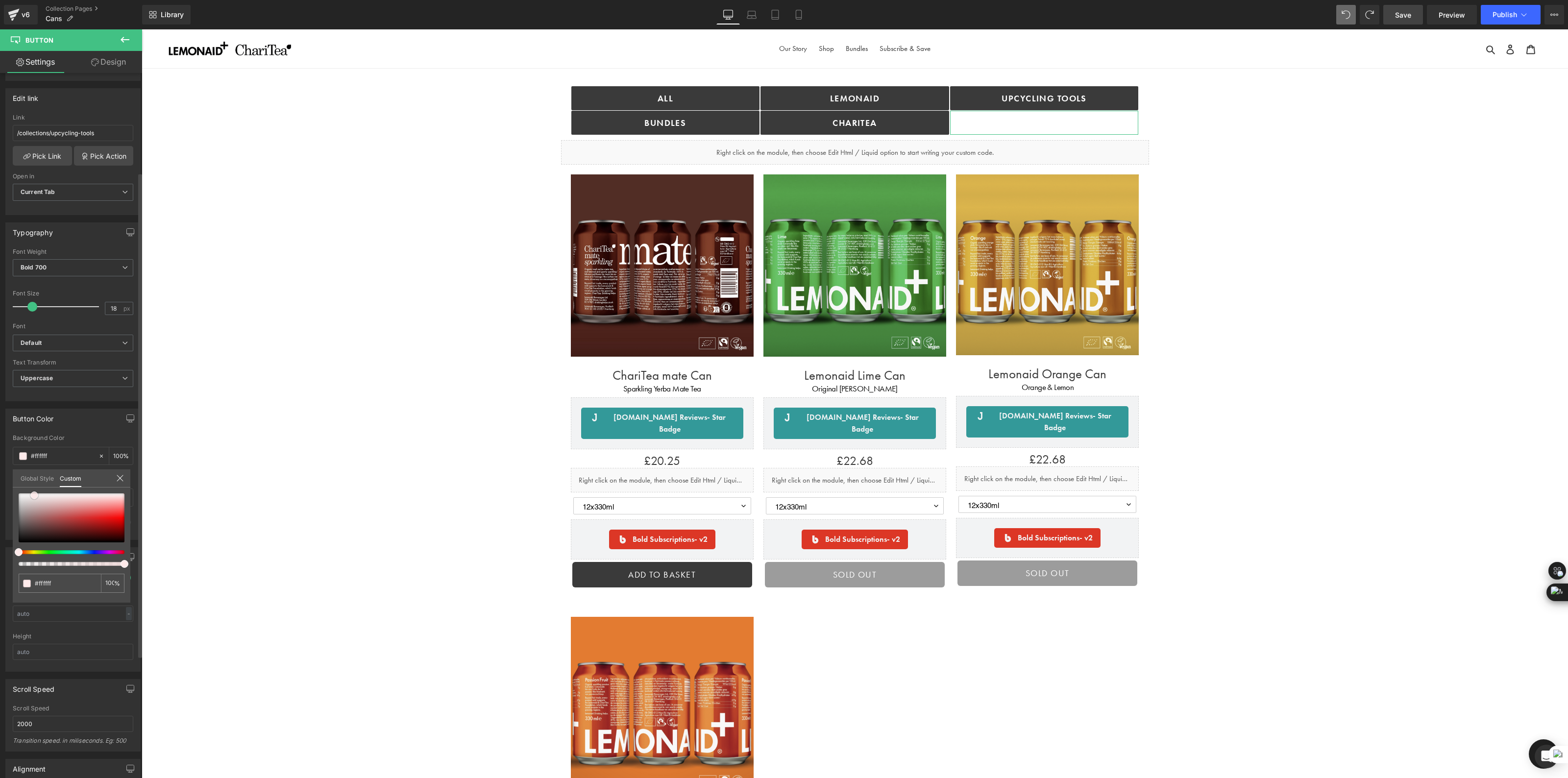
type input "#ffeaea"
type input "#ebe4e4"
type input "#e2d8d8"
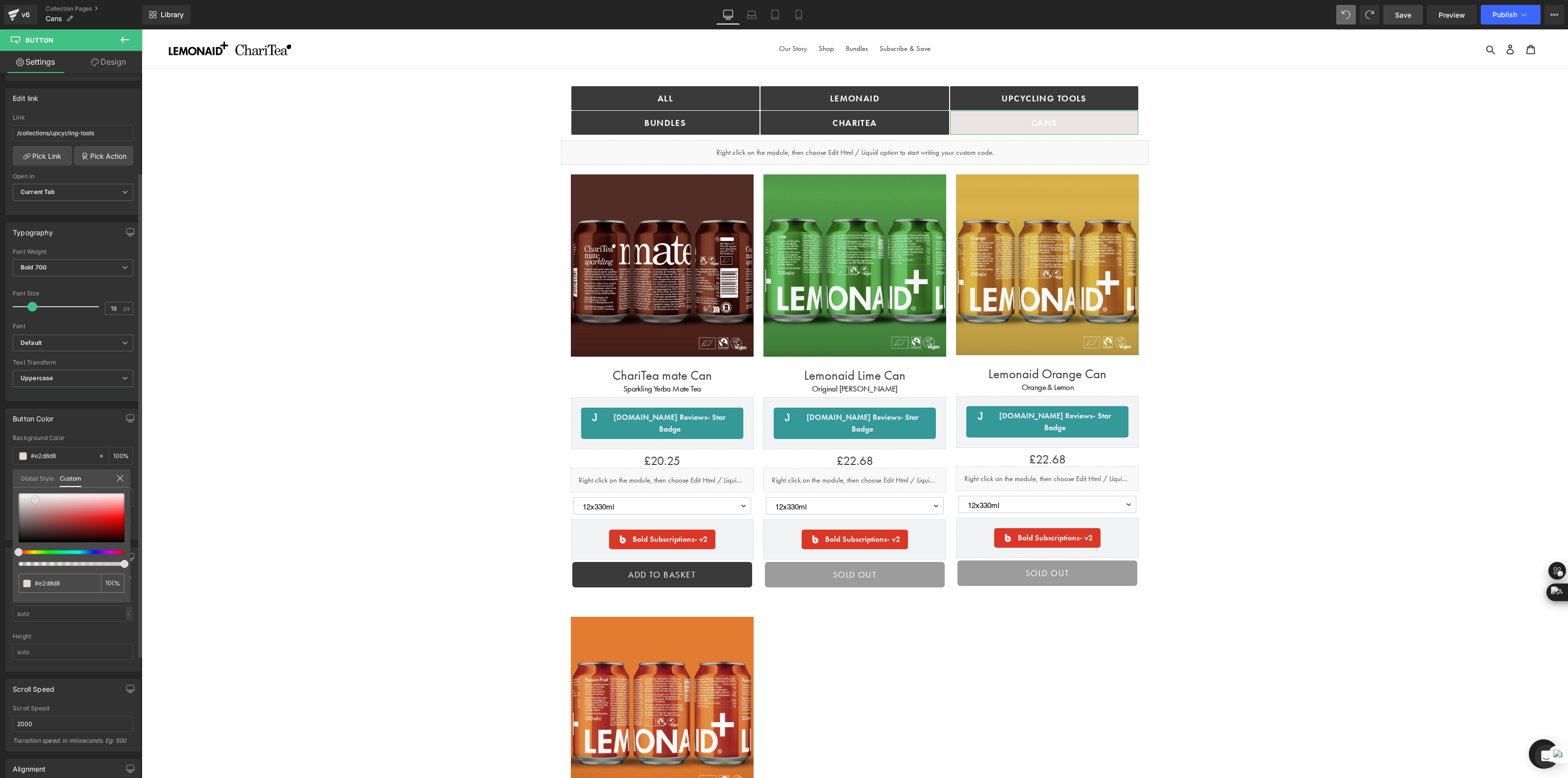
type input "#dccfcf"
type input "#d6c6c6"
type input "#d4c3c3"
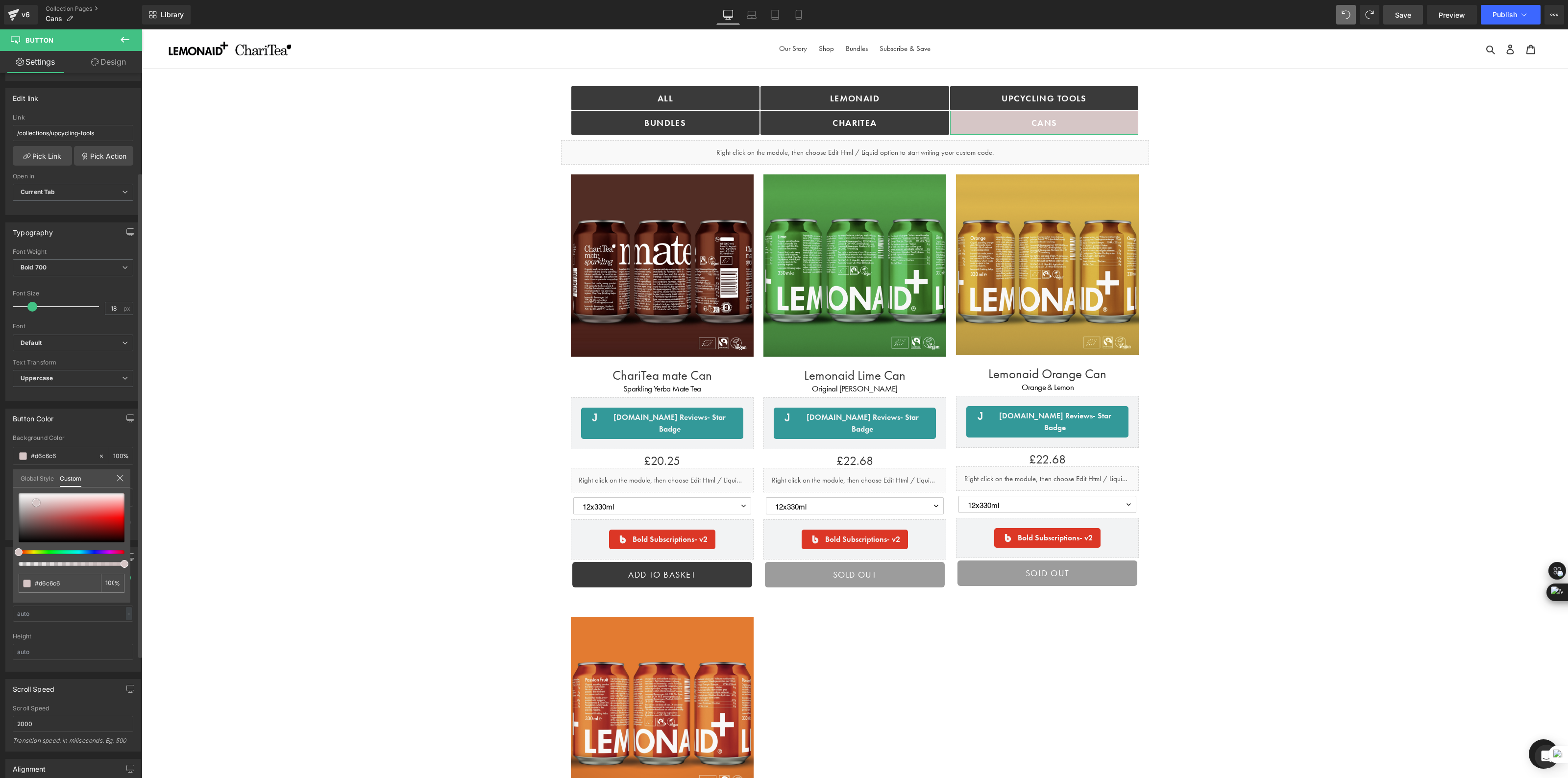
type input "#d4c3c3"
type input "#d2c0c0"
type input "#cdb6b6"
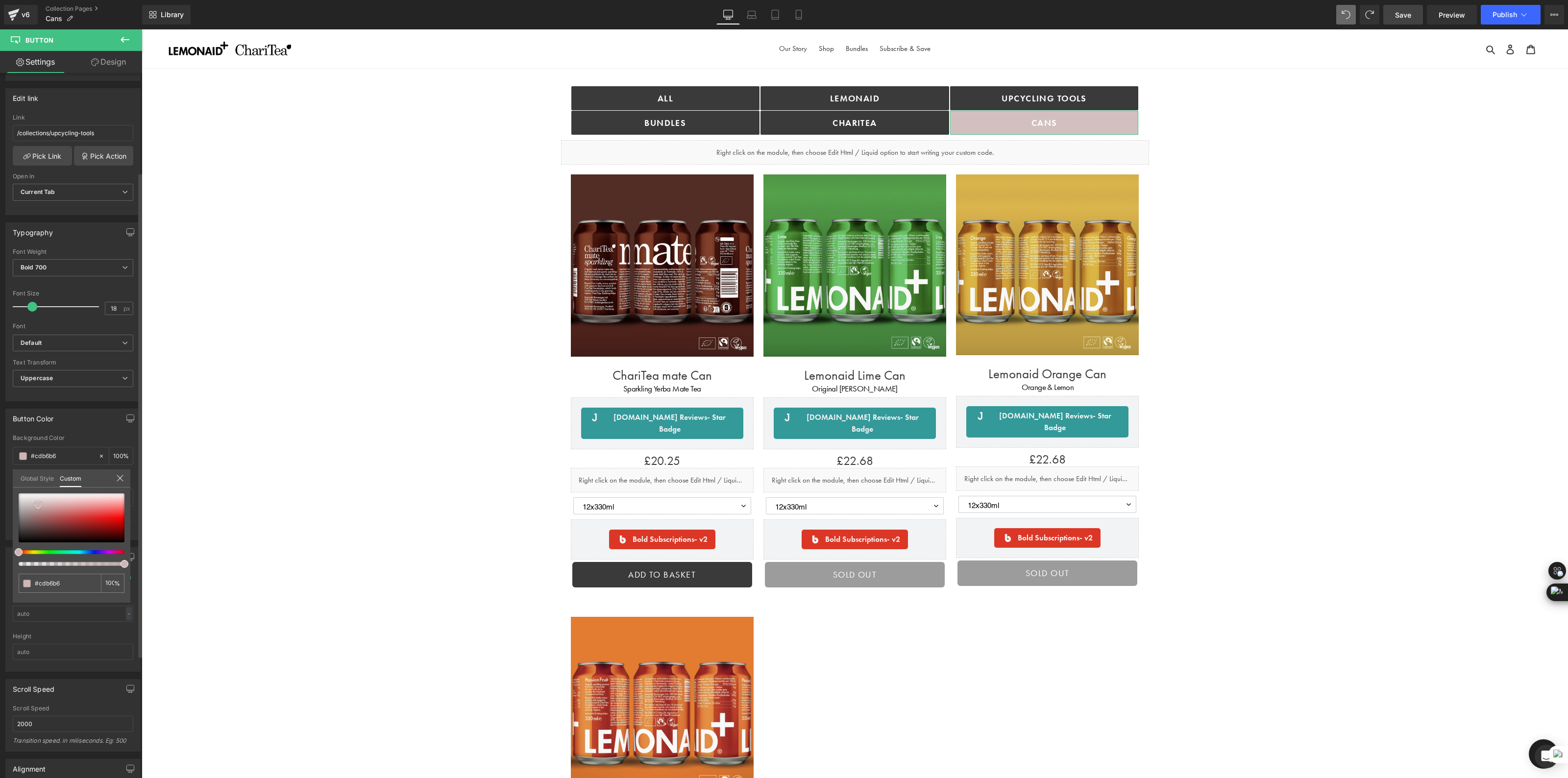
type input "#cbb3b3"
type input "#c9b0b0"
type input "#c3a6a6"
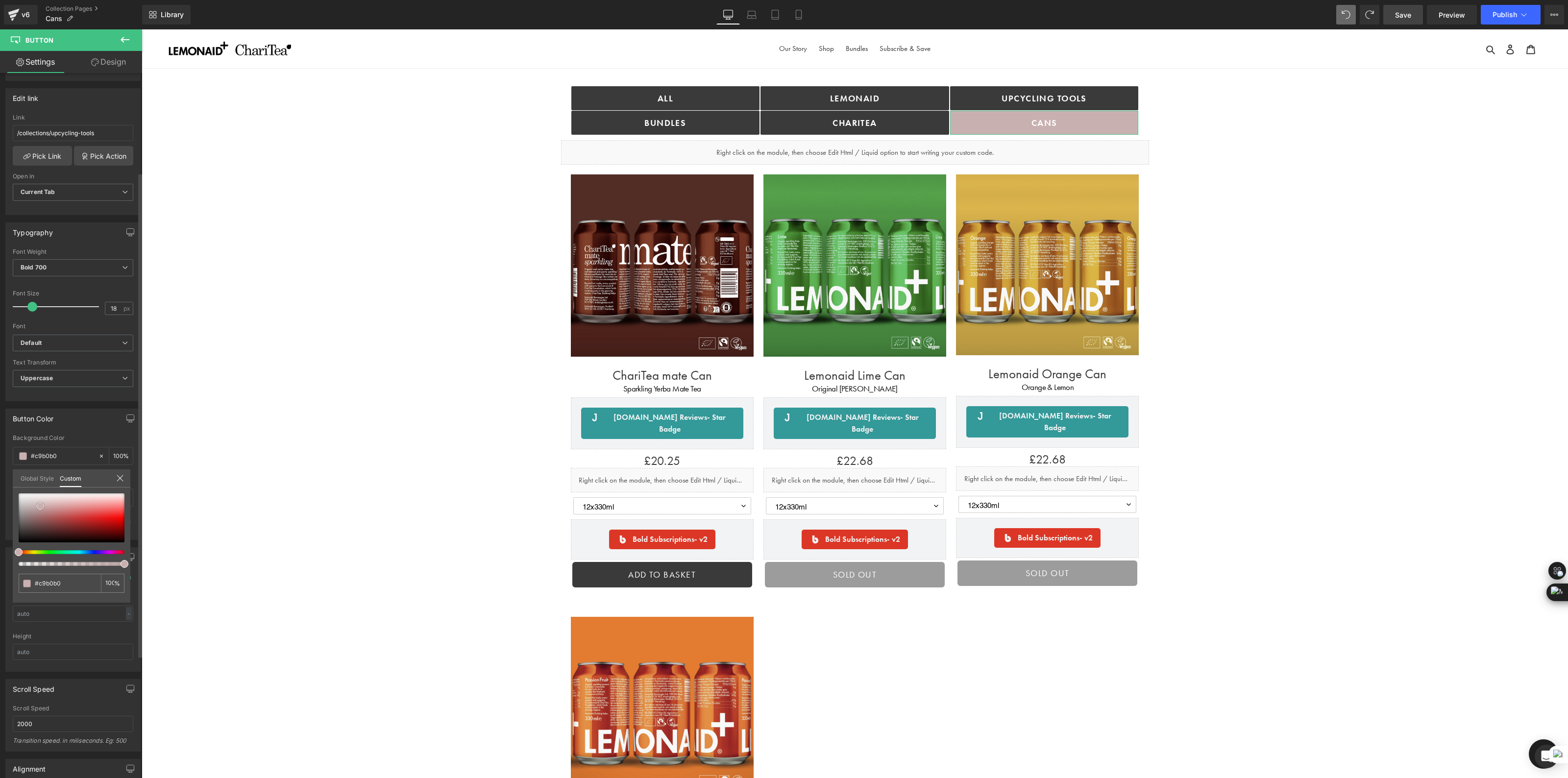
type input "#c3a6a6"
type input "#c2a2a2"
type input "#bc9999"
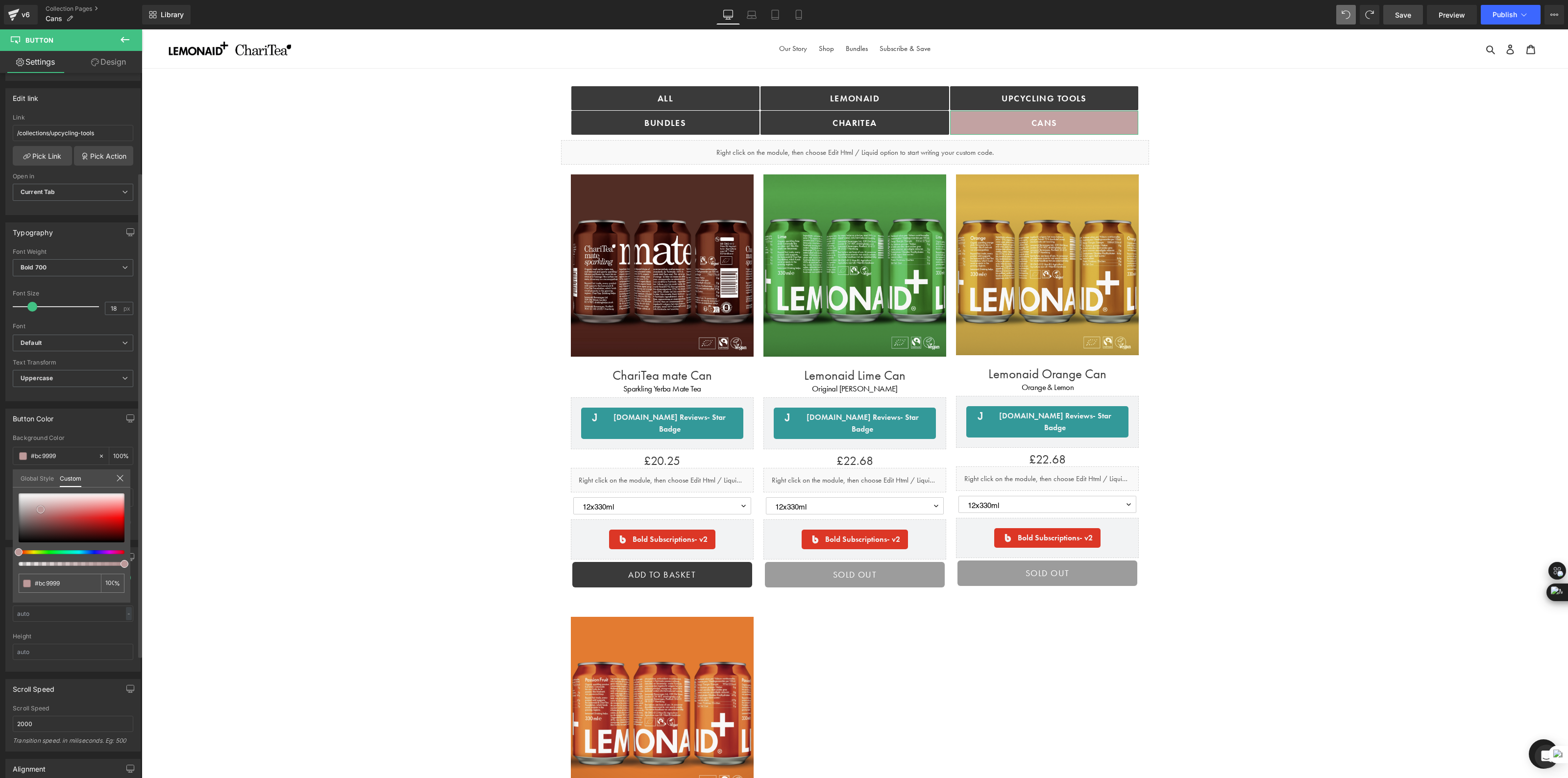
type input "#b48787"
type input "#b28484"
type input "#ab7777"
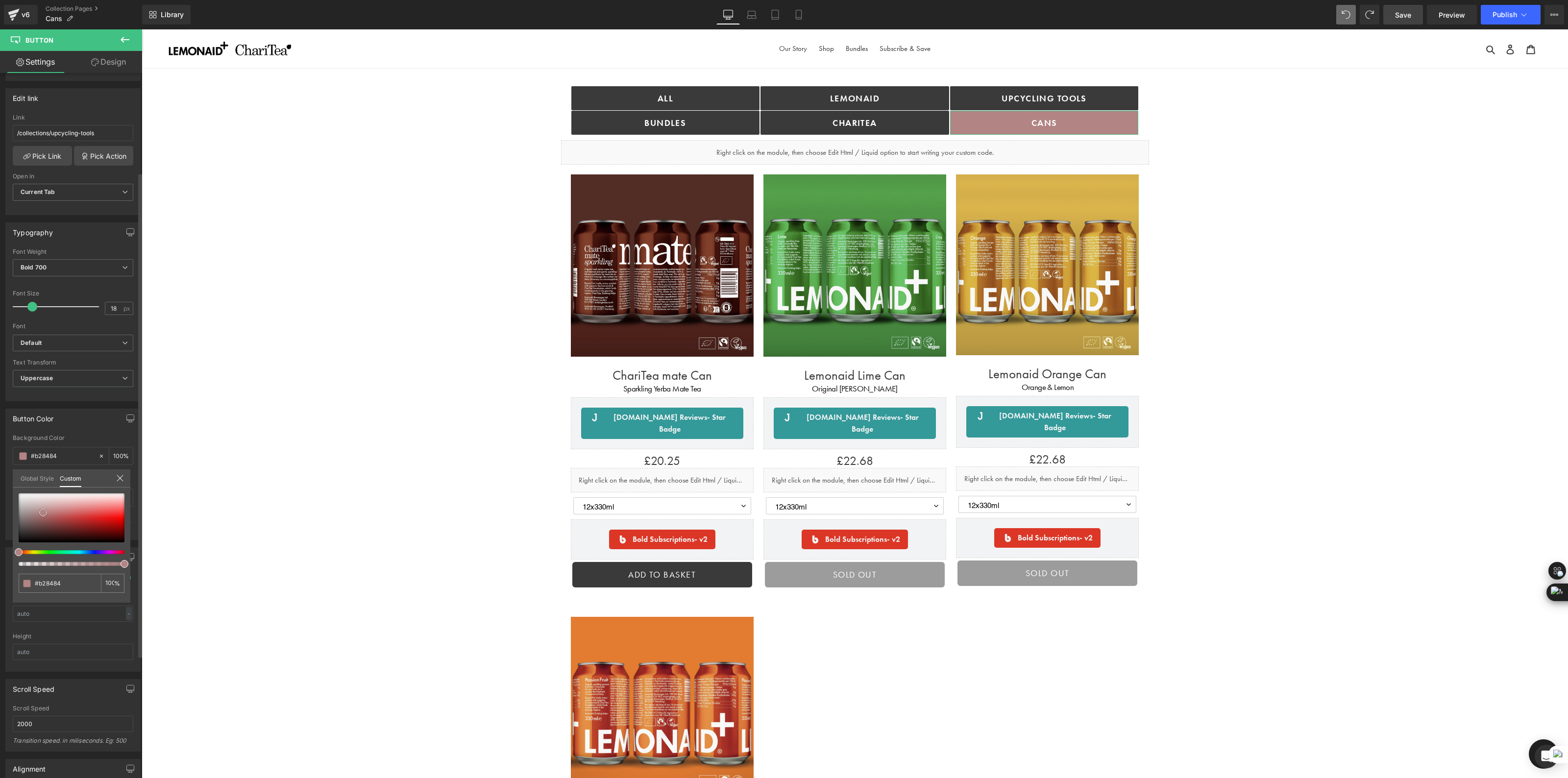
type input "#ab7777"
type input "#a76c6c"
type input "#a36666"
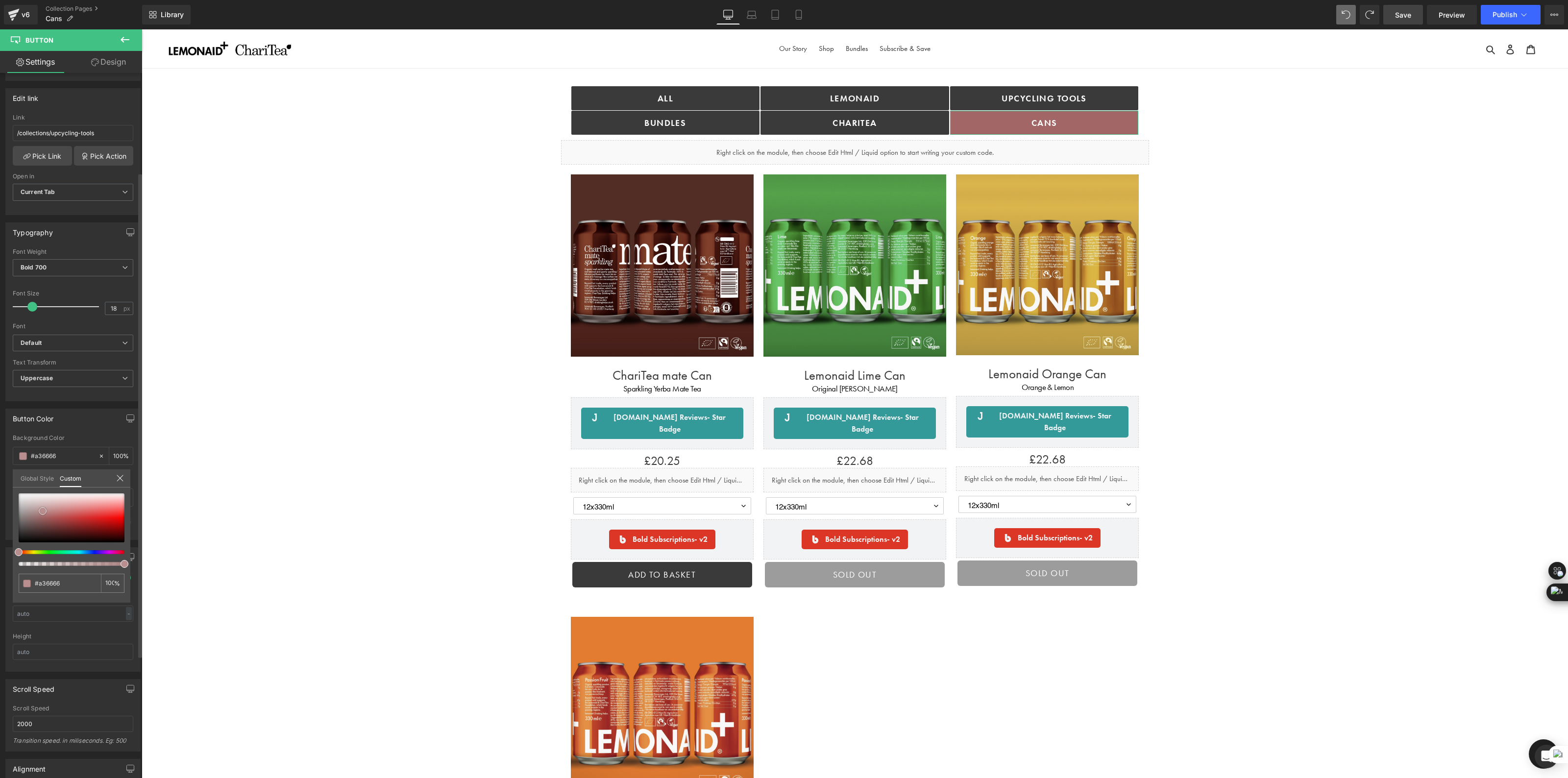
type input "#b88e8e"
type input "#c8a7a7"
type input "#decdcd"
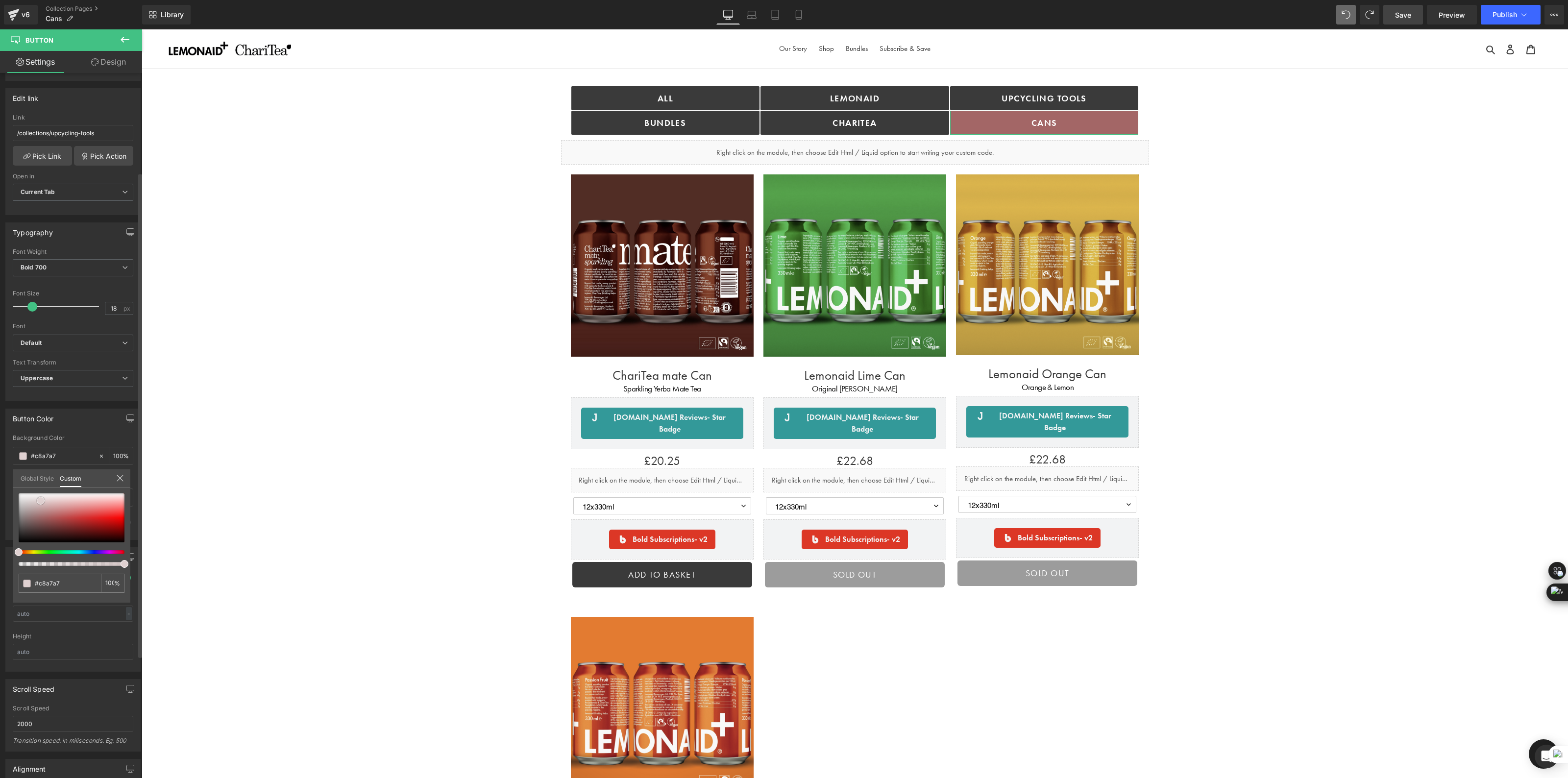
type input "#decdcd"
type input "#e8dddd"
type input "#ece3e3"
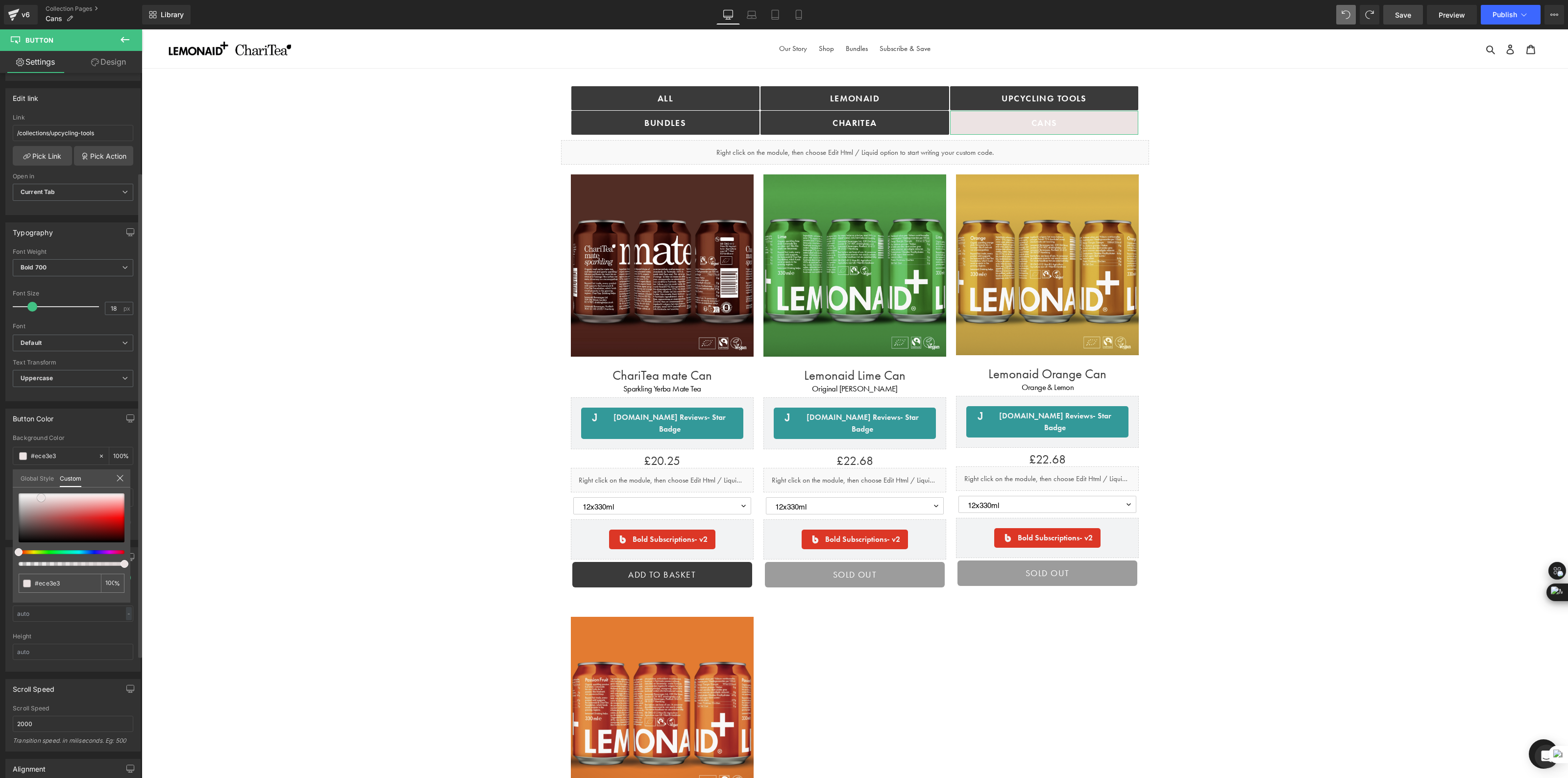
type input "#ede3e3"
type input "#f5efef"
type input "#ffffff"
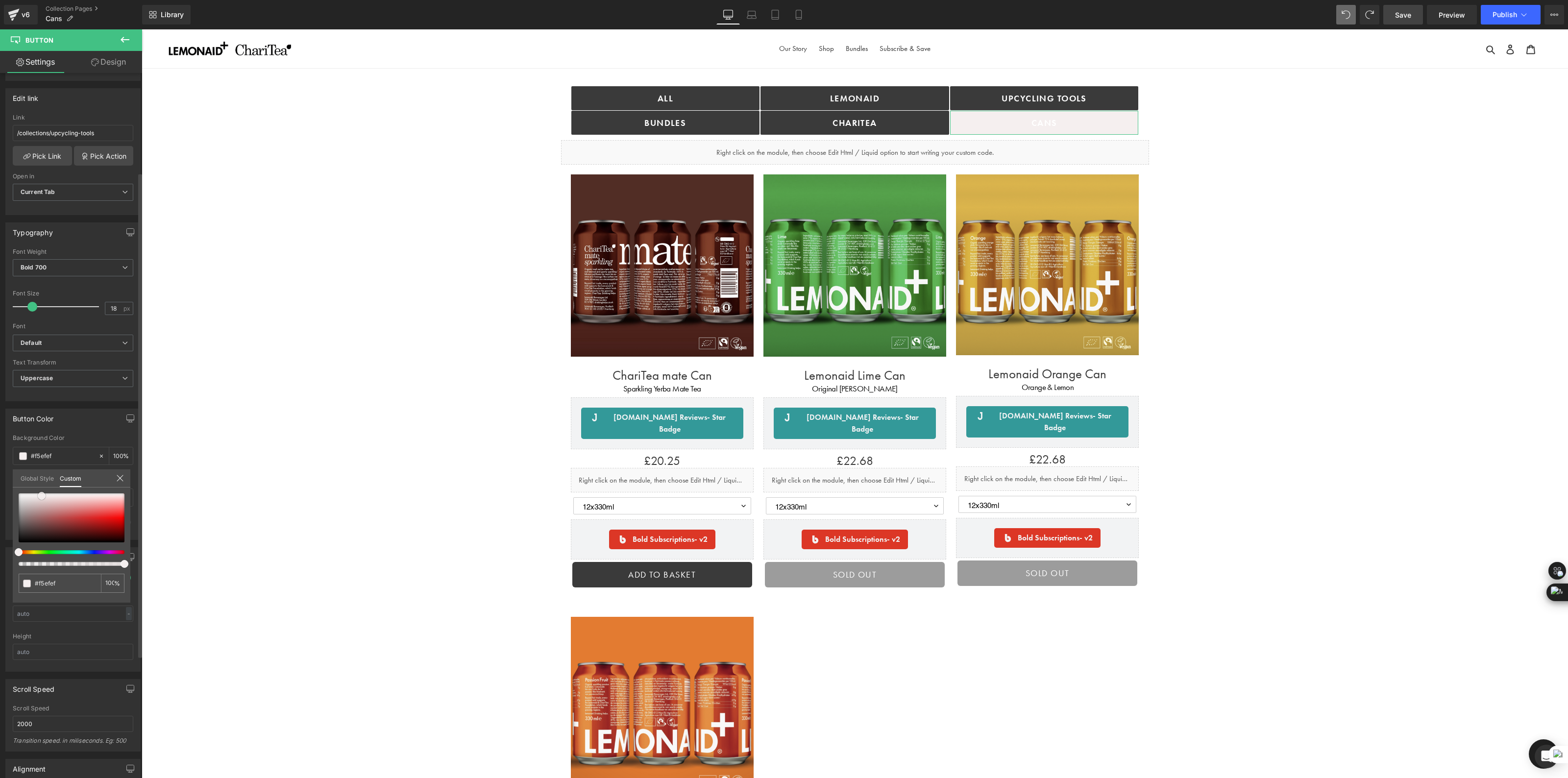
type input "#ffffff"
type input "#f8f5f5"
type input "#f2ecec"
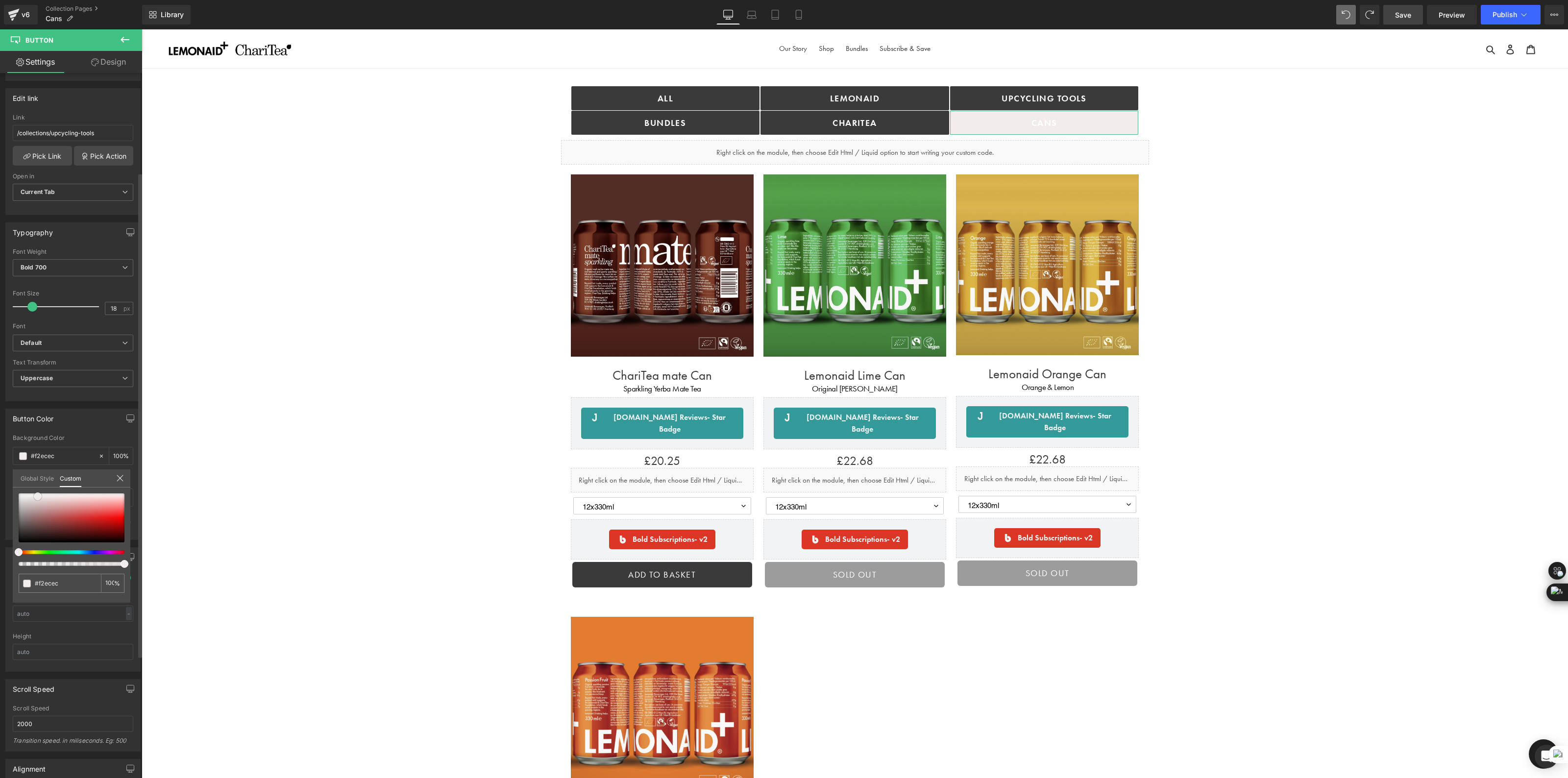
type input "#ede7e7"
type input "#e9e1e1"
type input "#e6dfdf"
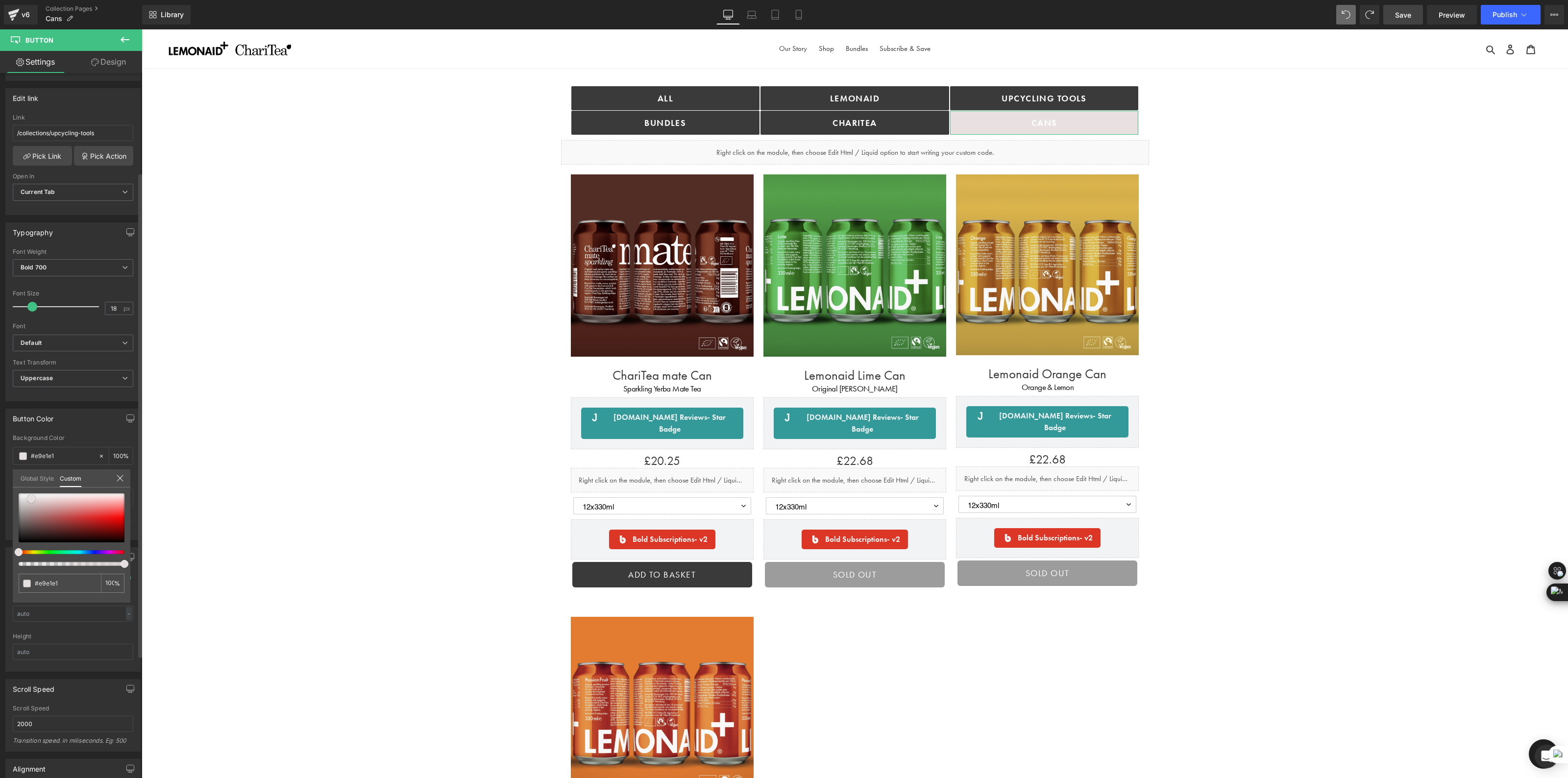
type input "#e6dfdf"
type input "#e1d9d9"
type input "#ded7d7"
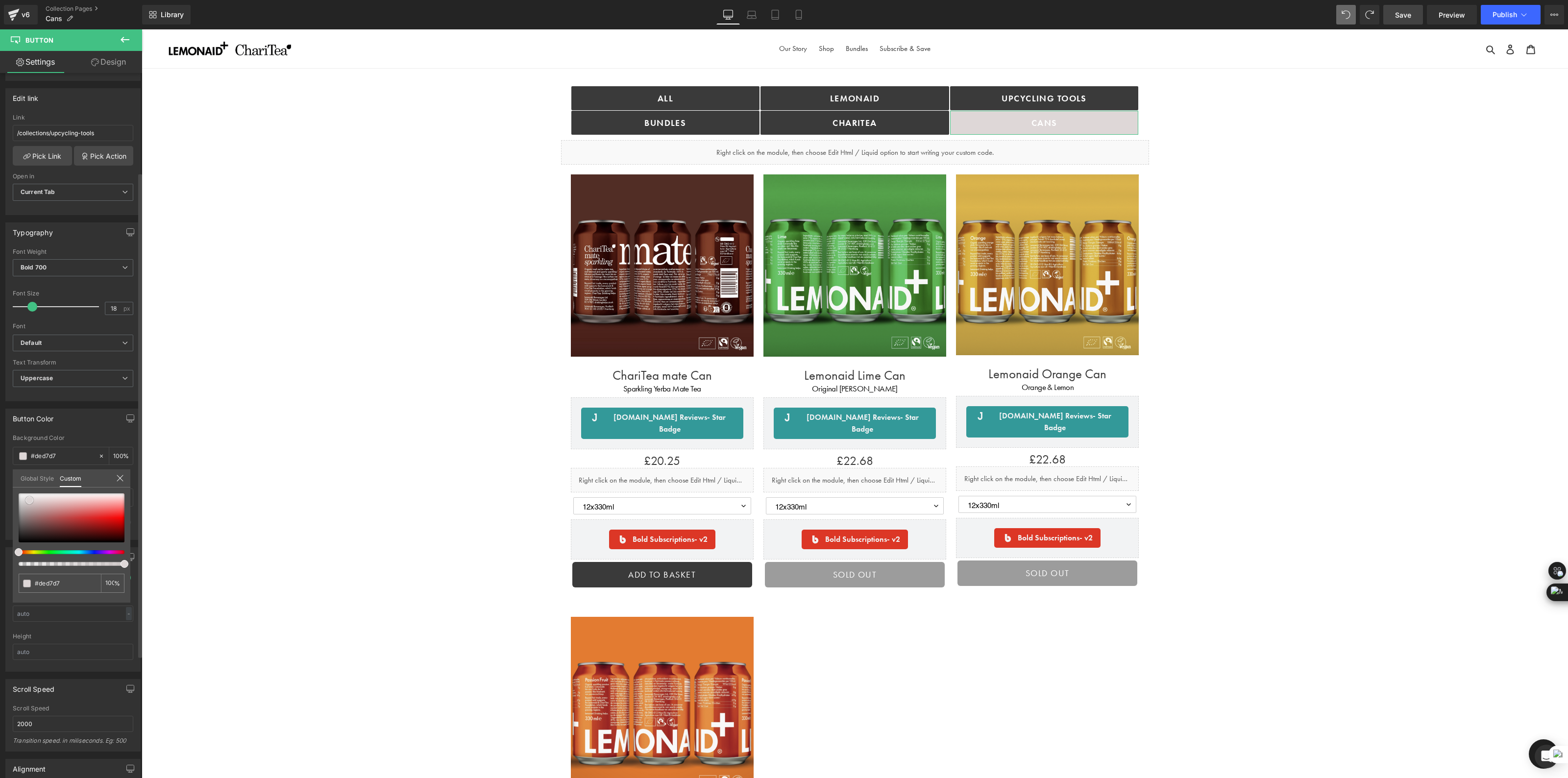
type input "#dcd4d4"
type input "#dad2d2"
type input "#d9d2d2"
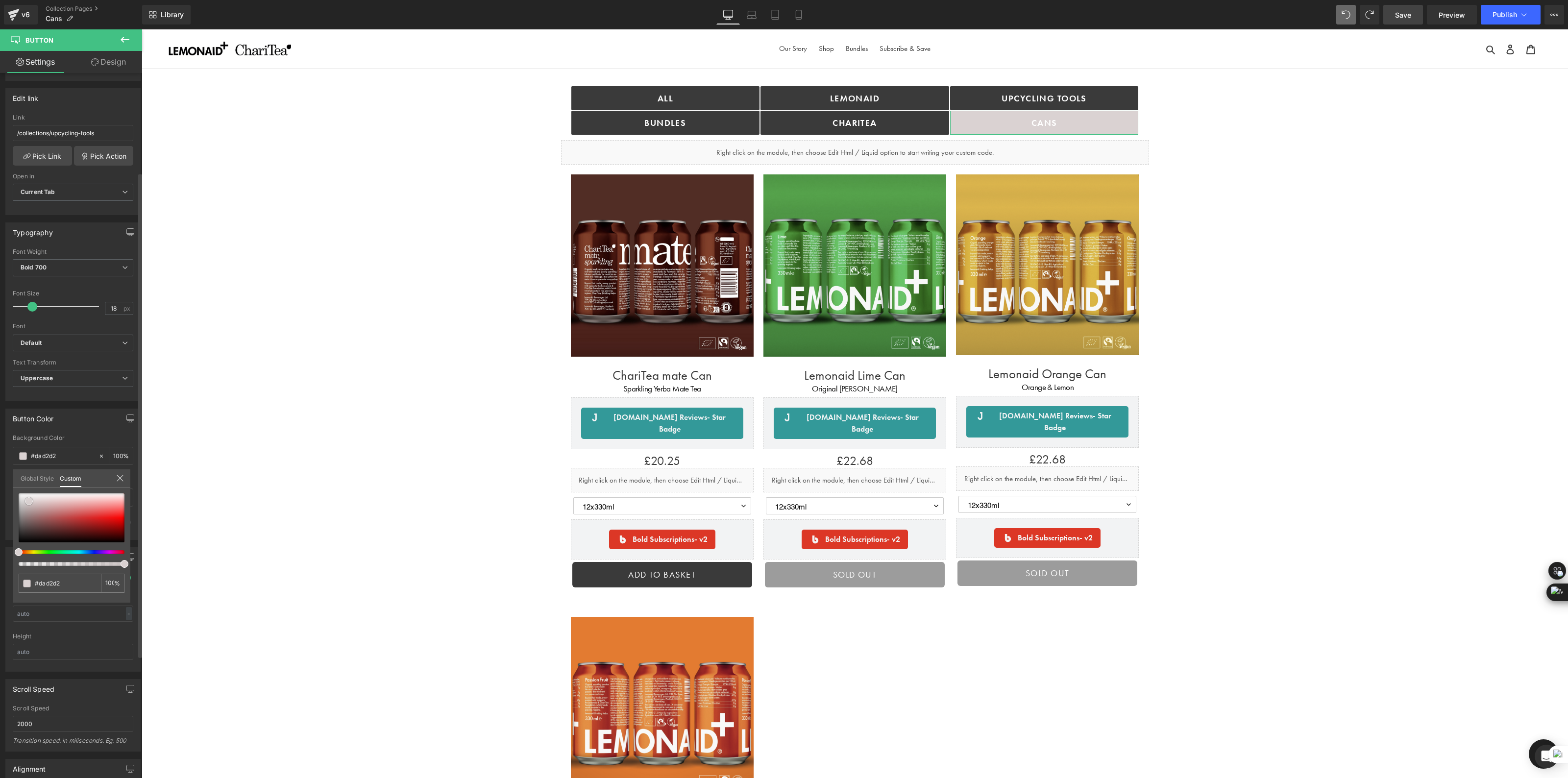
type input "#d9d2d2"
type input "#d4cdcd"
type input "#d3cece"
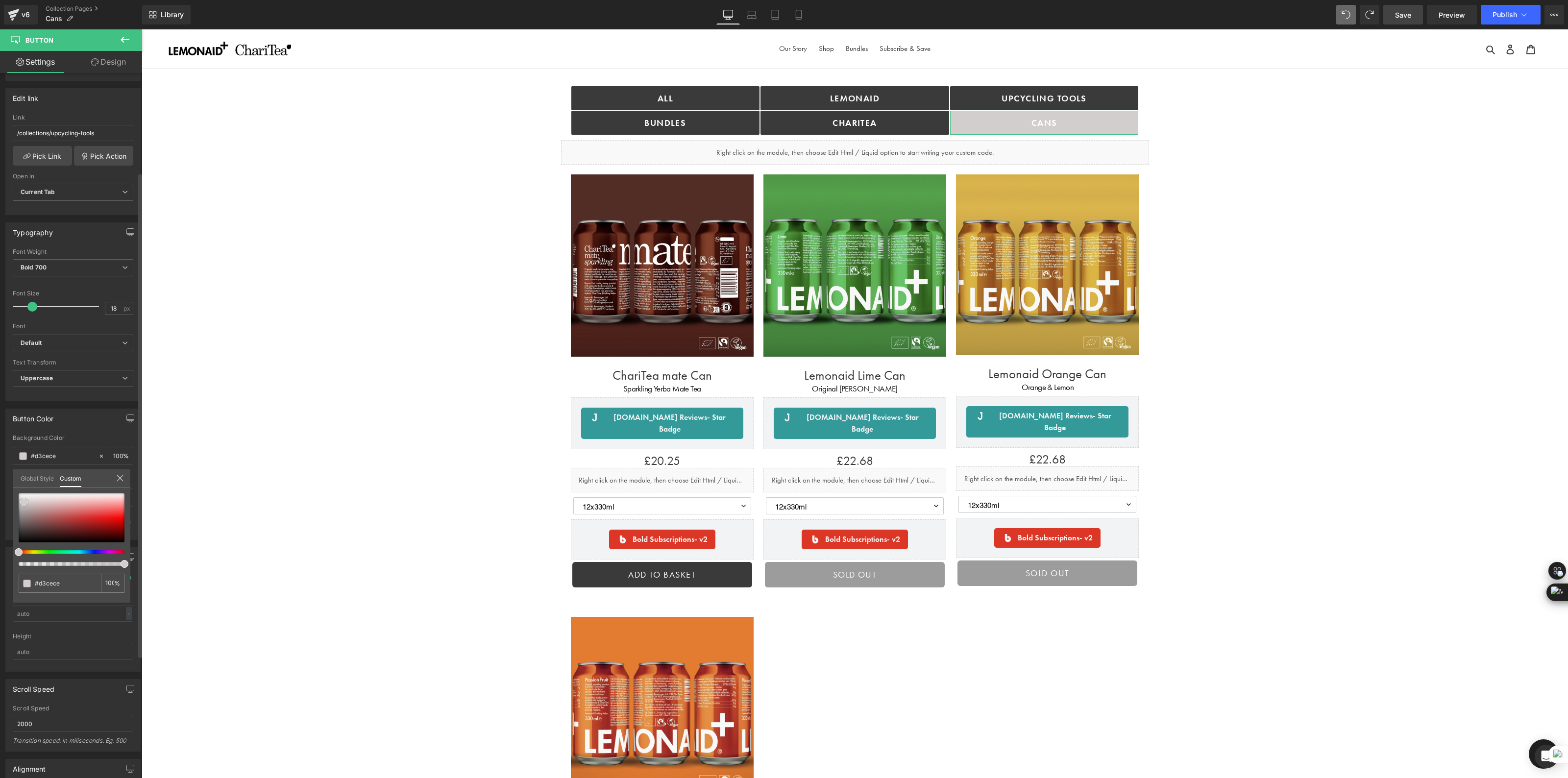
type input "#d2cfcf"
type input "#d0cdcd"
type input "#d2cfcf"
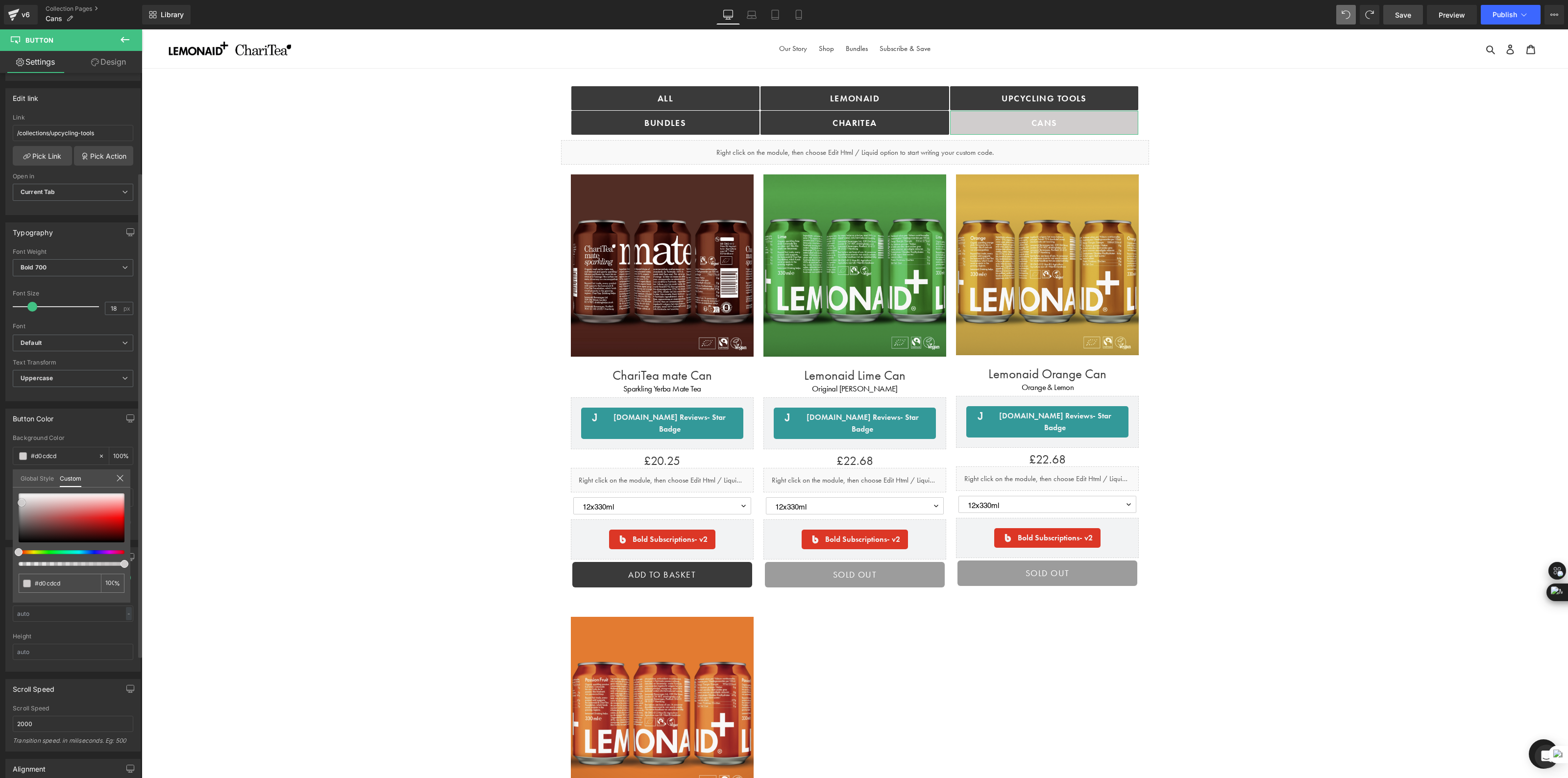
type input "#d2cfcf"
type input "#d4cdcd"
type input "#d6cccc"
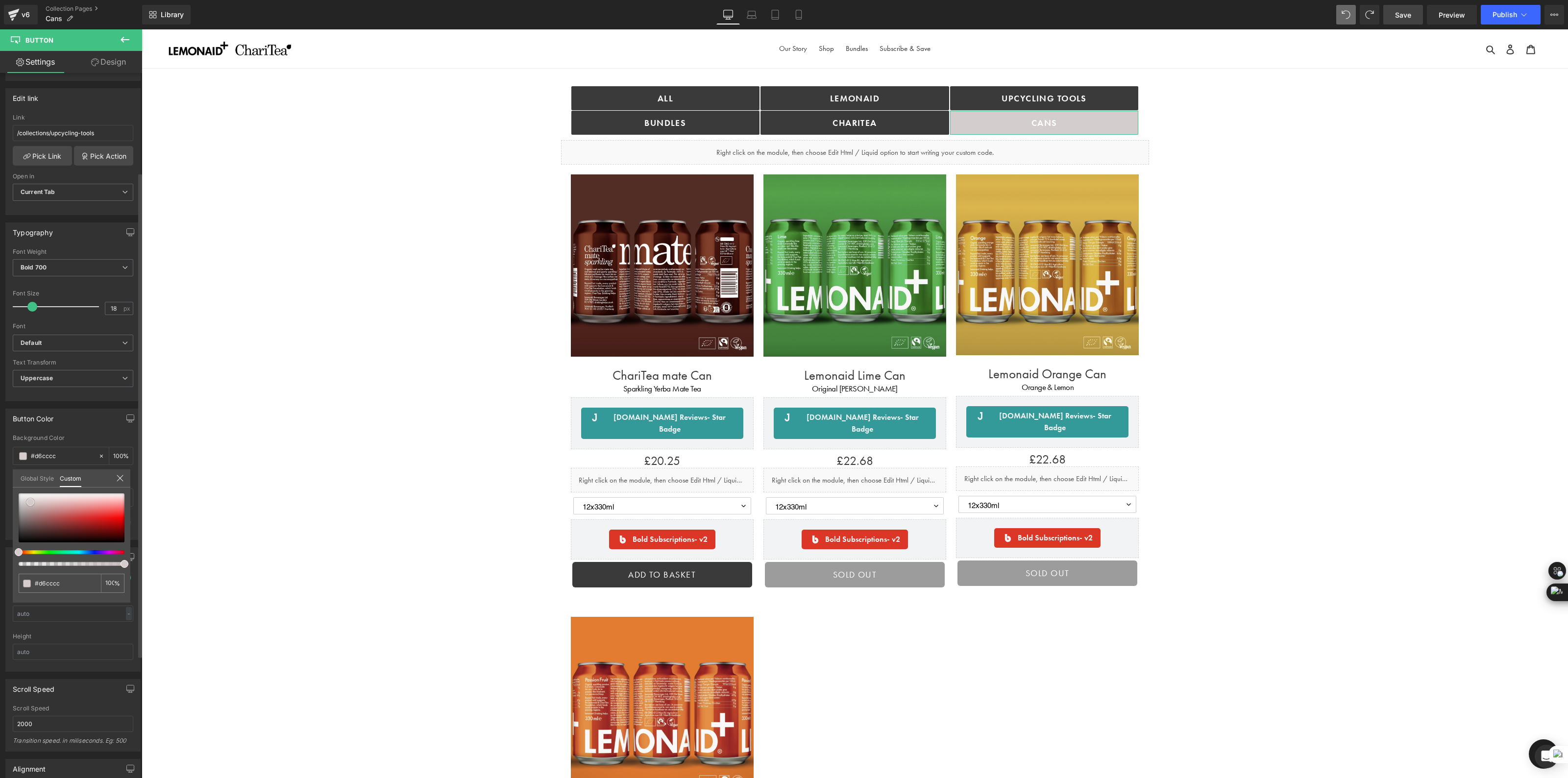
type input "#d6cbcb"
type input "#d4c8c8"
drag, startPoint x: 15, startPoint y: 542, endPoint x: 28, endPoint y: 503, distance: 41.1
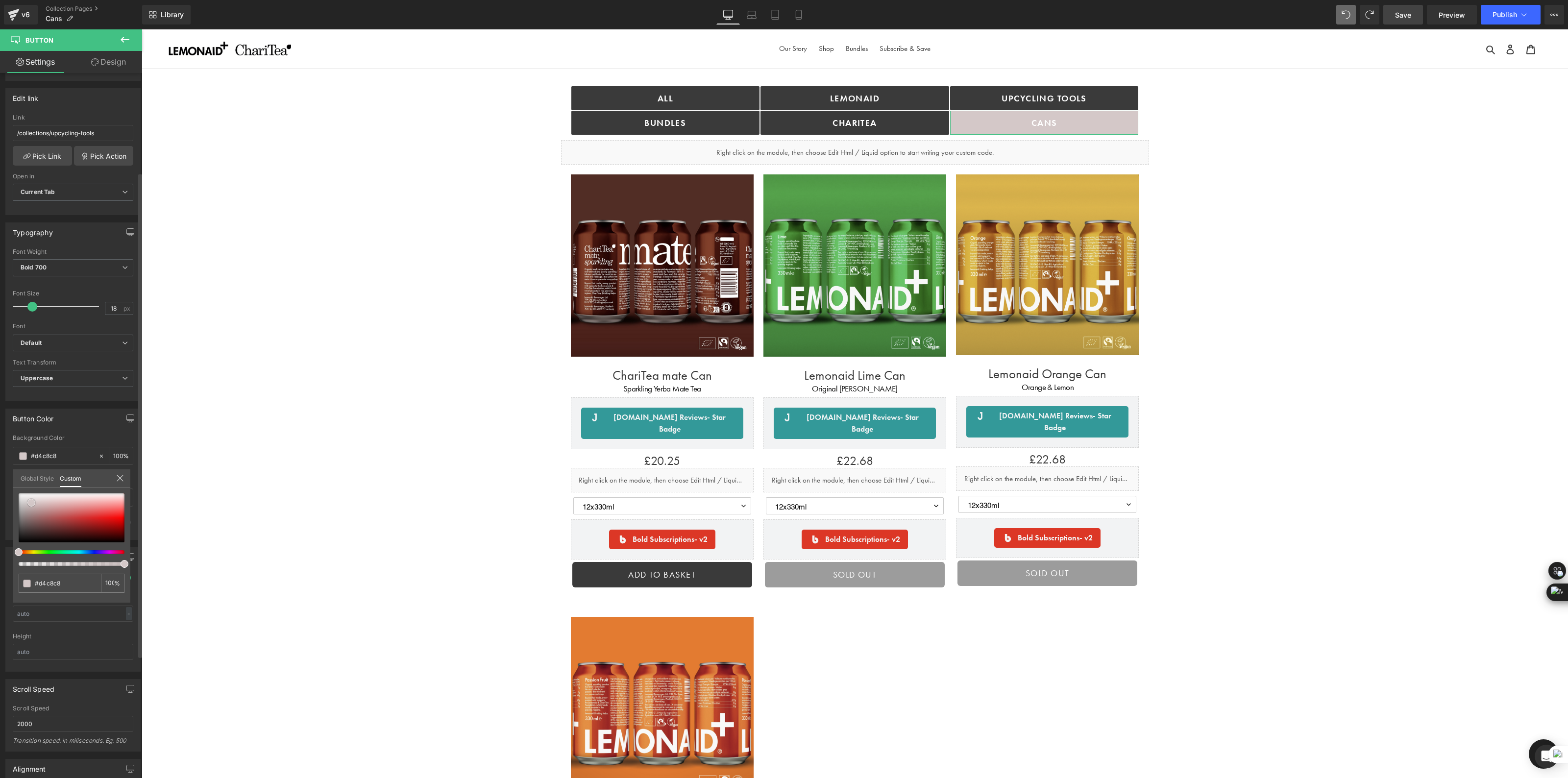
click at [28, 503] on span at bounding box center [31, 502] width 8 height 8
click at [35, 478] on link "Global Style" at bounding box center [37, 477] width 33 height 16
click at [72, 481] on link "Custom" at bounding box center [70, 477] width 21 height 16
click at [72, 582] on input "#d4c8c8" at bounding box center [60, 583] width 52 height 10
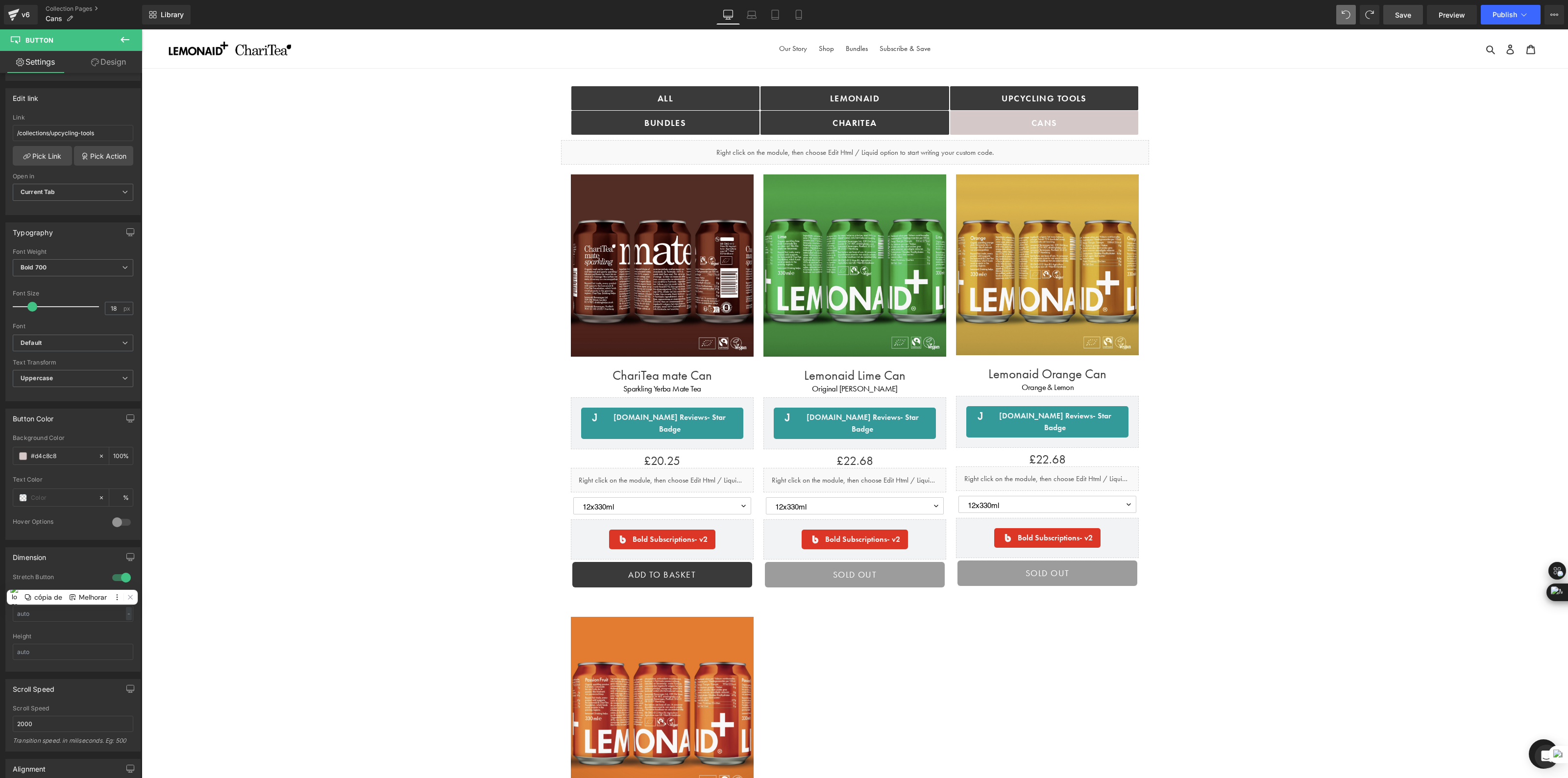
click at [977, 519] on body "Skip to content Just added to your basket Qty: View basket ( ) Continue shoppin…" at bounding box center [855, 724] width 1426 height 1390
click at [1409, 18] on span "Save" at bounding box center [1403, 15] width 16 height 10
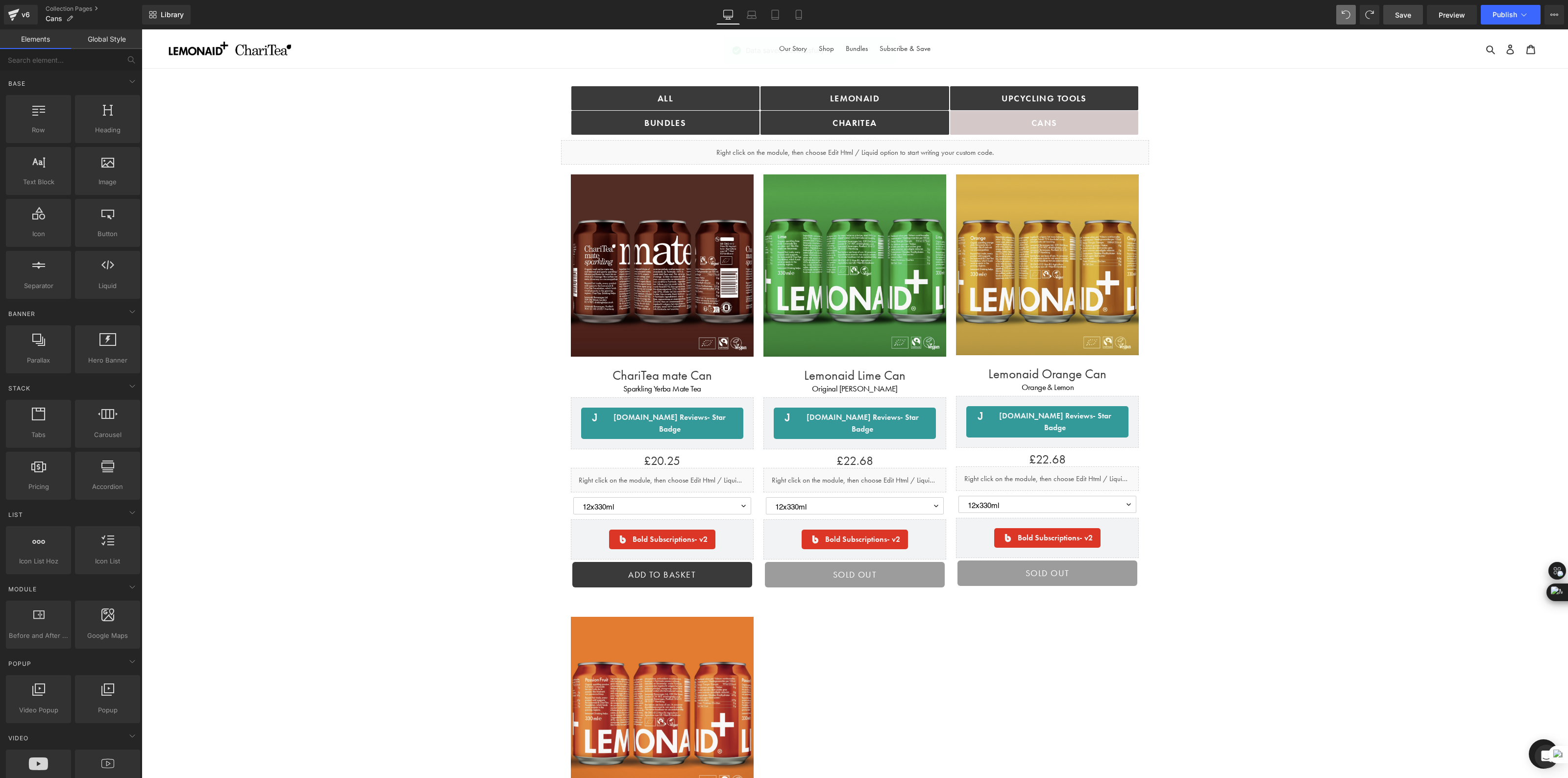
click at [1225, 126] on div "ALL Button bundles Button Lemonaid Button ChariTea Button Upcycling TOOLS Butto…" at bounding box center [855, 665] width 1426 height 1139
click at [1096, 124] on link "Cans" at bounding box center [1045, 122] width 189 height 24
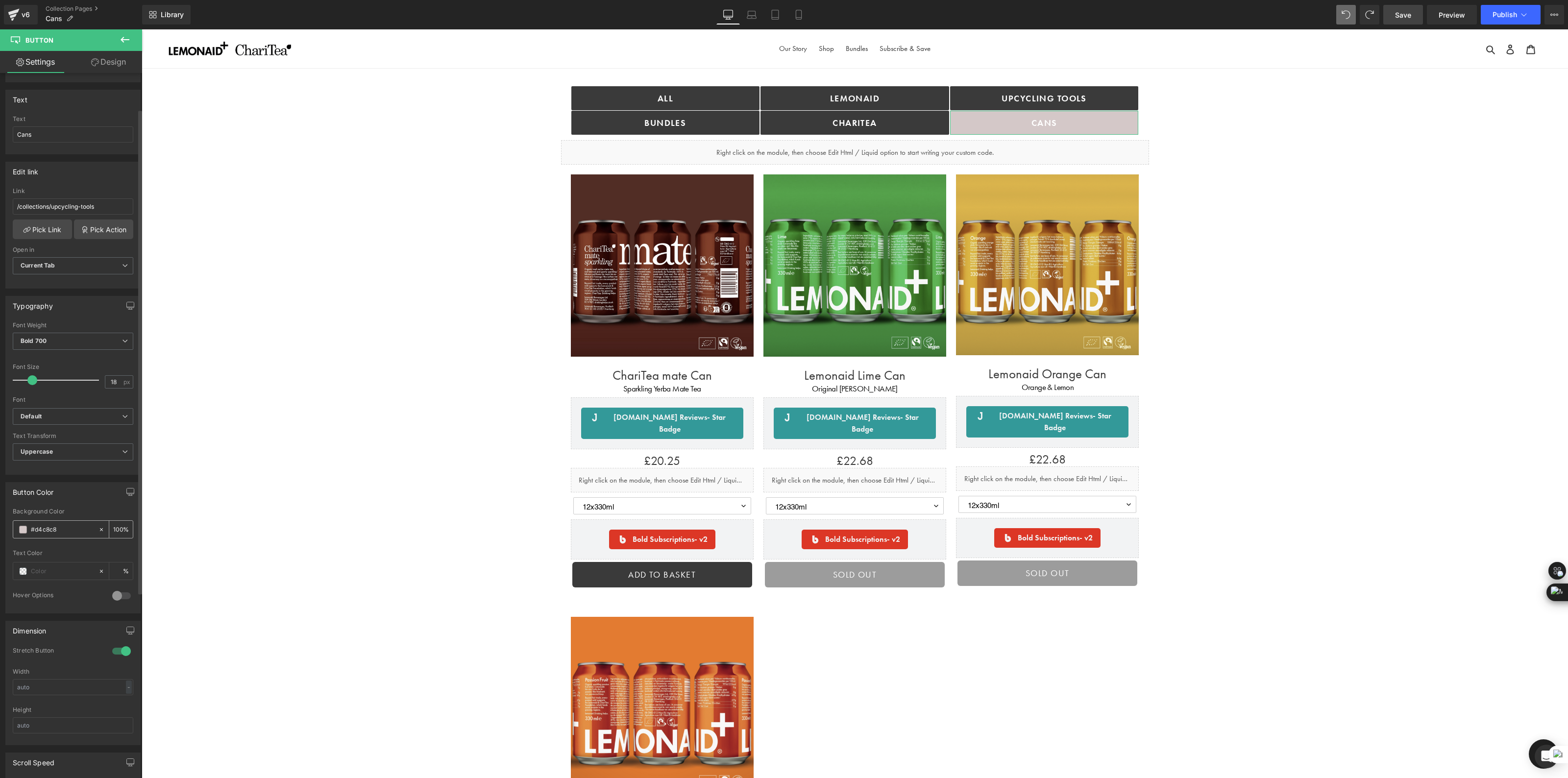
scroll to position [74, 0]
click at [44, 564] on input "text" at bounding box center [62, 568] width 63 height 11
click at [21, 567] on span at bounding box center [23, 568] width 8 height 8
type input "0"
type input "#050505"
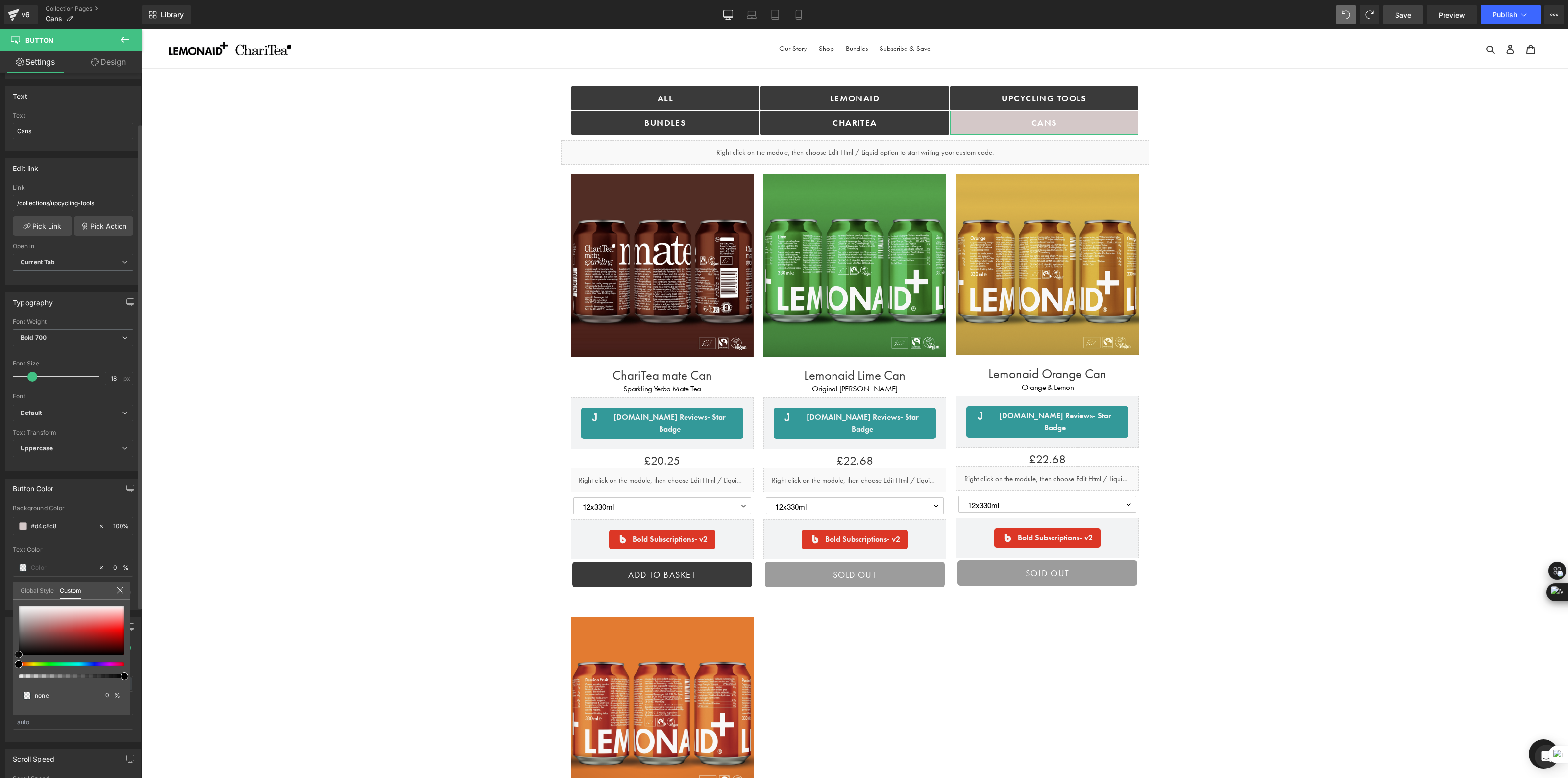
type input "100"
type input "#050505"
type input "100"
type input "#292323"
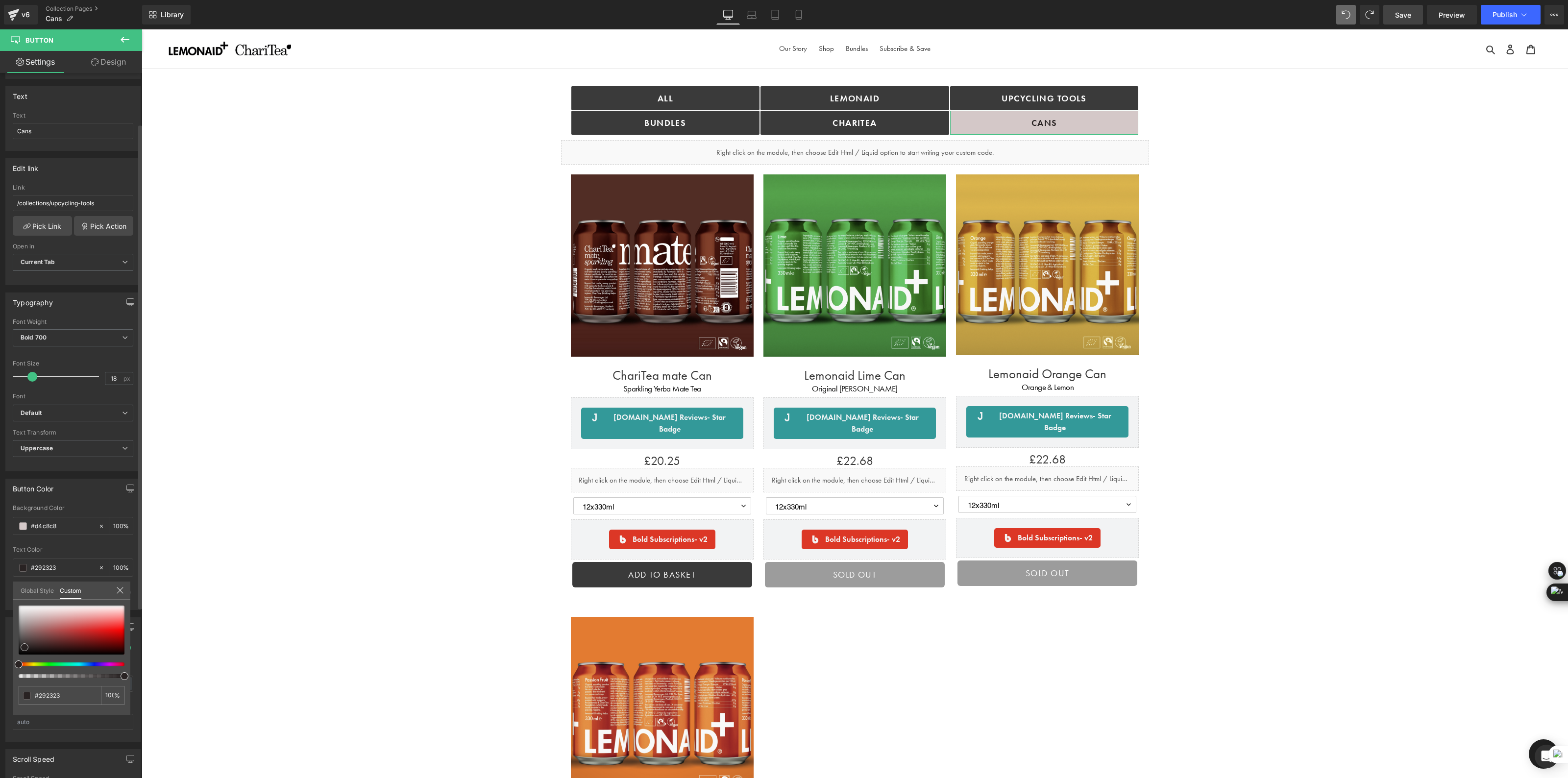
type input "#332d2d"
type input "#0d0b0b"
type input "#000000"
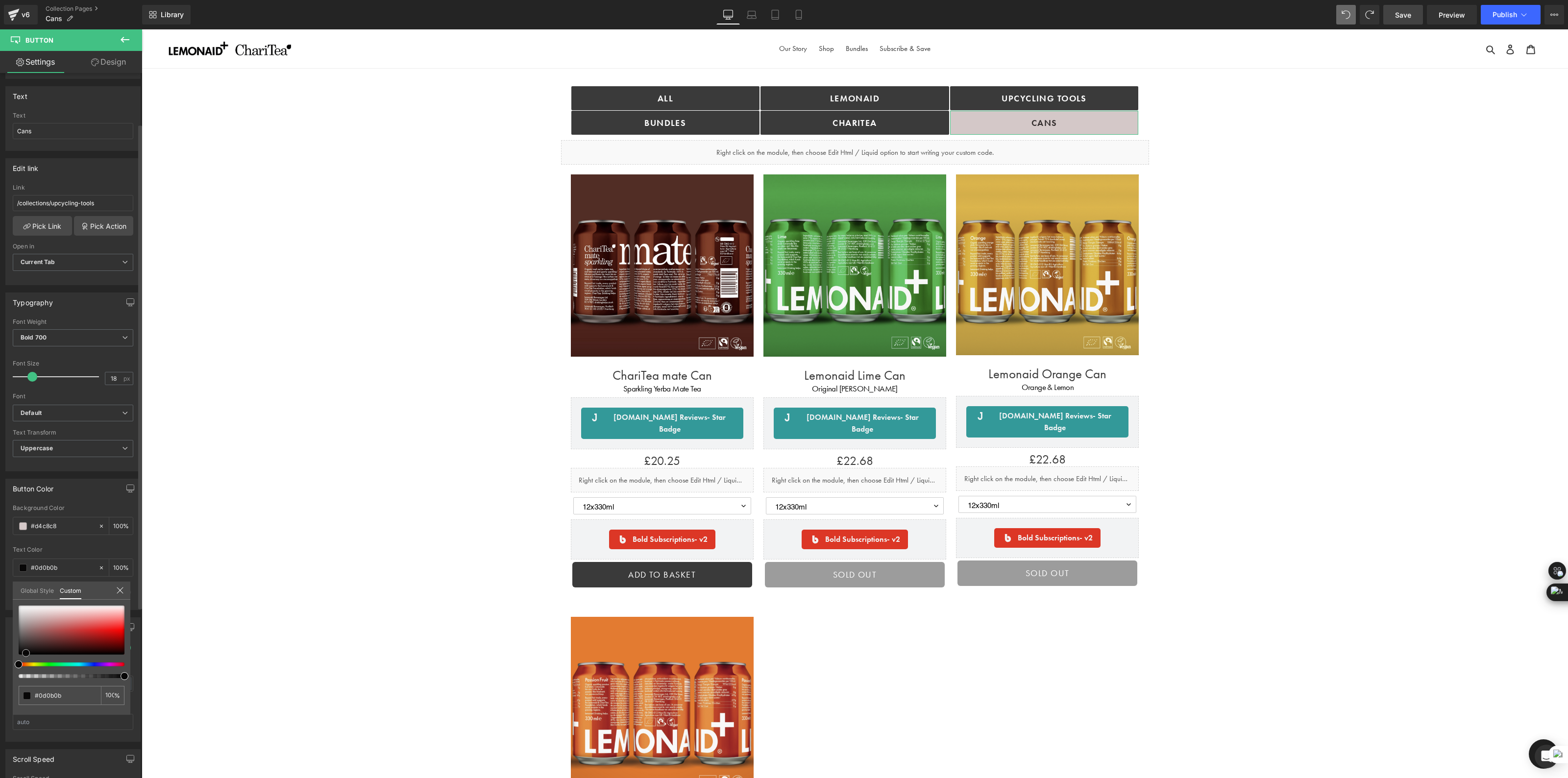
type input "#000000"
drag, startPoint x: 16, startPoint y: 654, endPoint x: 15, endPoint y: 659, distance: 5.1
click at [15, 659] on div "#000000 100 %" at bounding box center [71, 661] width 117 height 110
click at [419, 454] on body "Skip to content Just added to your basket Qty: View basket ( ) Continue shoppin…" at bounding box center [855, 724] width 1426 height 1390
click at [1315, 138] on div "ALL Button bundles Button Lemonaid Button ChariTea Button Upcycling TOOLS Butto…" at bounding box center [855, 665] width 1426 height 1139
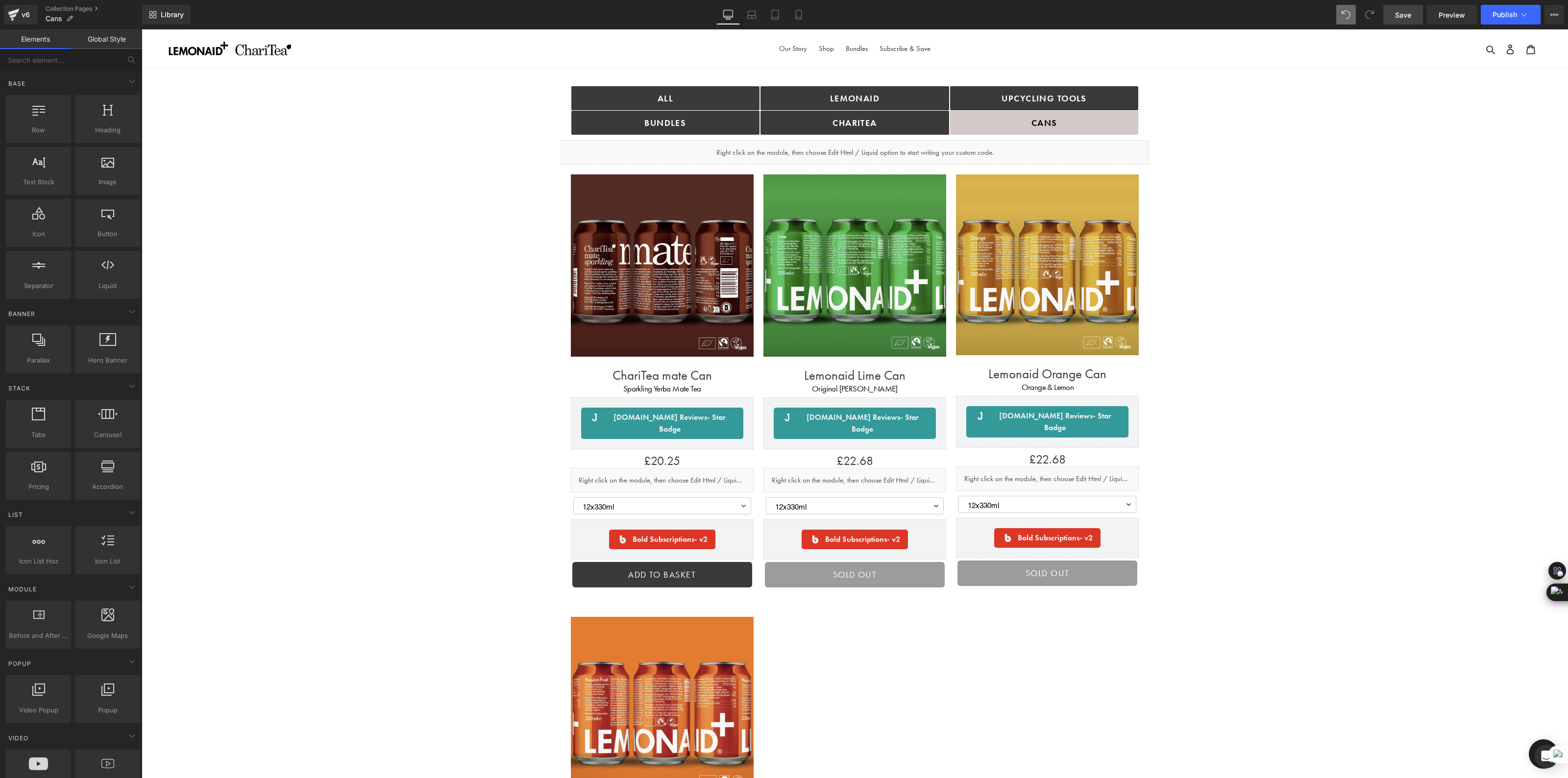
click at [1402, 24] on div "Library Desktop Desktop Laptop Tablet Mobile Save Preview Publish Scheduled Vie…" at bounding box center [855, 15] width 1426 height 29
click at [1405, 19] on span "Save" at bounding box center [1403, 15] width 16 height 10
click at [1502, 14] on span "Publish" at bounding box center [1505, 15] width 24 height 8
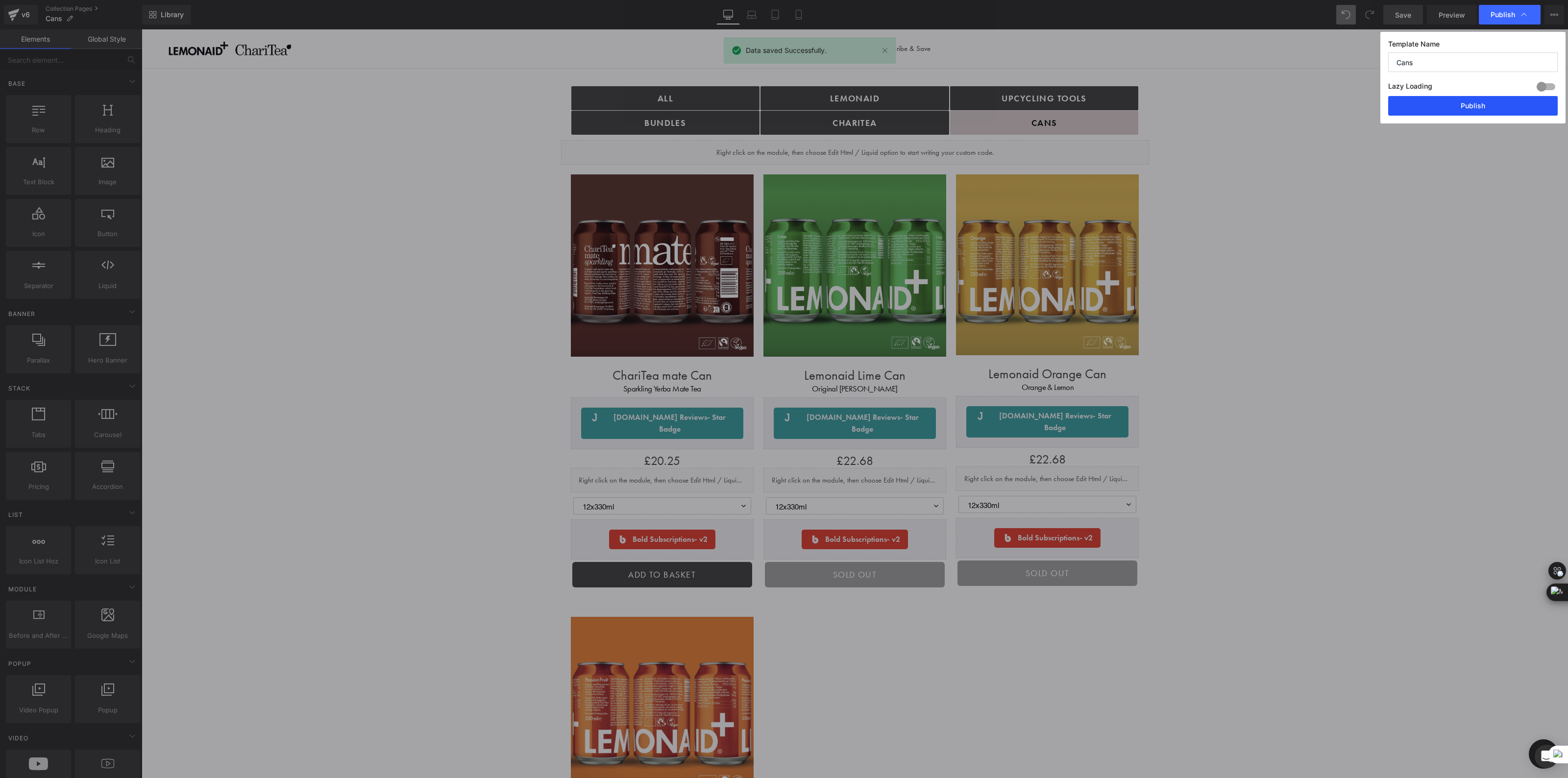
click at [1461, 110] on button "Publish" at bounding box center [1473, 106] width 170 height 19
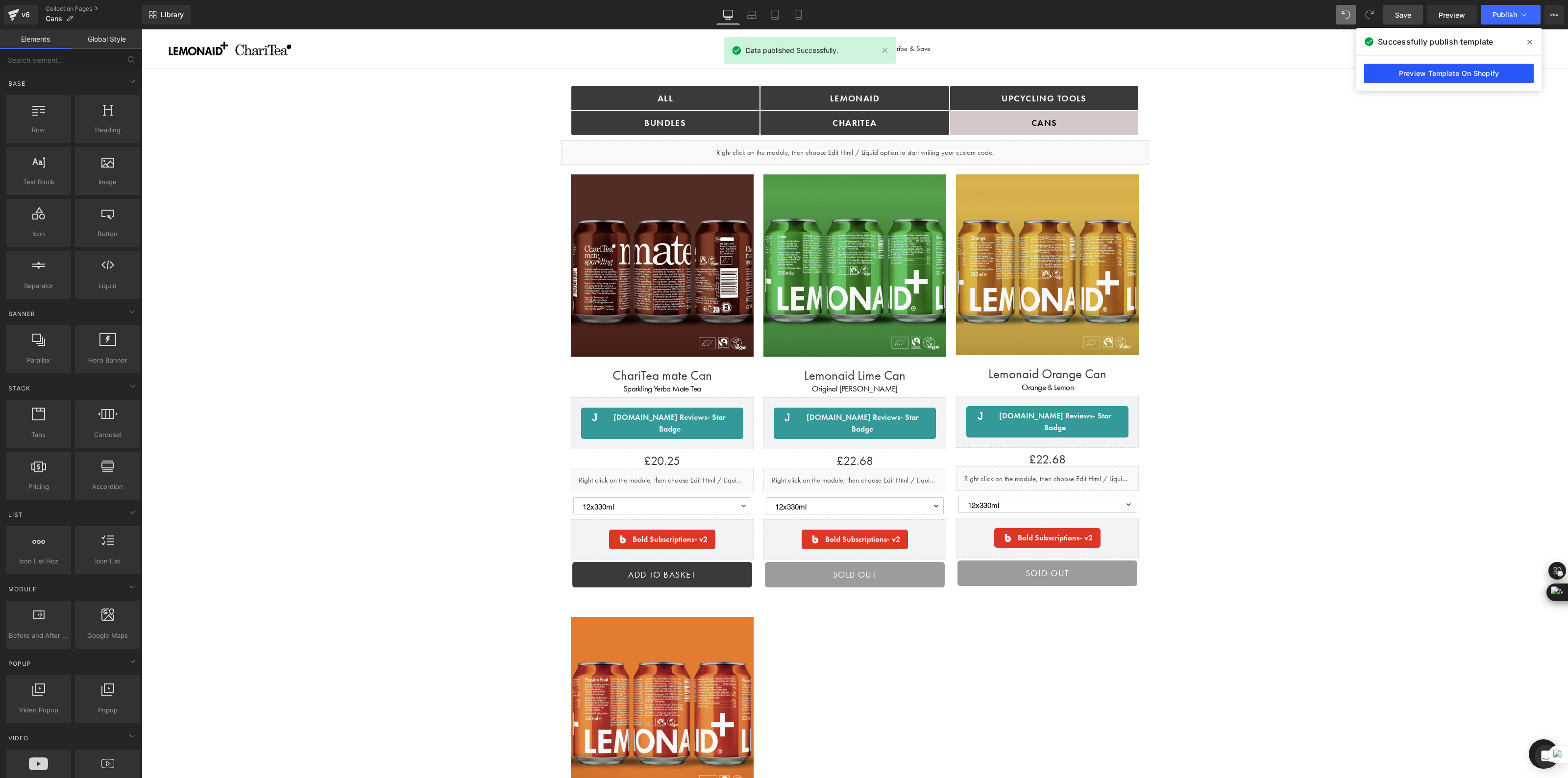
click at [1451, 79] on link "Preview Template On Shopify" at bounding box center [1449, 74] width 170 height 19
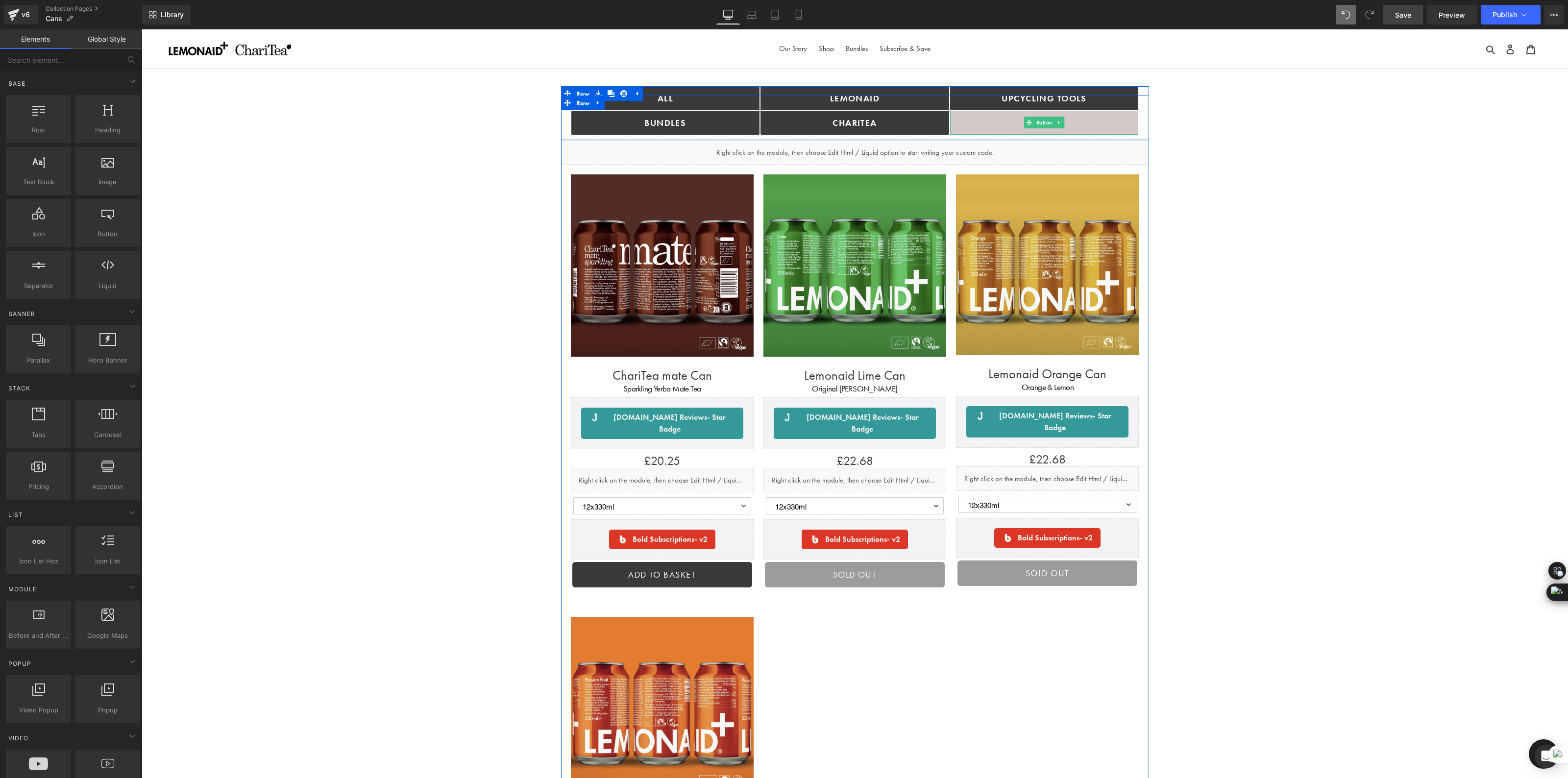
click at [1035, 117] on span "Button" at bounding box center [1044, 122] width 20 height 12
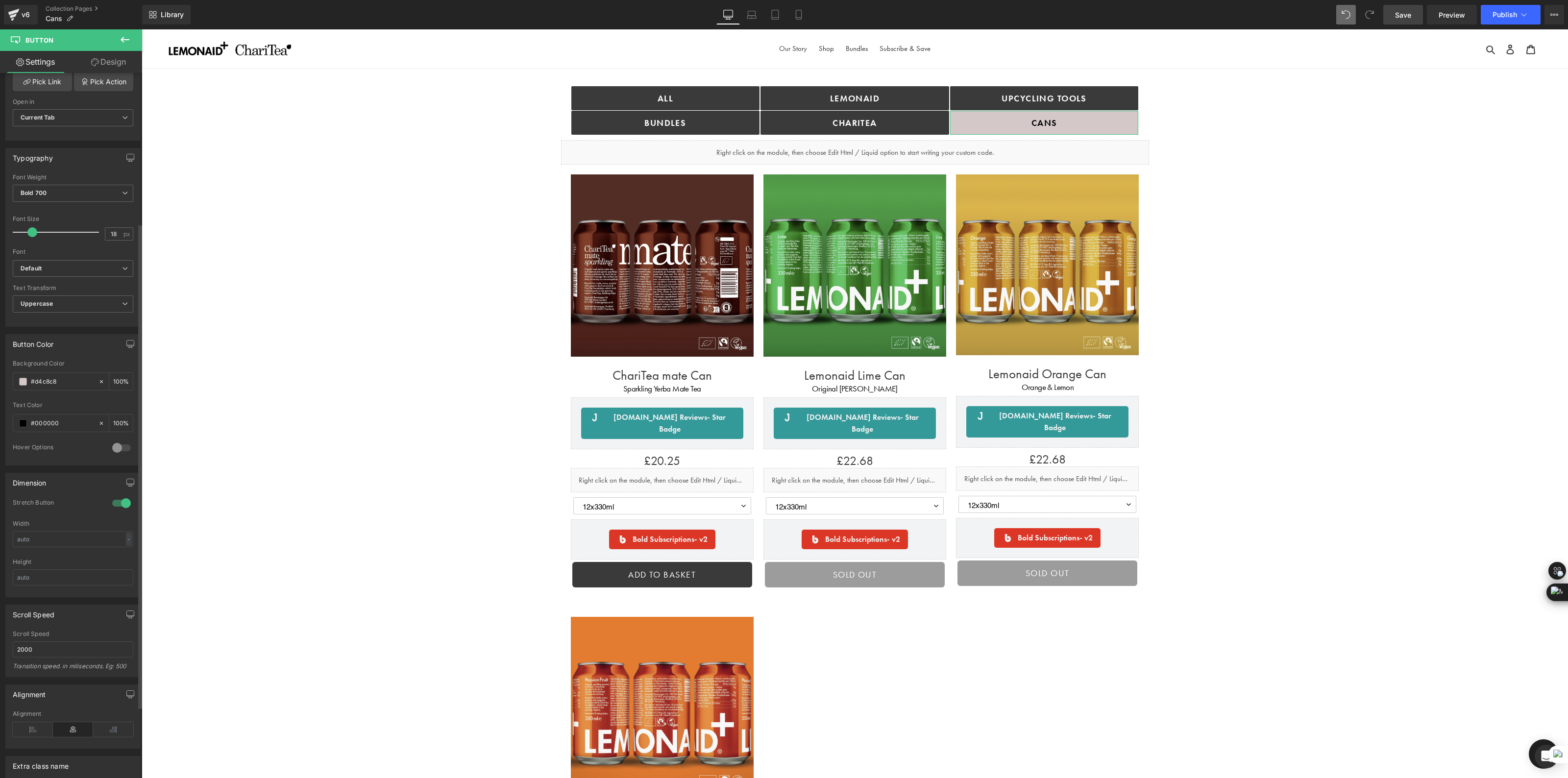
scroll to position [0, 0]
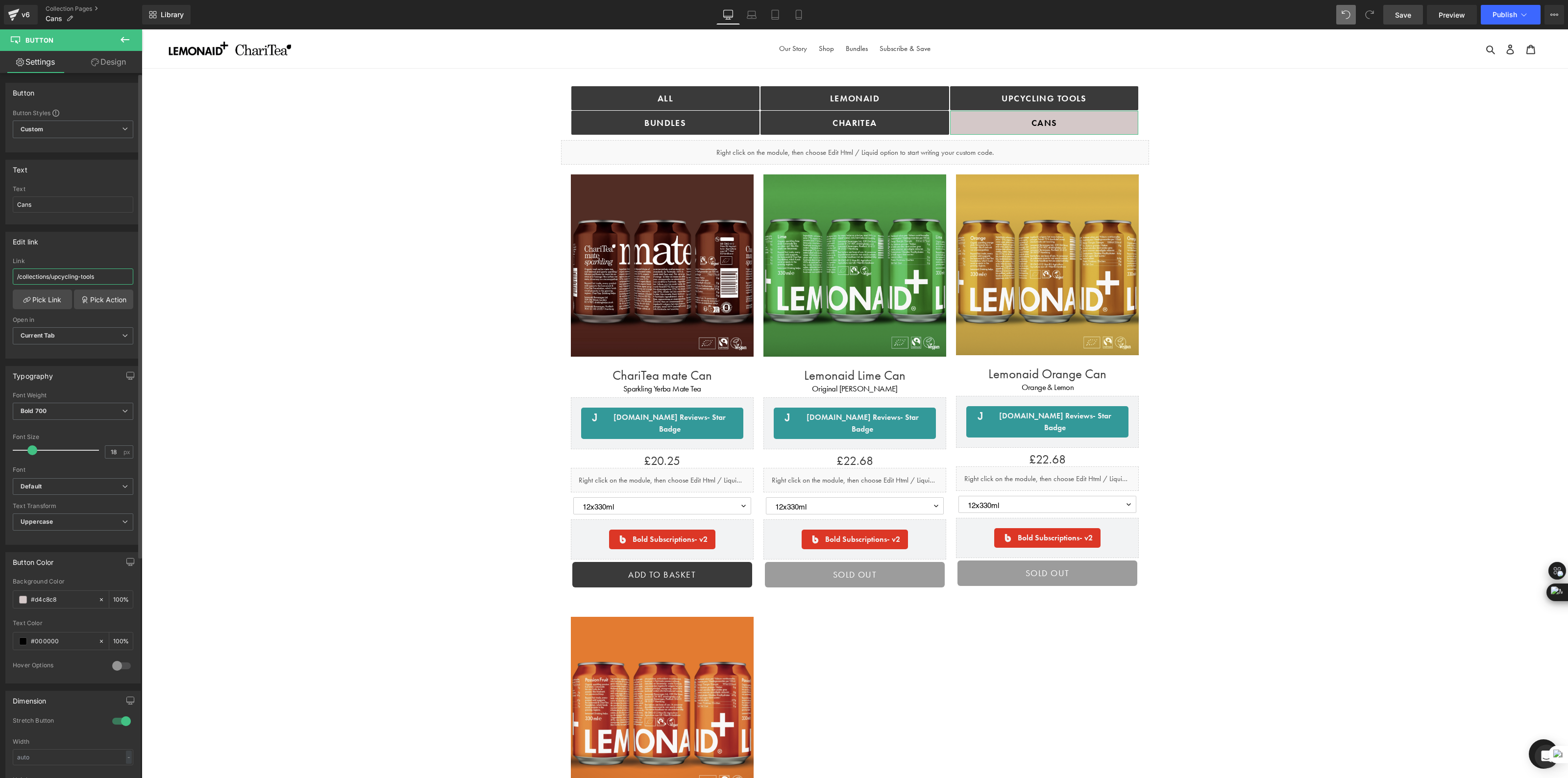
click at [106, 273] on input "/collections/upcycling-tools" at bounding box center [73, 276] width 121 height 16
paste input "https://drinkinghelps.co.uk/collections/cans?_ab=0&key=1756396127474&view=gem-1…"
type input "https://drinkinghelps.co.uk/collections/cans?_ab=0&key=1756396127474&view=gem-1…"
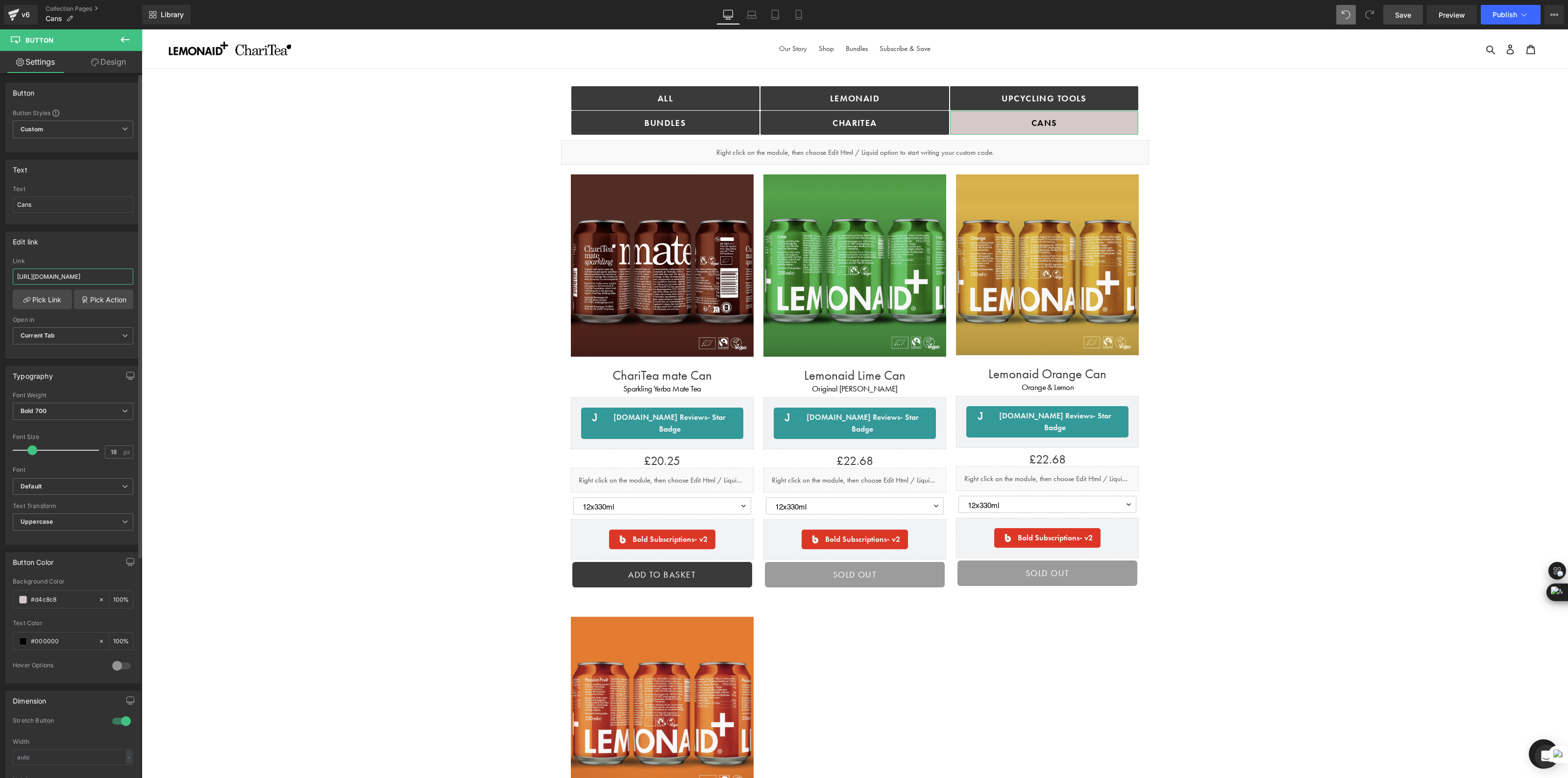
scroll to position [0, 220]
click at [248, 282] on div "ALL Button bundles Button Lemonaid Button ChariTea Button Upcycling TOOLS Butto…" at bounding box center [855, 665] width 1426 height 1139
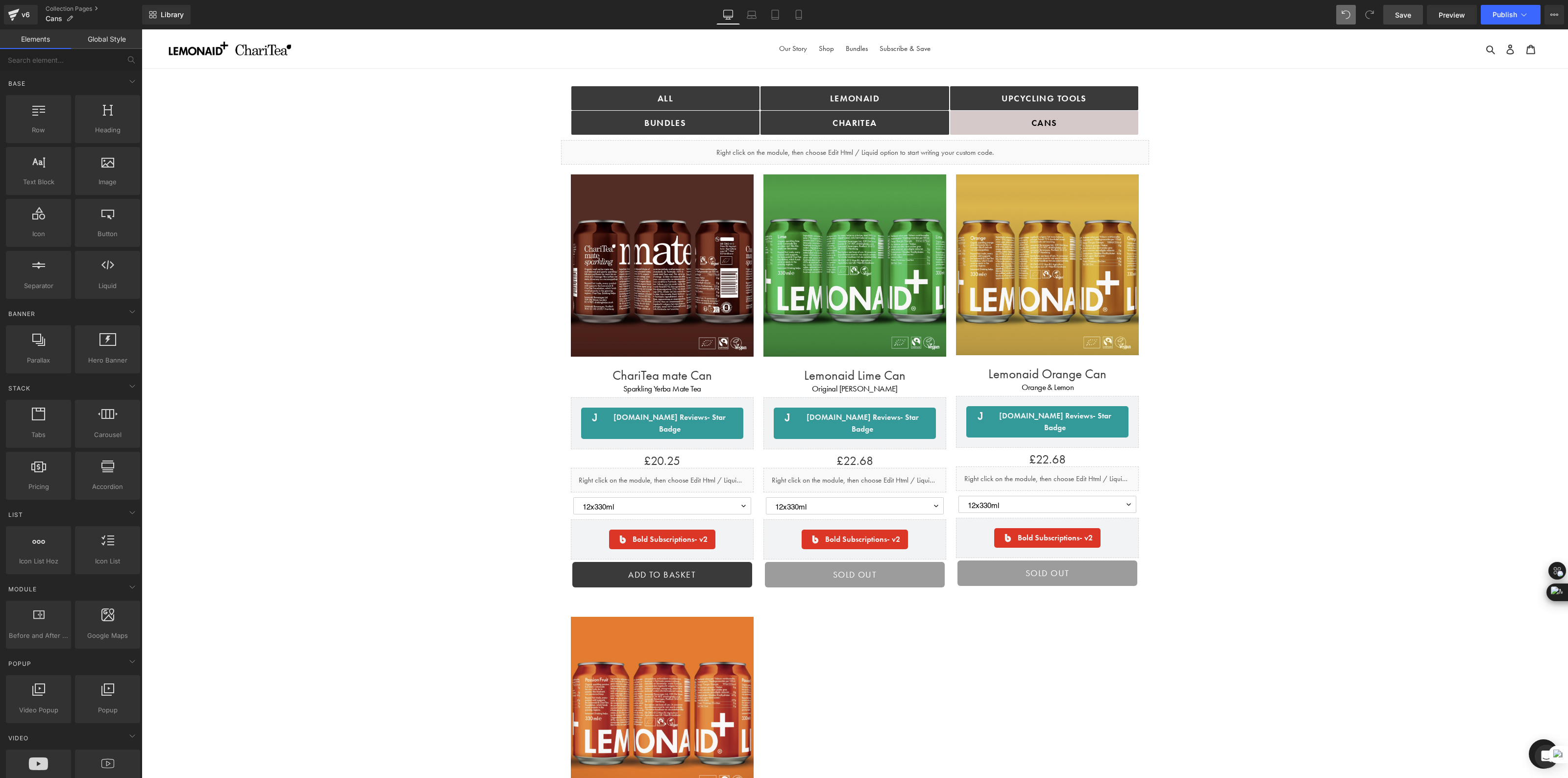
scroll to position [0, 0]
click at [1417, 17] on link "Save" at bounding box center [1403, 15] width 40 height 19
click at [1502, 12] on span "Publish" at bounding box center [1505, 15] width 24 height 8
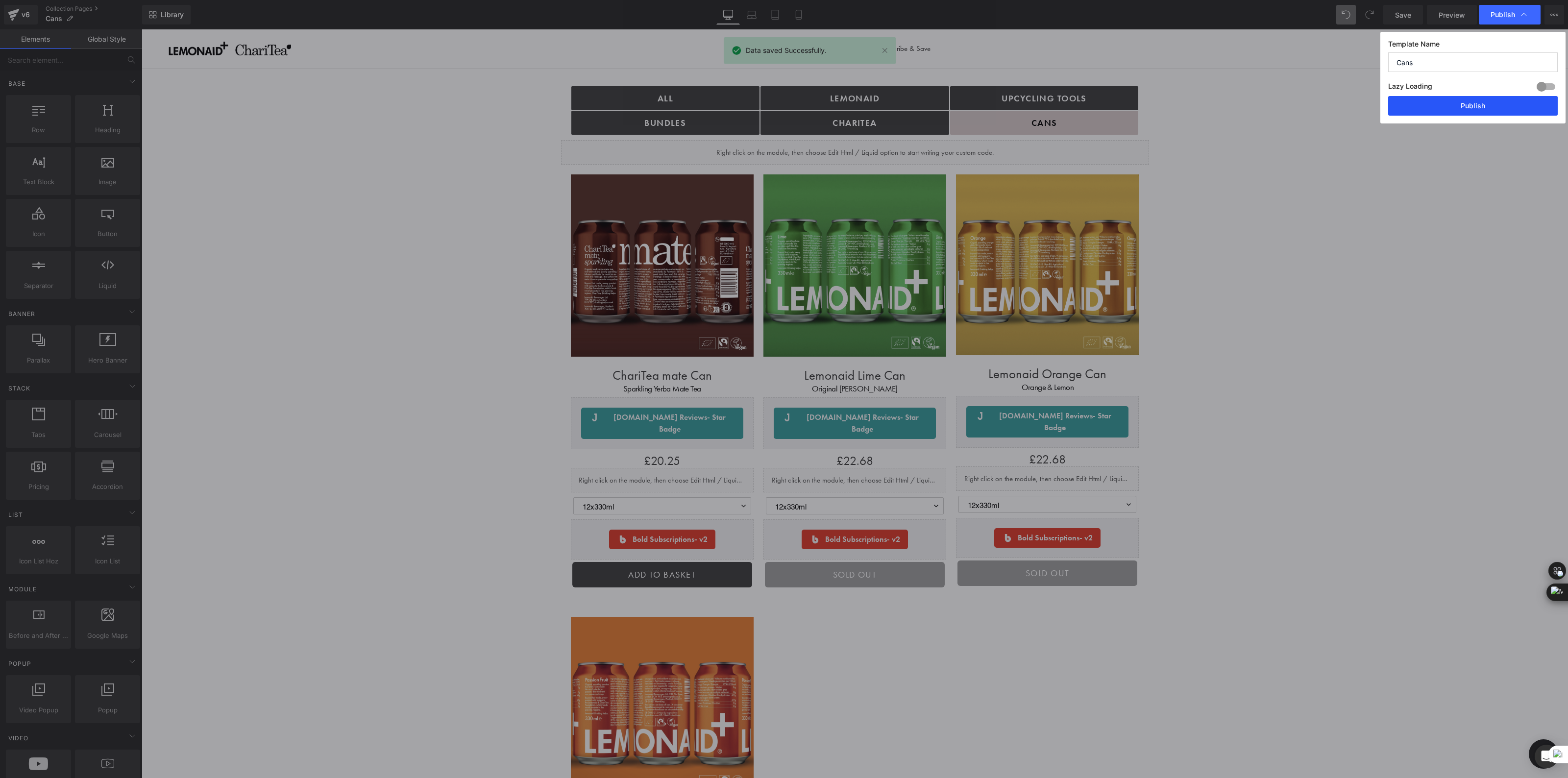
click at [1463, 108] on button "Publish" at bounding box center [1473, 106] width 170 height 19
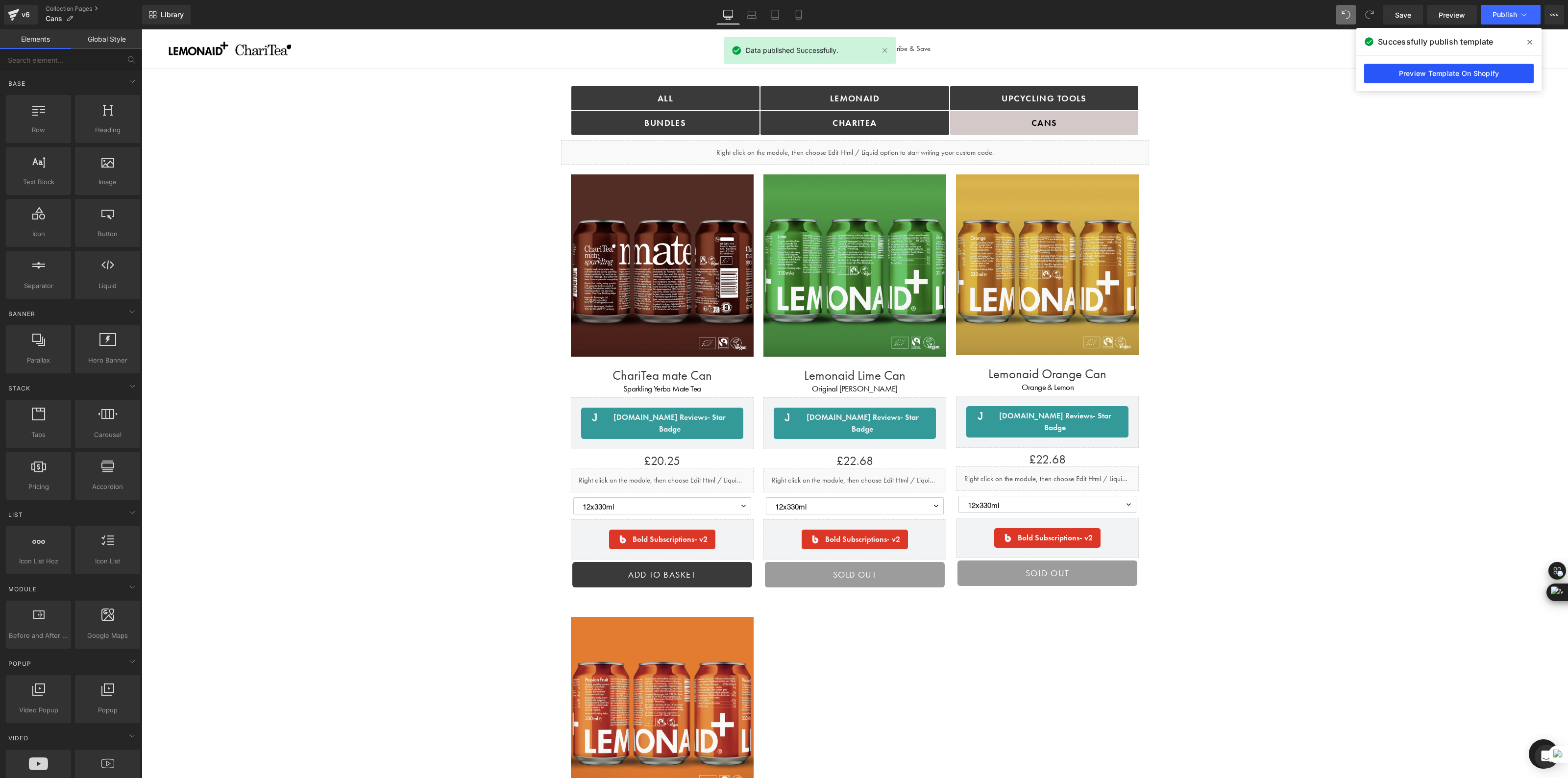
click at [1429, 72] on link "Preview Template On Shopify" at bounding box center [1449, 74] width 170 height 19
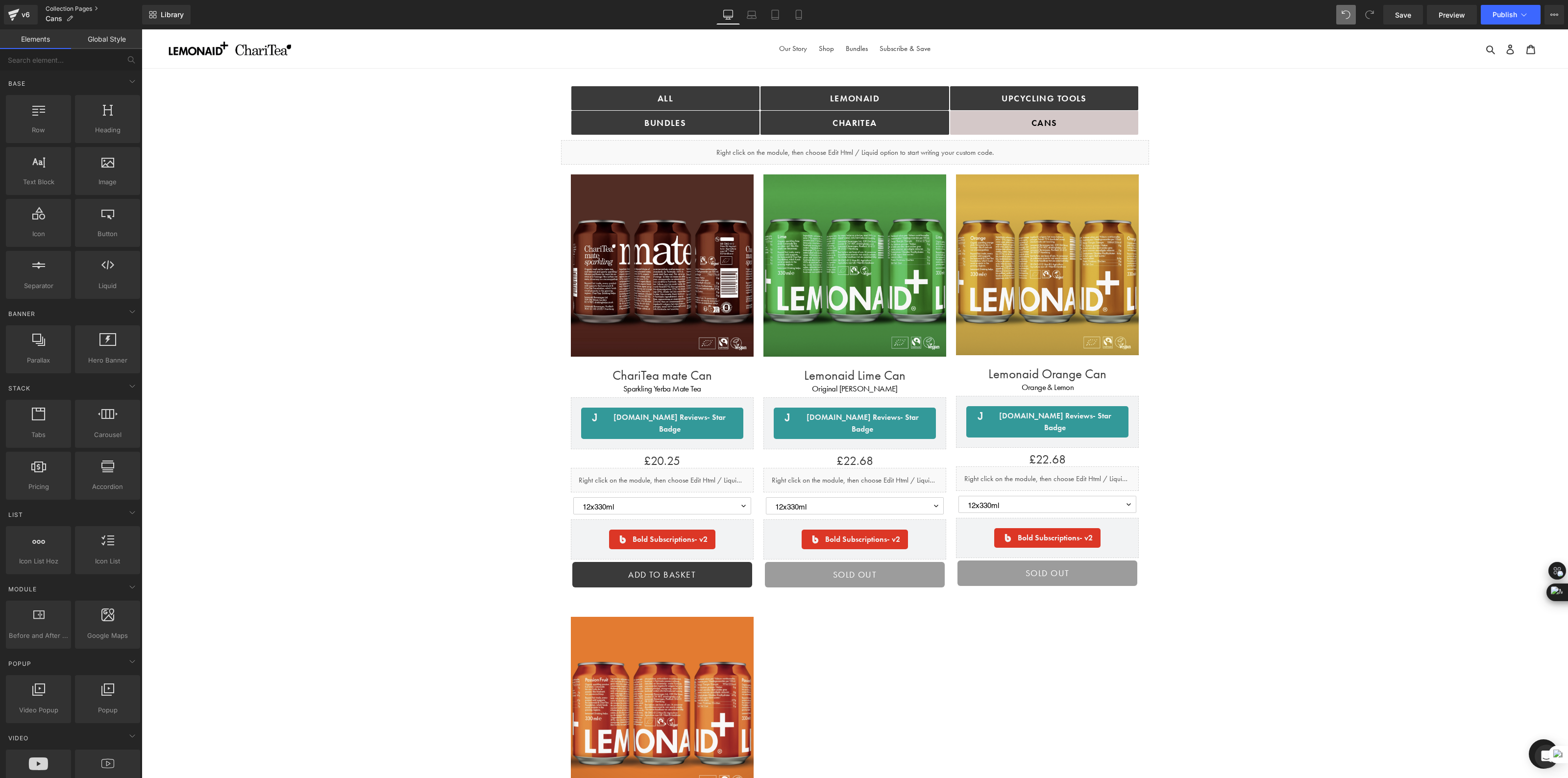
click at [54, 6] on link "Collection Pages" at bounding box center [94, 9] width 97 height 8
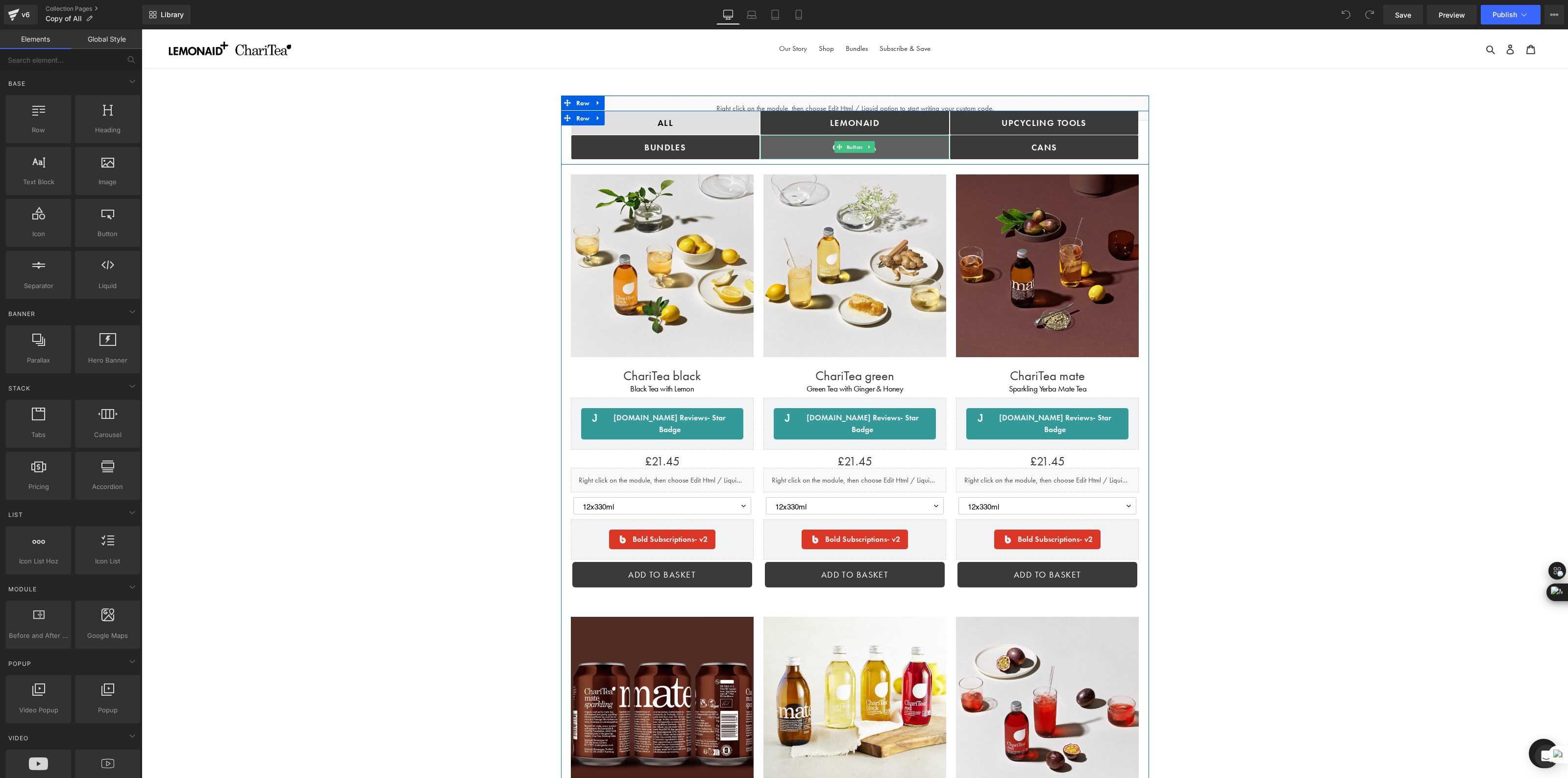
click at [900, 146] on link "ChariTea" at bounding box center [855, 147] width 189 height 24
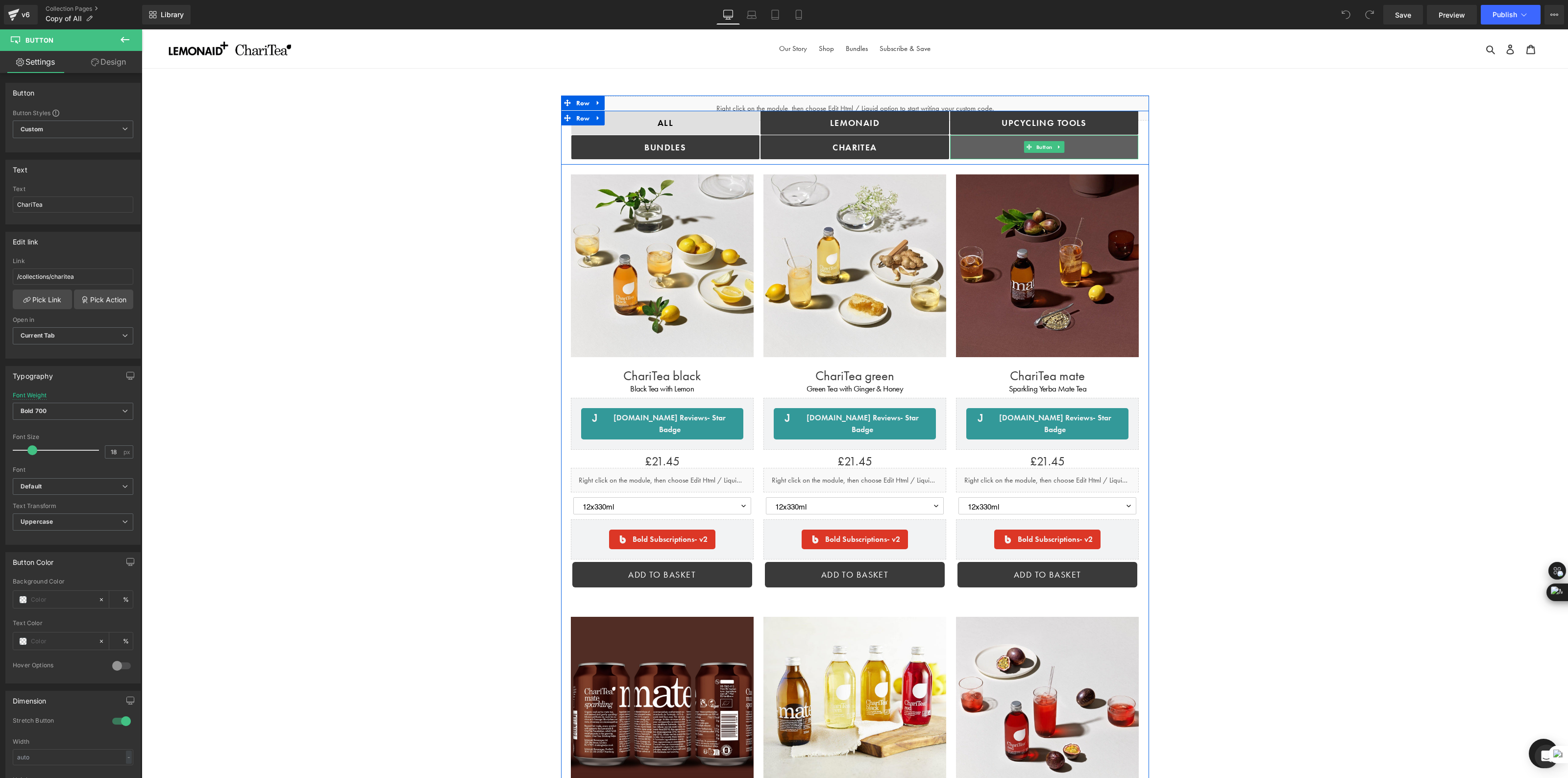
click at [1006, 142] on link "cANS" at bounding box center [1045, 147] width 189 height 24
click at [1084, 140] on link "cANS" at bounding box center [1045, 147] width 189 height 24
click at [1044, 148] on span "Button" at bounding box center [1044, 147] width 20 height 12
click at [72, 275] on input "/collections/cans" at bounding box center [73, 276] width 121 height 16
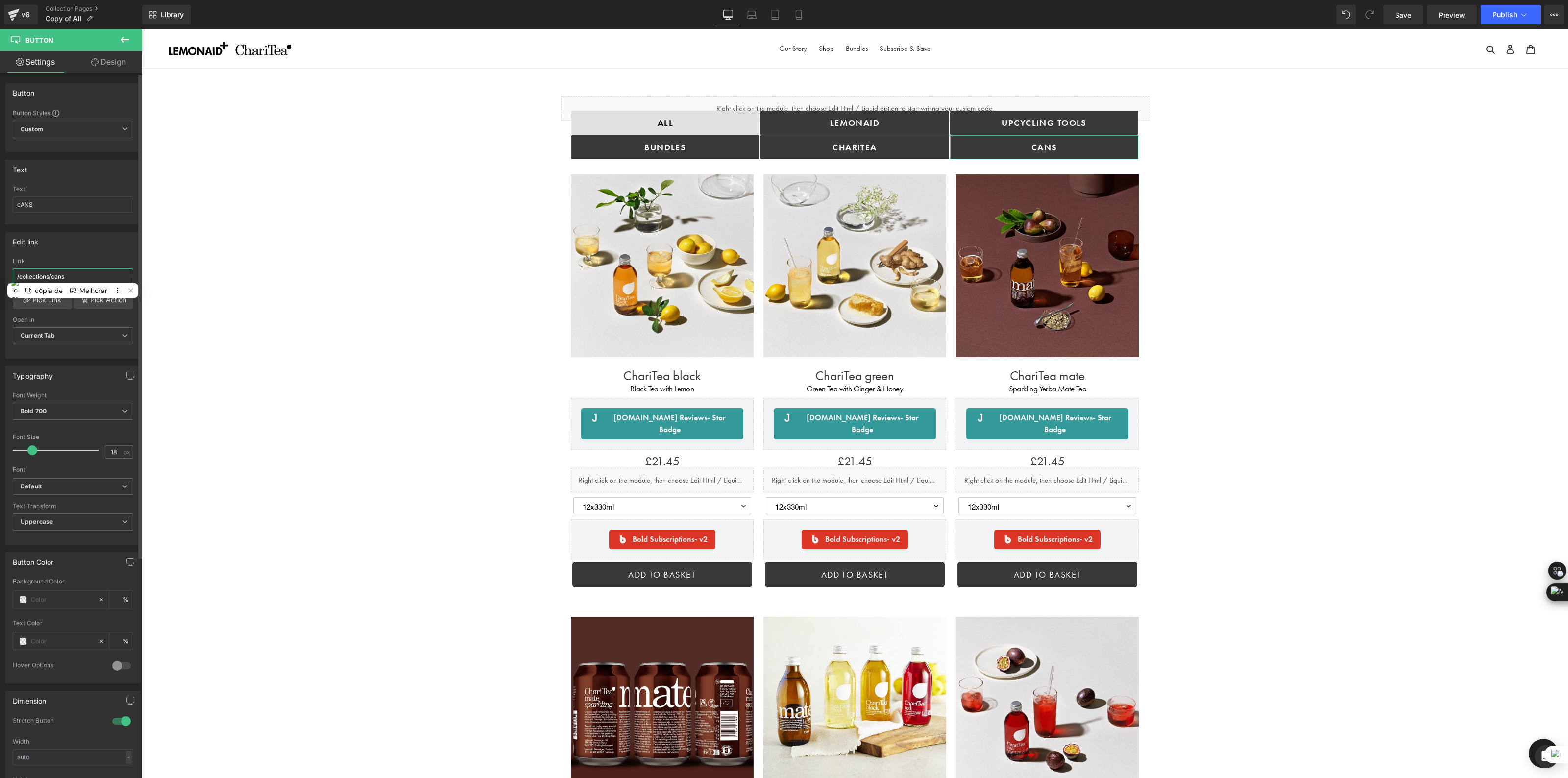
click at [72, 275] on input "/collections/cans" at bounding box center [73, 276] width 121 height 16
paste input "https://drinkinghelps.co.uk/collections/cans?_ab=0&key=1756396127474&view=gem-1…"
type input "https://drinkinghelps.co.uk/collections/cans?_ab=0&key=1756396127474&view=gem-1…"
click at [1404, 13] on span "Save" at bounding box center [1403, 15] width 16 height 10
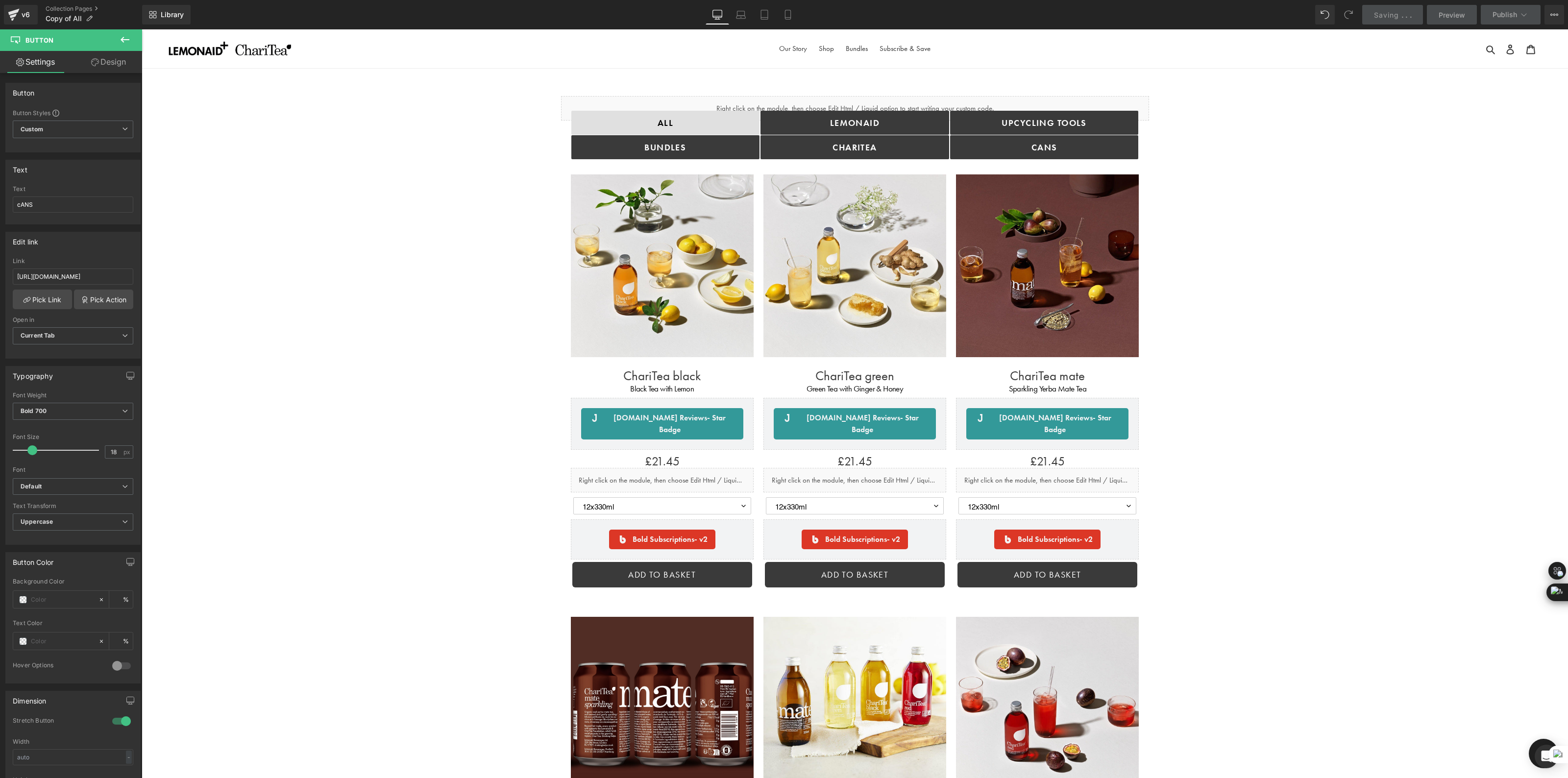
scroll to position [0, 0]
click at [1499, 15] on span "Publish" at bounding box center [1505, 15] width 24 height 8
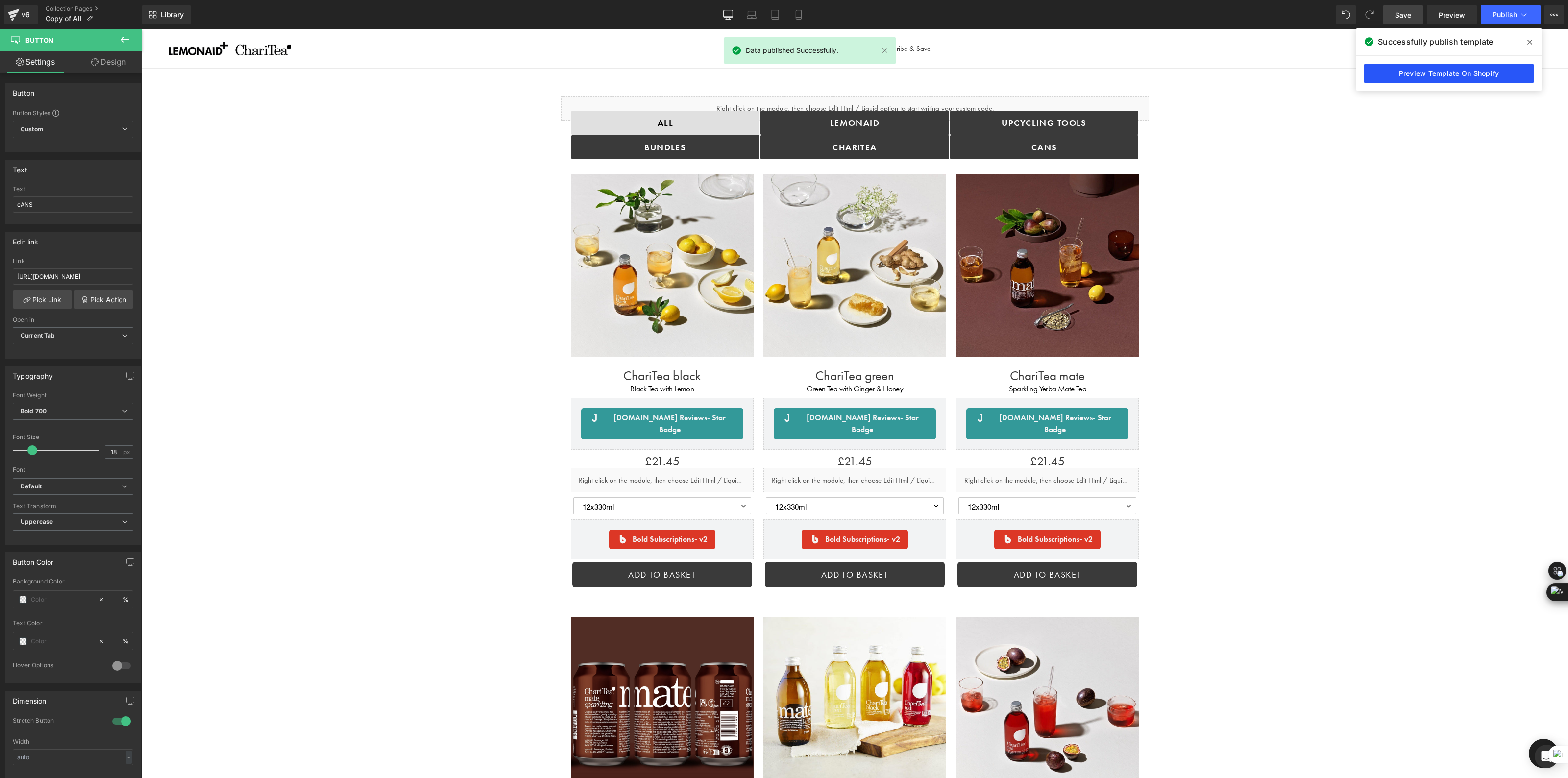
click at [1433, 71] on link "Preview Template On Shopify" at bounding box center [1449, 74] width 170 height 19
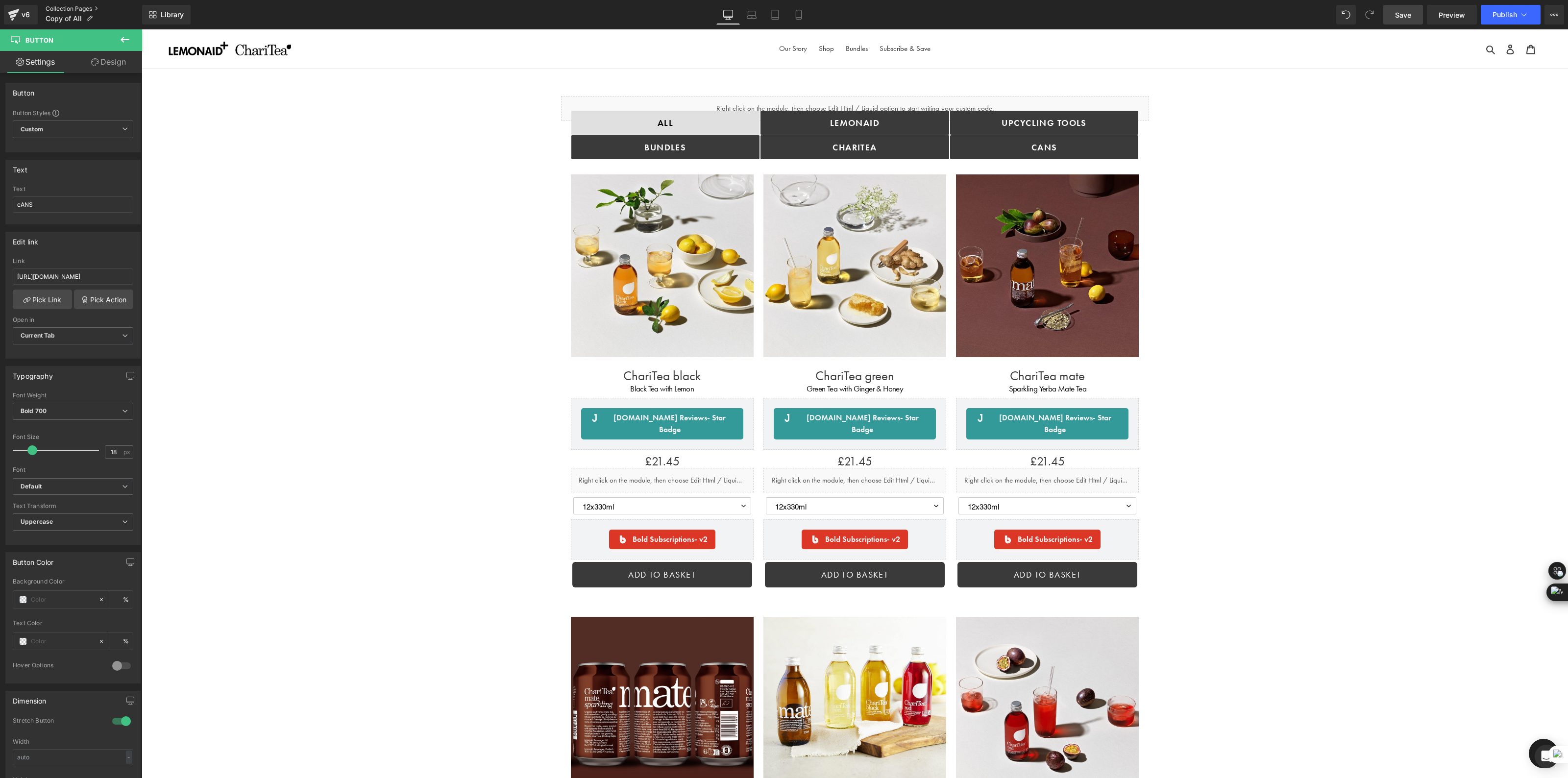
click at [76, 5] on link "Collection Pages" at bounding box center [94, 9] width 97 height 8
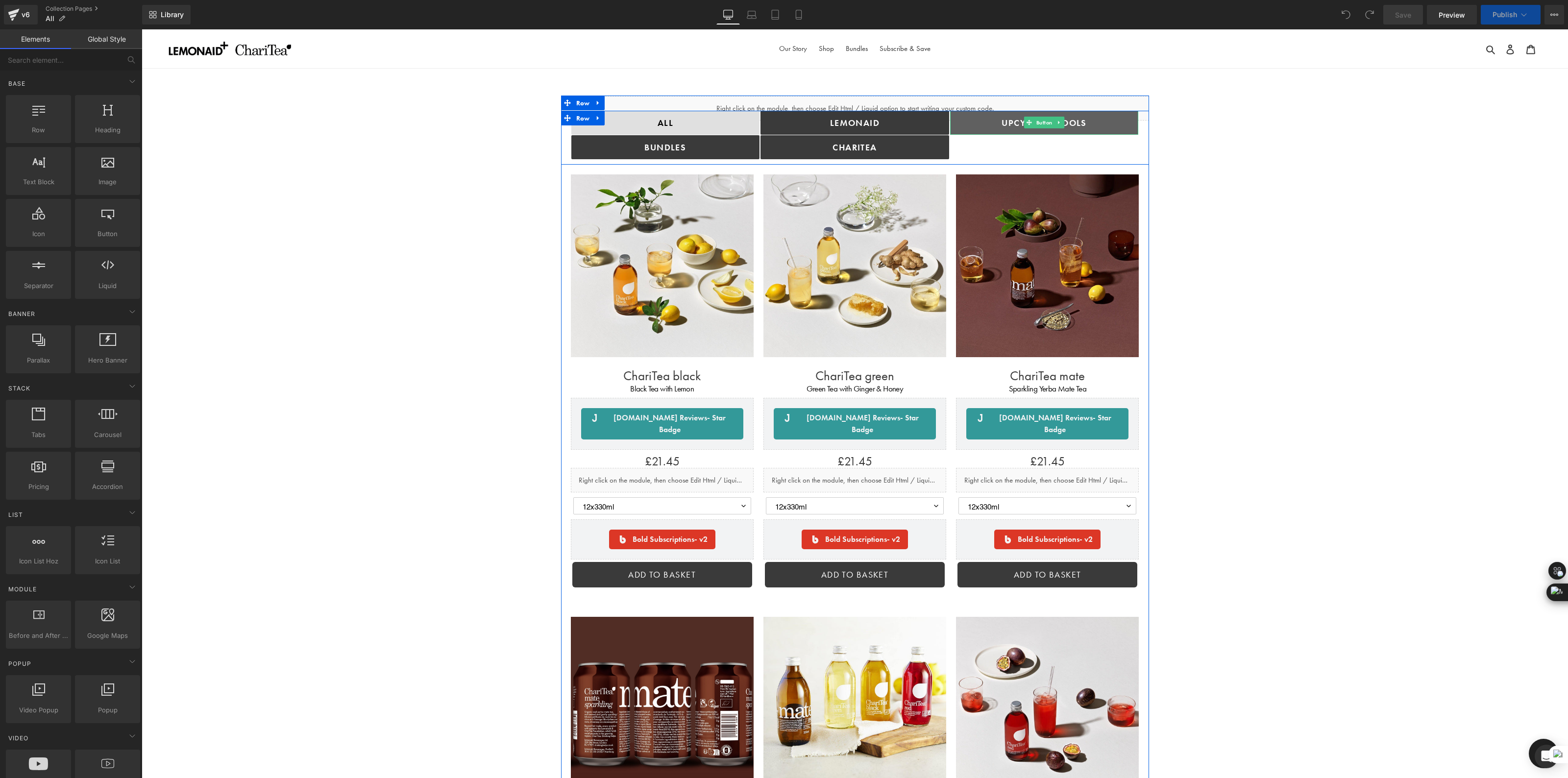
click at [1122, 126] on link "Upcycling TOOLS" at bounding box center [1045, 122] width 189 height 24
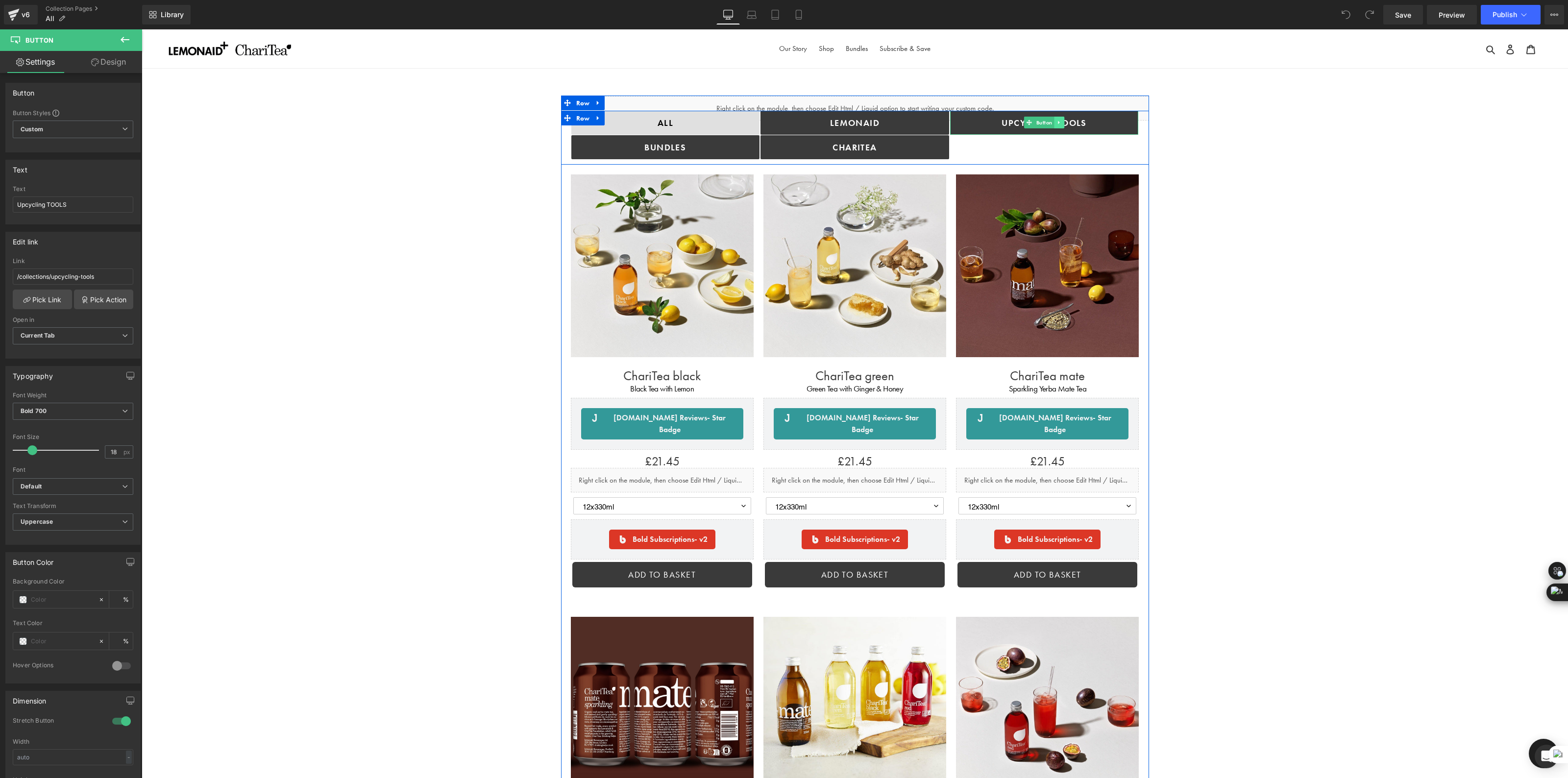
click at [1058, 127] on link at bounding box center [1059, 122] width 10 height 12
click at [1052, 126] on link at bounding box center [1054, 122] width 10 height 12
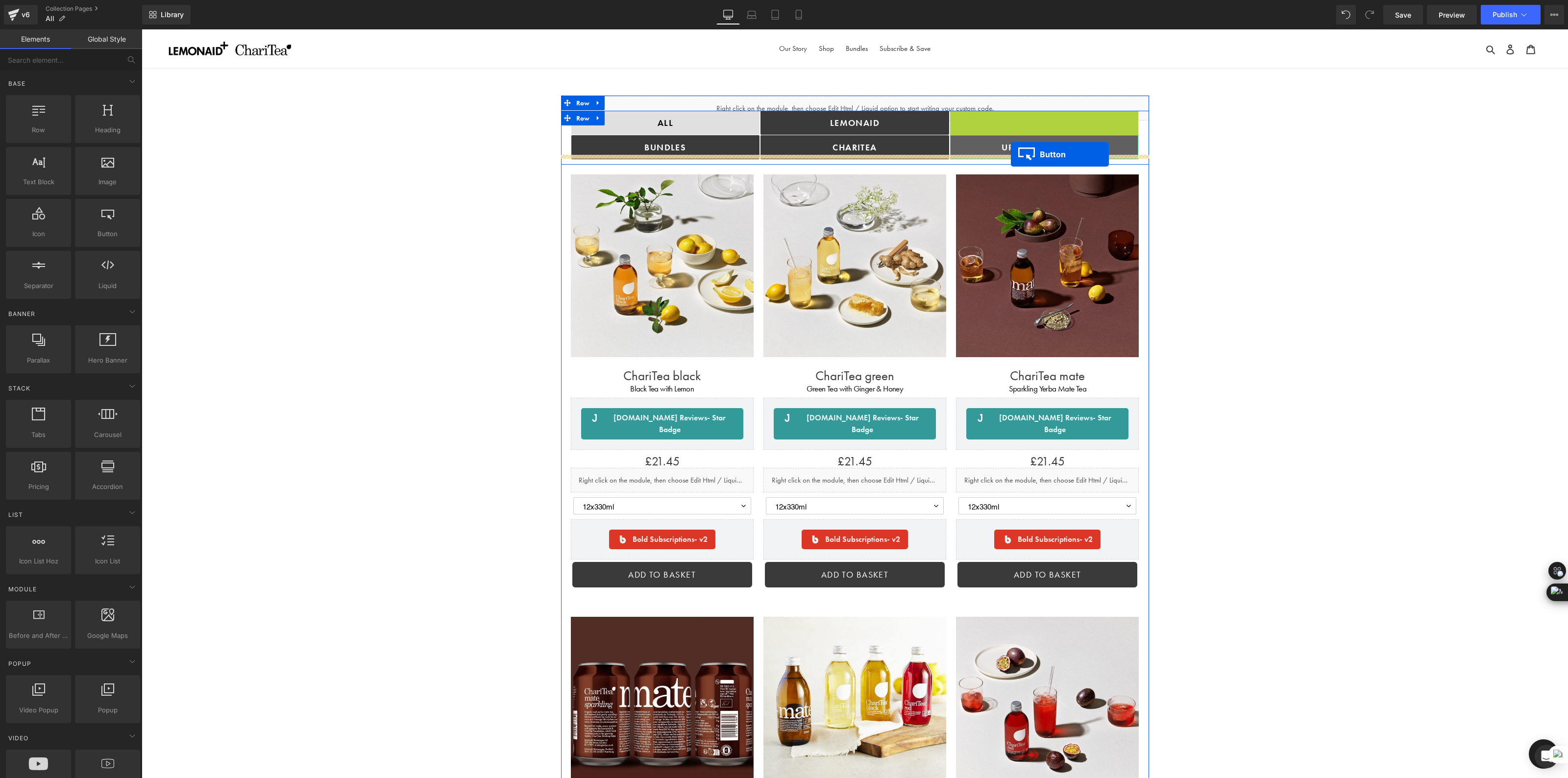
drag, startPoint x: 1011, startPoint y: 123, endPoint x: 1011, endPoint y: 155, distance: 32.0
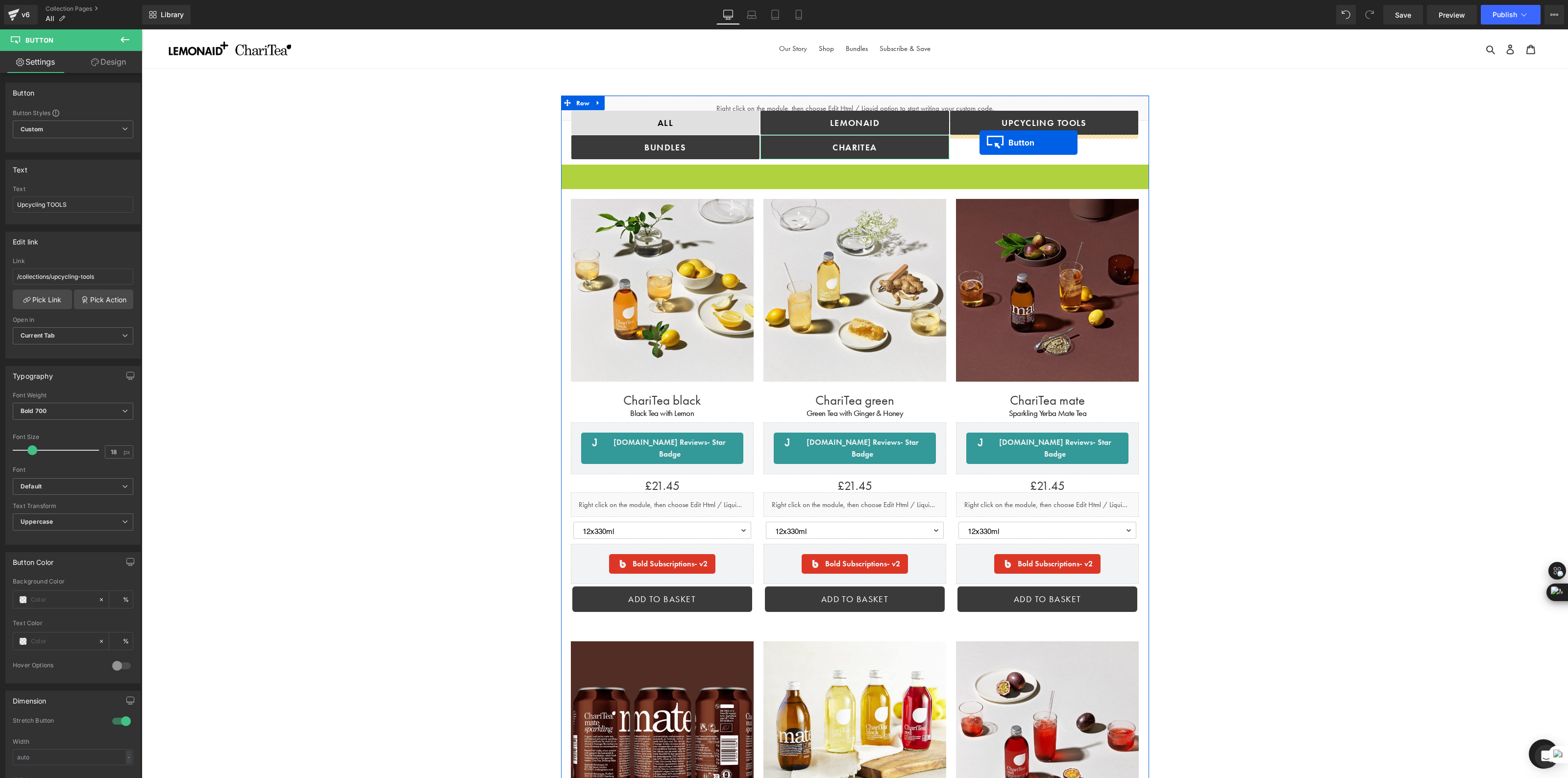
drag, startPoint x: 838, startPoint y: 175, endPoint x: 979, endPoint y: 142, distance: 144.8
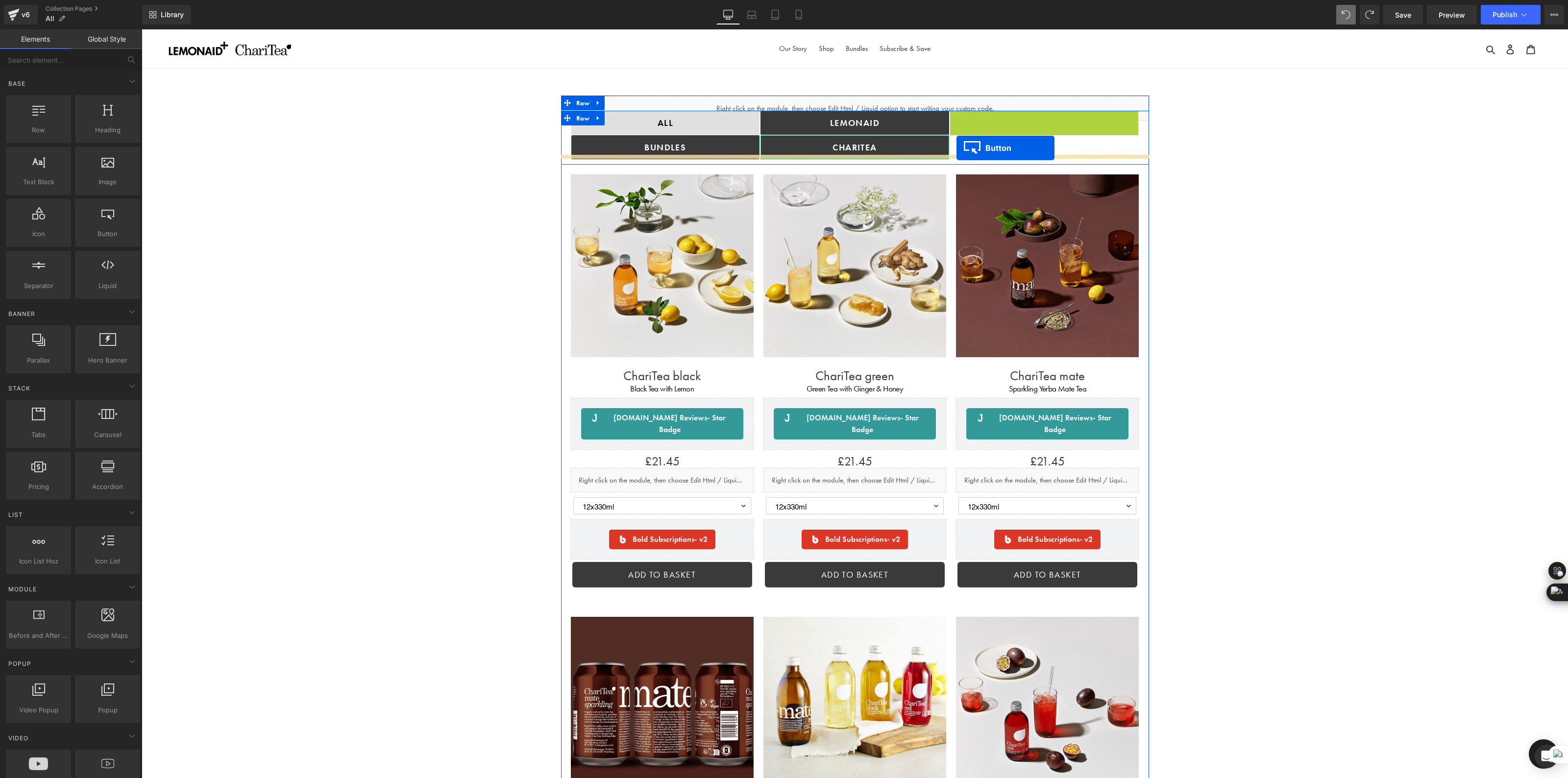
drag, startPoint x: 1024, startPoint y: 122, endPoint x: 973, endPoint y: 145, distance: 55.9
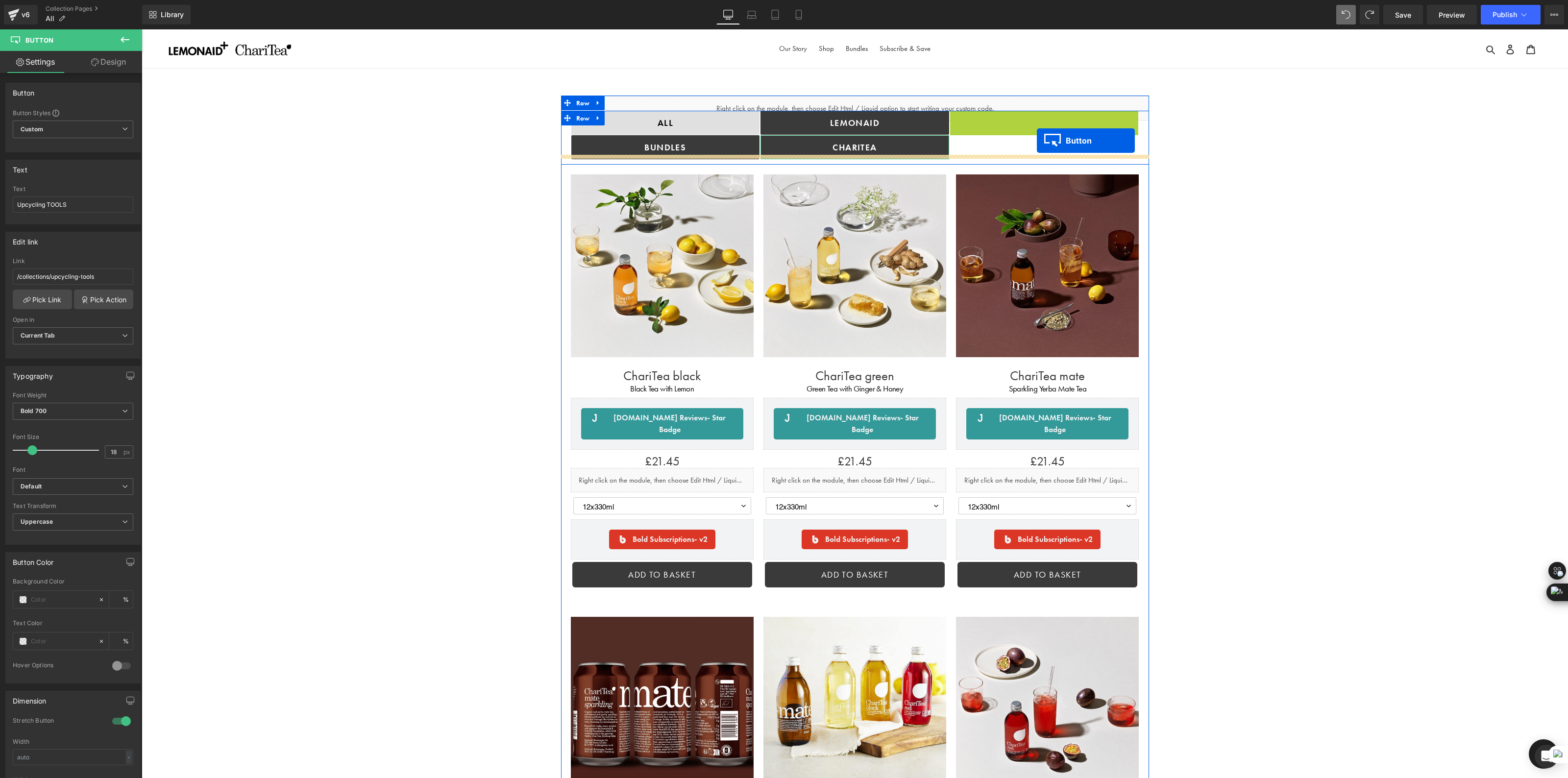
drag, startPoint x: 1029, startPoint y: 125, endPoint x: 1036, endPoint y: 141, distance: 17.5
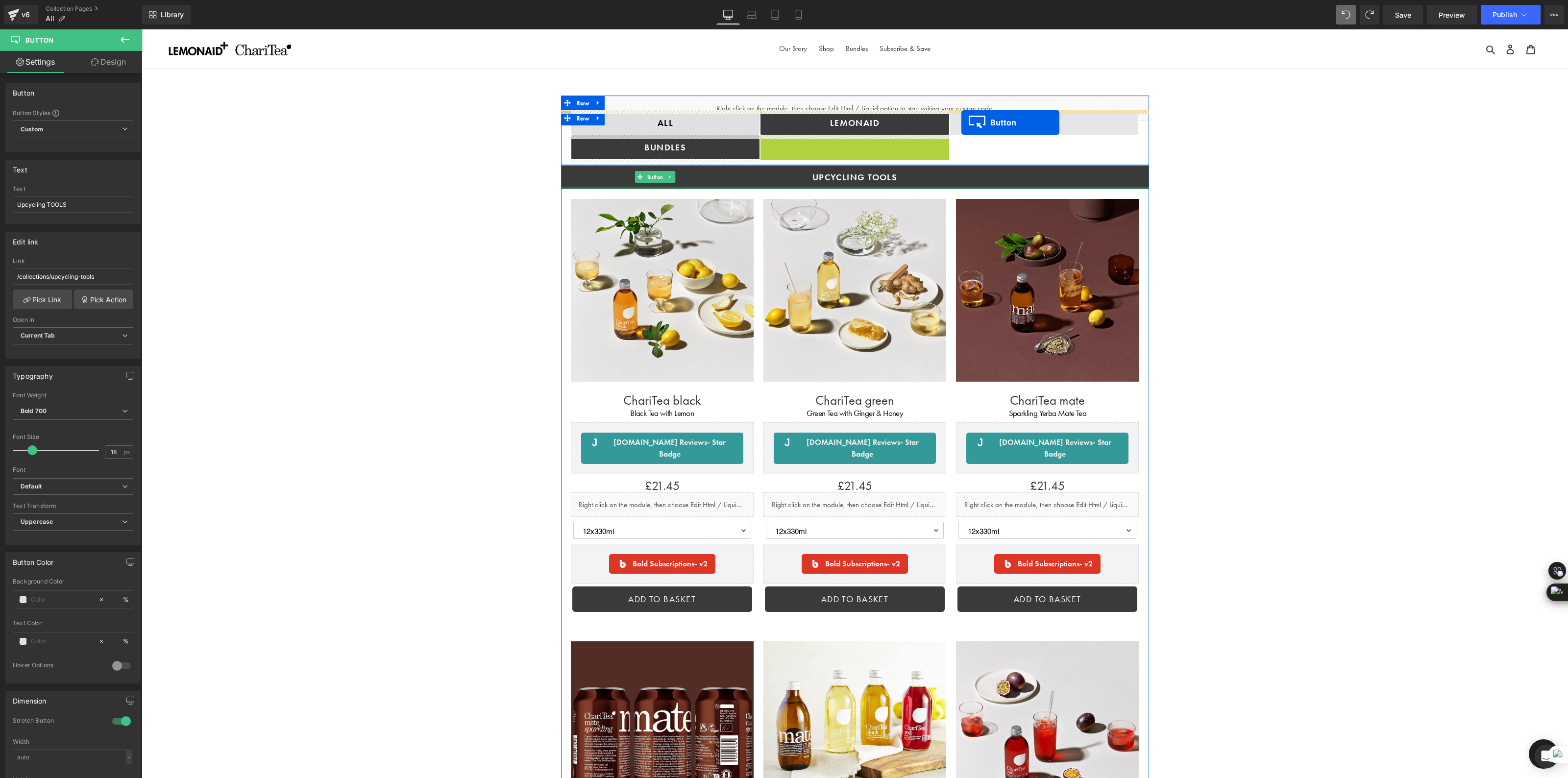
drag, startPoint x: 833, startPoint y: 145, endPoint x: 961, endPoint y: 122, distance: 130.0
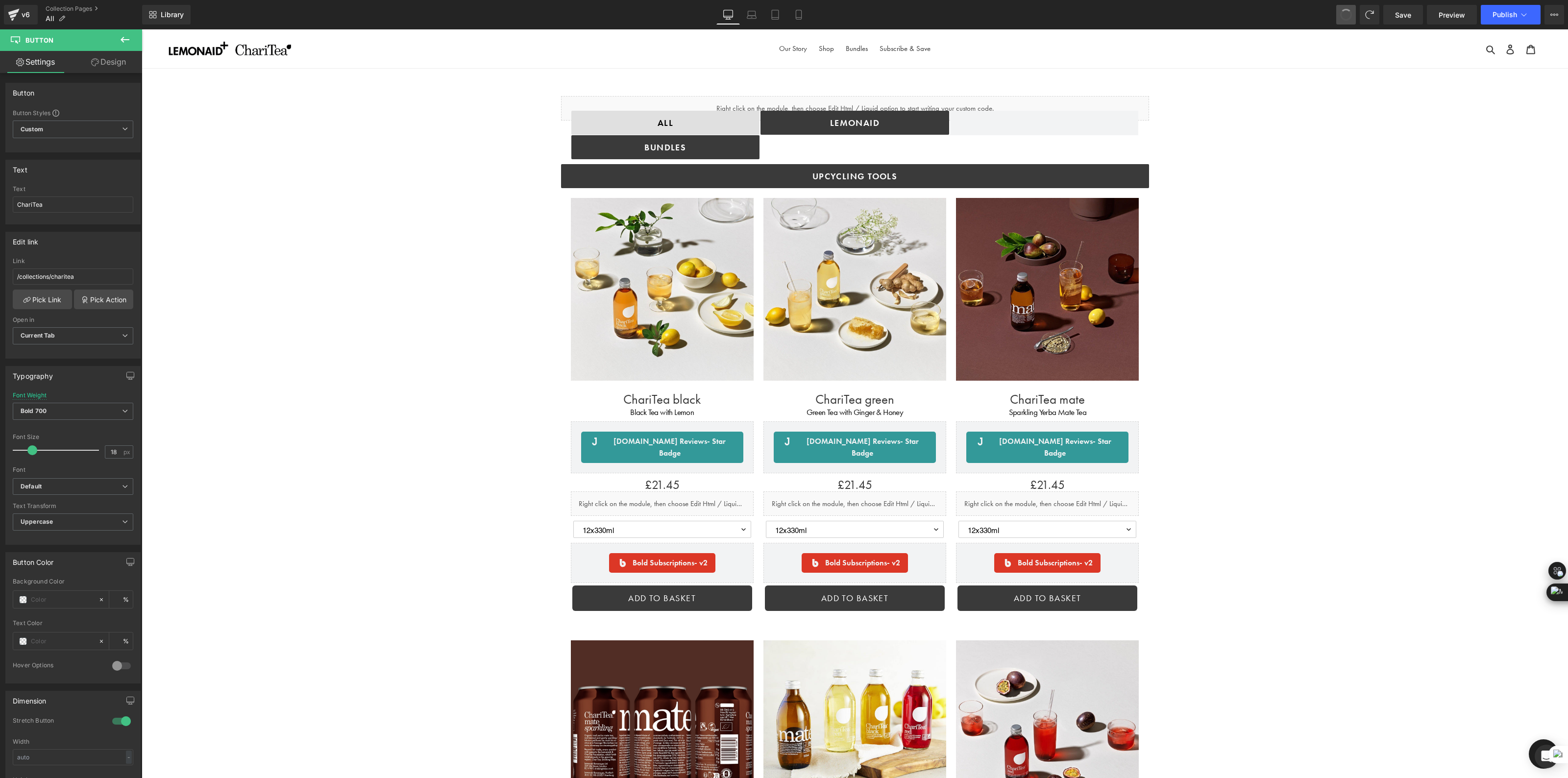
click at [1350, 14] on span at bounding box center [1346, 15] width 15 height 15
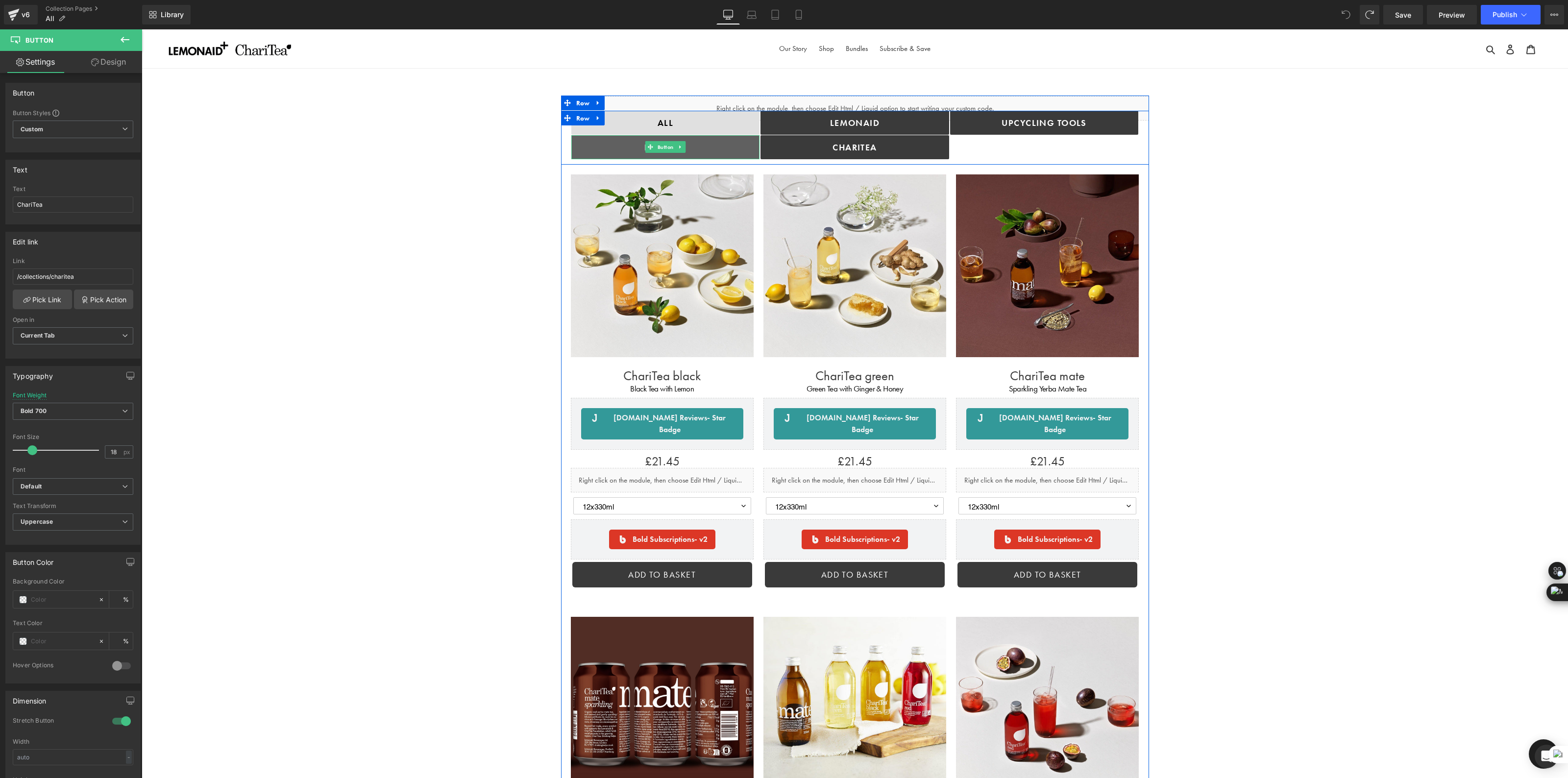
click at [741, 149] on link "bundles" at bounding box center [666, 147] width 189 height 24
click at [677, 145] on icon at bounding box center [680, 147] width 5 height 6
click at [675, 150] on link at bounding box center [675, 147] width 10 height 12
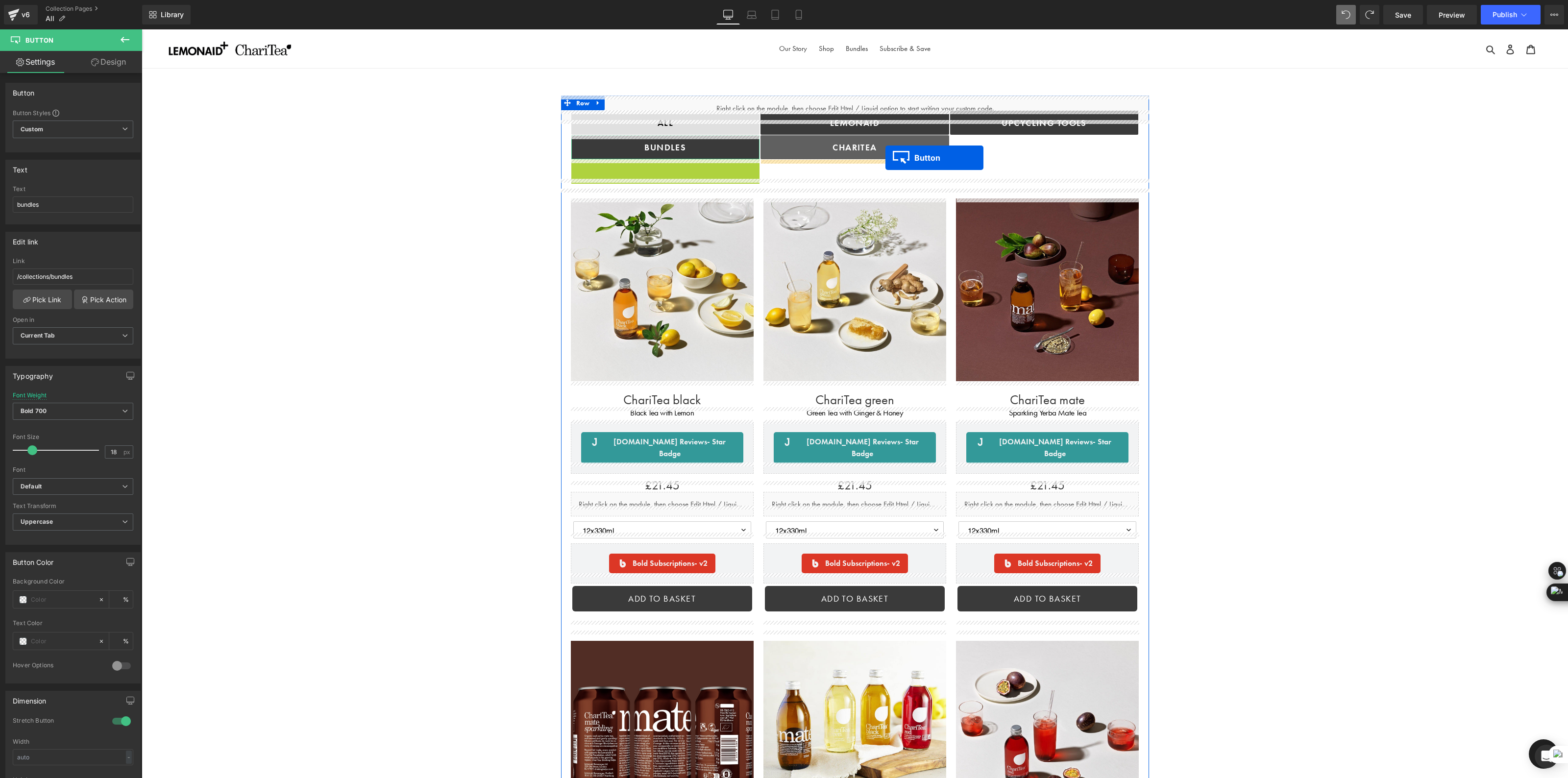
drag, startPoint x: 648, startPoint y: 169, endPoint x: 886, endPoint y: 158, distance: 238.3
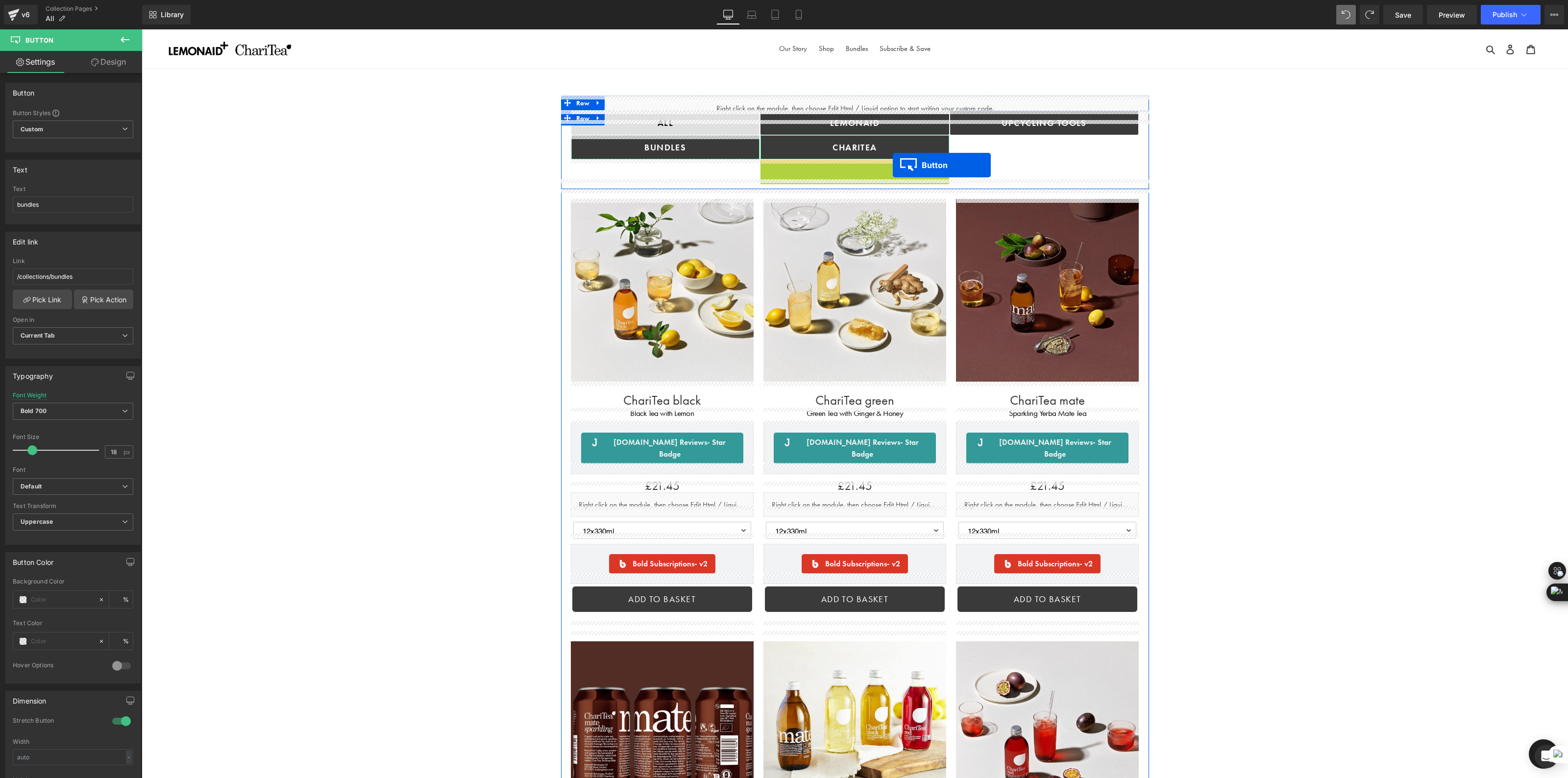
drag, startPoint x: 839, startPoint y: 172, endPoint x: 881, endPoint y: 163, distance: 43.0
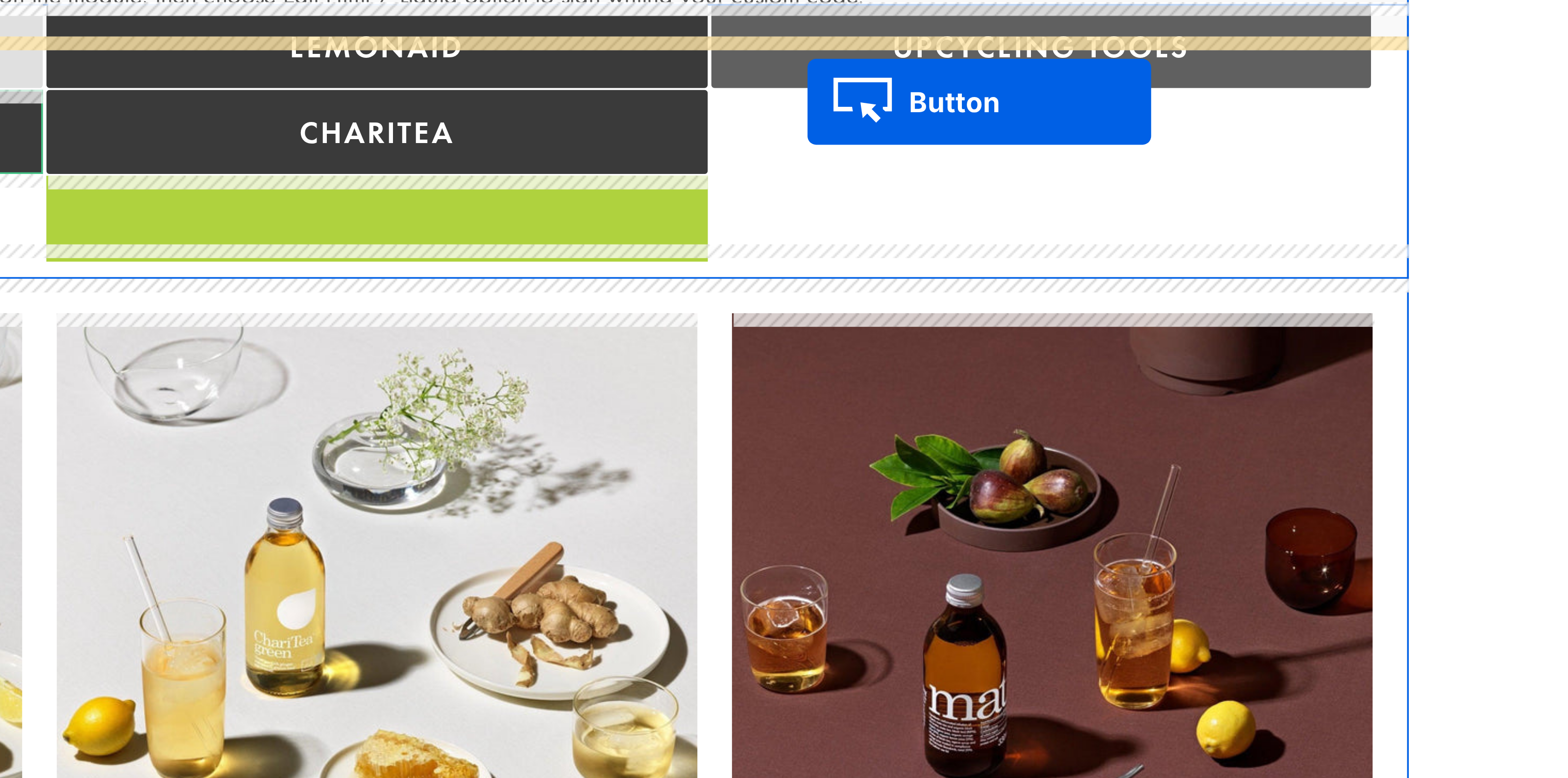
drag, startPoint x: -1426, startPoint y: -138, endPoint x: -1287, endPoint y: -172, distance: 143.1
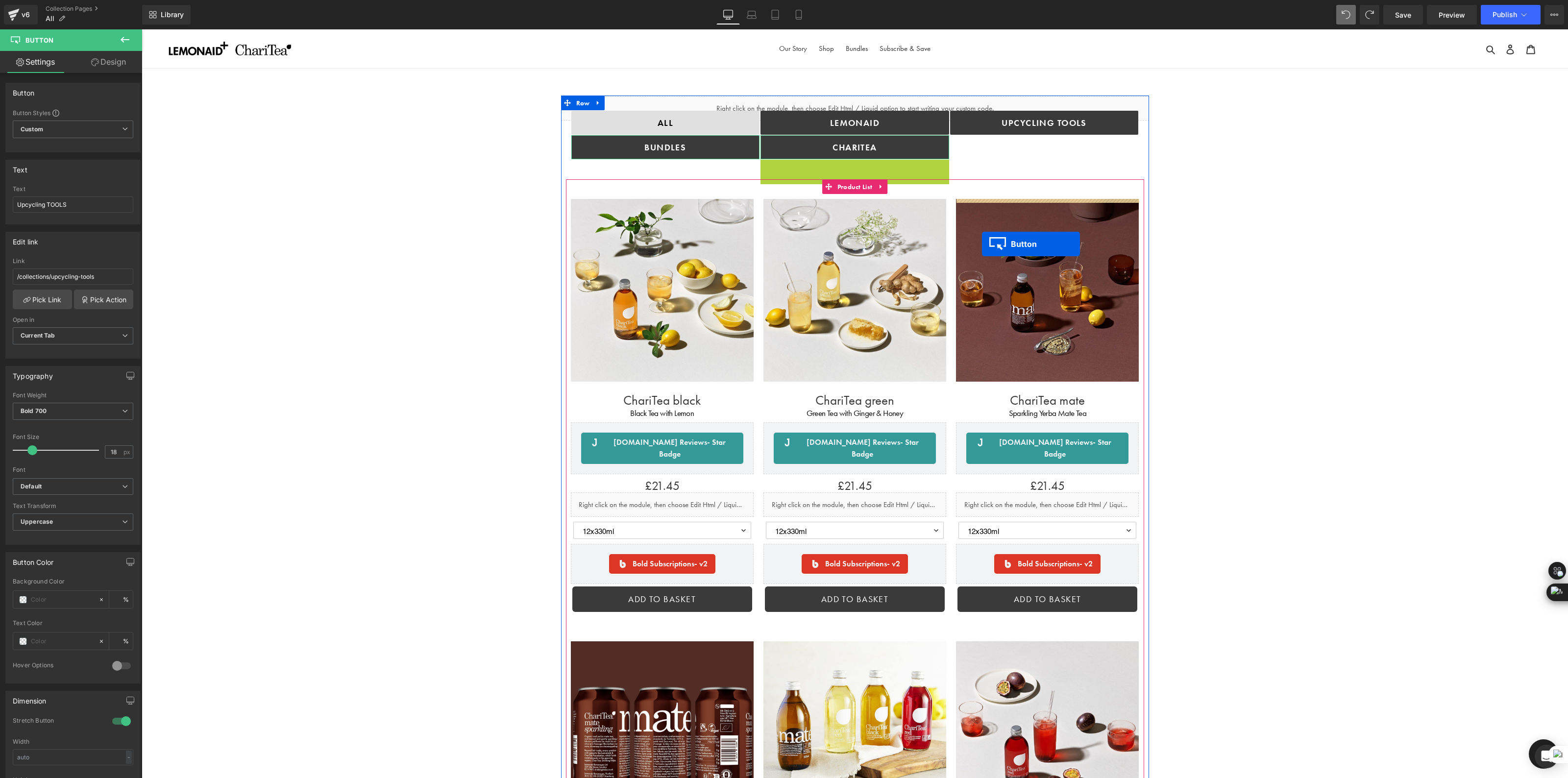
drag, startPoint x: 836, startPoint y: 172, endPoint x: 1368, endPoint y: 184, distance: 532.1
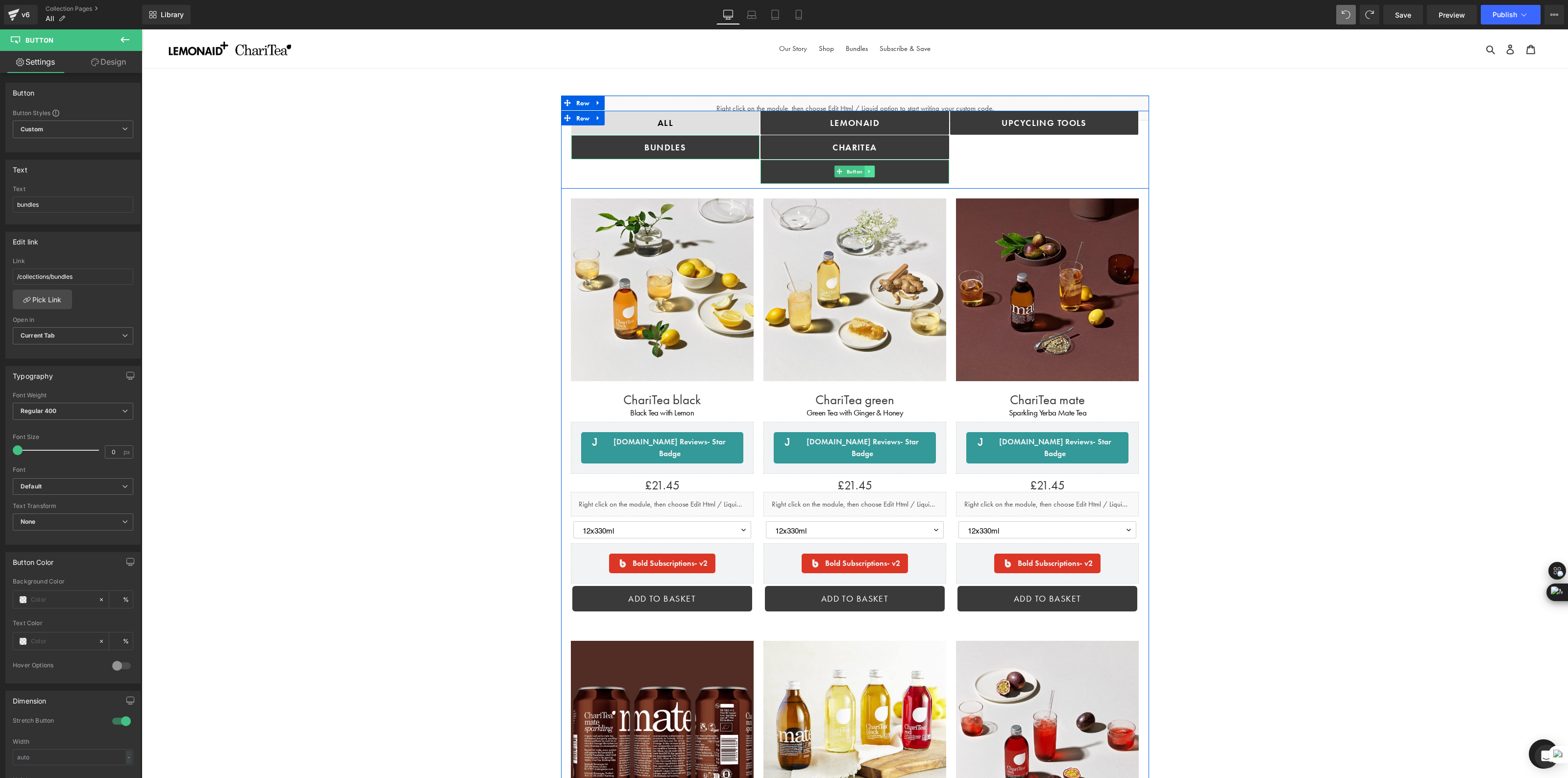
click at [869, 173] on icon at bounding box center [870, 172] width 5 height 6
click at [876, 172] on icon at bounding box center [875, 171] width 5 height 5
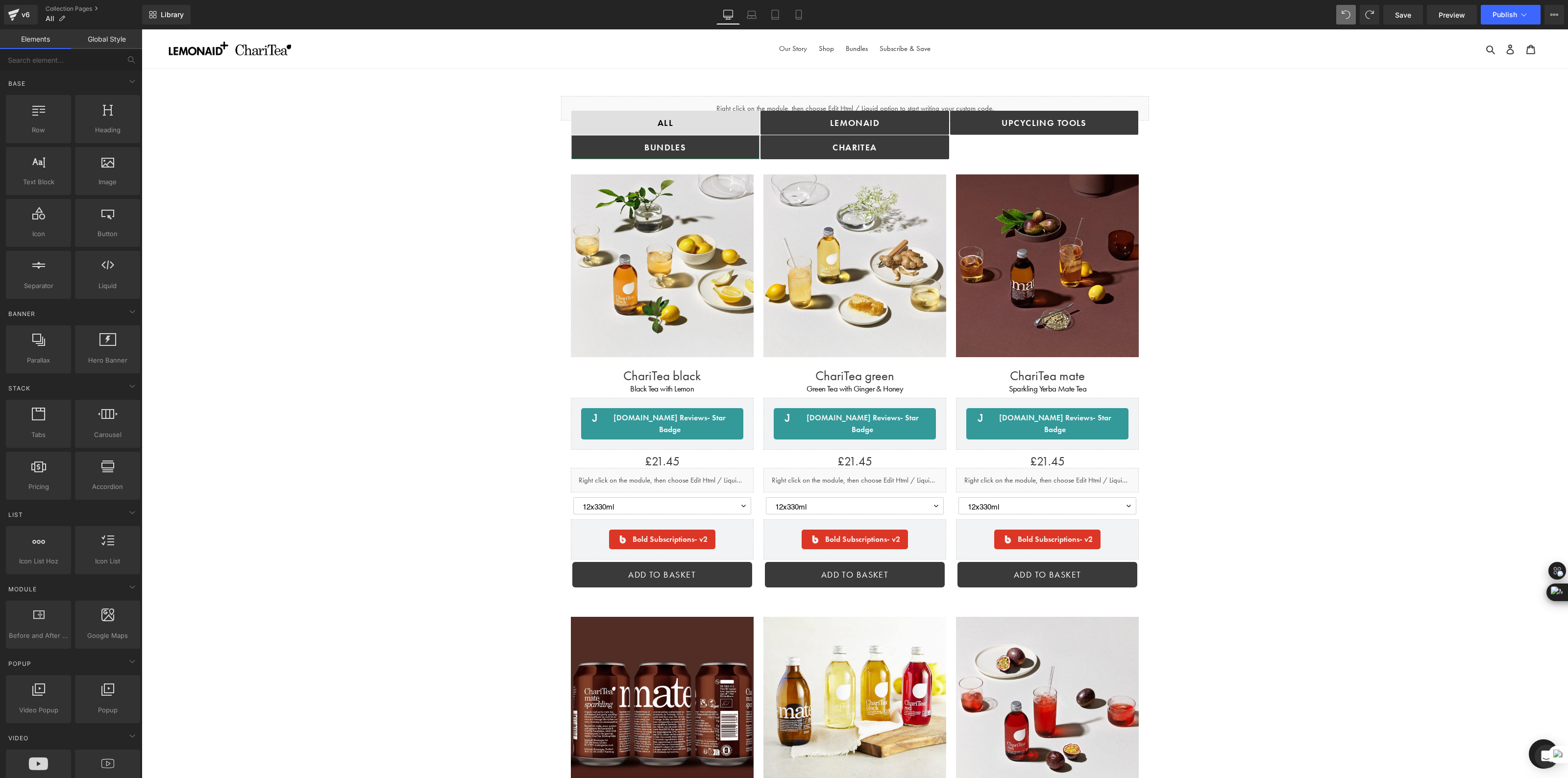
click at [64, 7] on link "Collection Pages" at bounding box center [94, 9] width 97 height 8
